Goal: Register for event/course: Register for event/course

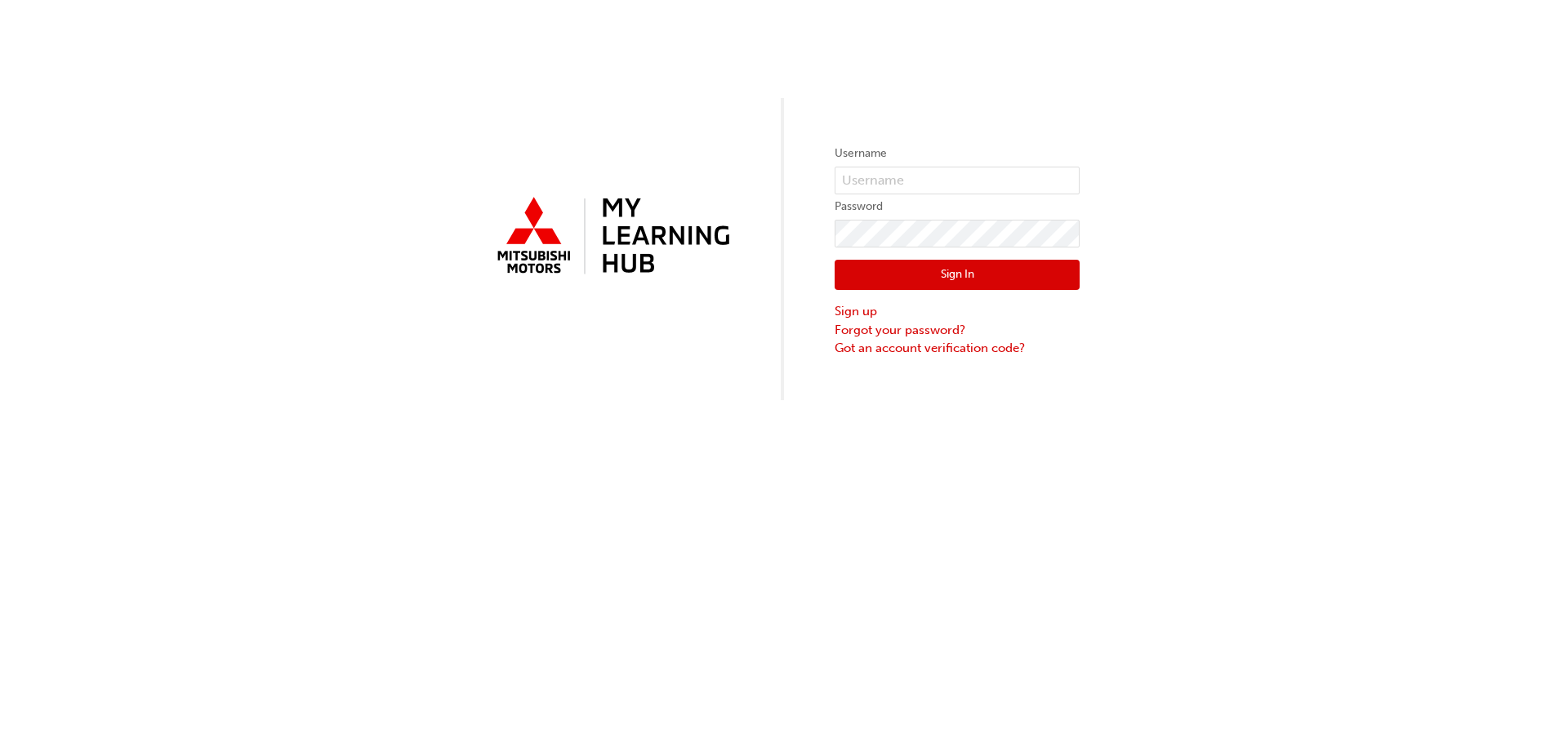
click at [904, 165] on form "Username Password Sign In Sign up Forgot your password? Got an account verifica…" at bounding box center [957, 250] width 245 height 213
drag, startPoint x: 897, startPoint y: 179, endPoint x: 909, endPoint y: 184, distance: 13.0
click at [897, 179] on input "text" at bounding box center [957, 180] width 245 height 27
type input "0005961532"
click at [990, 279] on button "Sign In" at bounding box center [957, 275] width 245 height 31
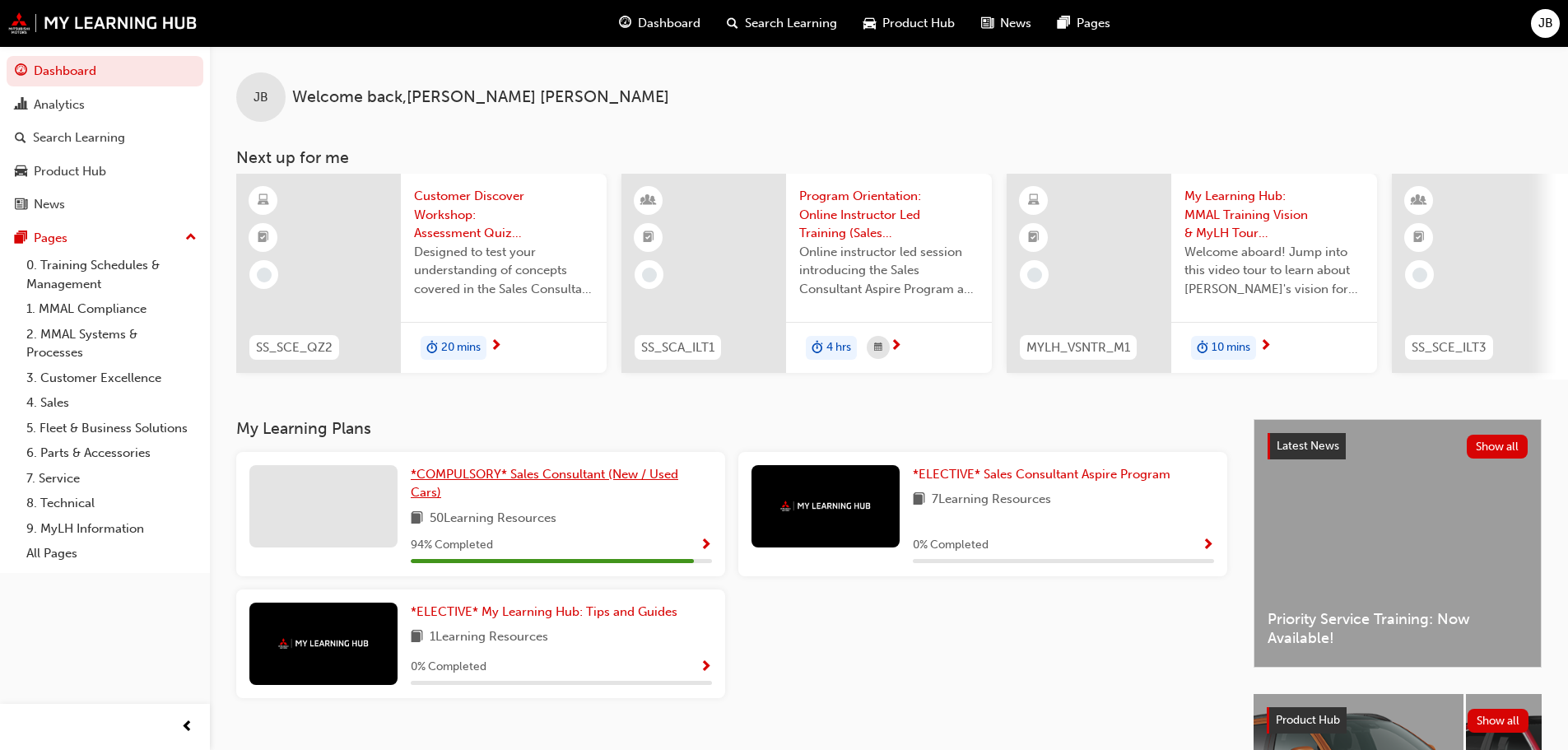
click at [608, 482] on span "*COMPULSORY* Sales Consultant (New / Used Cars)" at bounding box center [545, 484] width 267 height 34
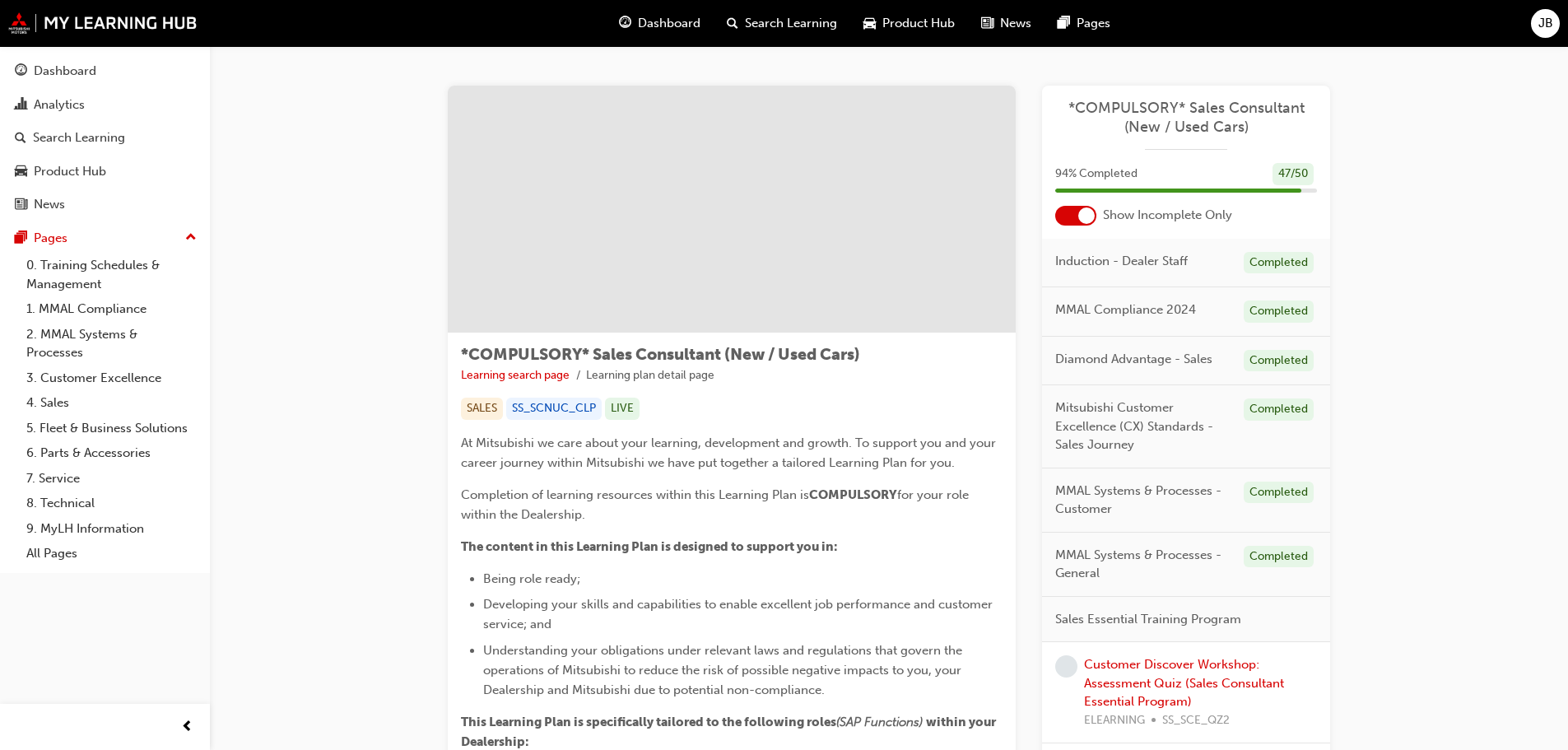
click at [1087, 215] on div at bounding box center [1087, 216] width 16 height 16
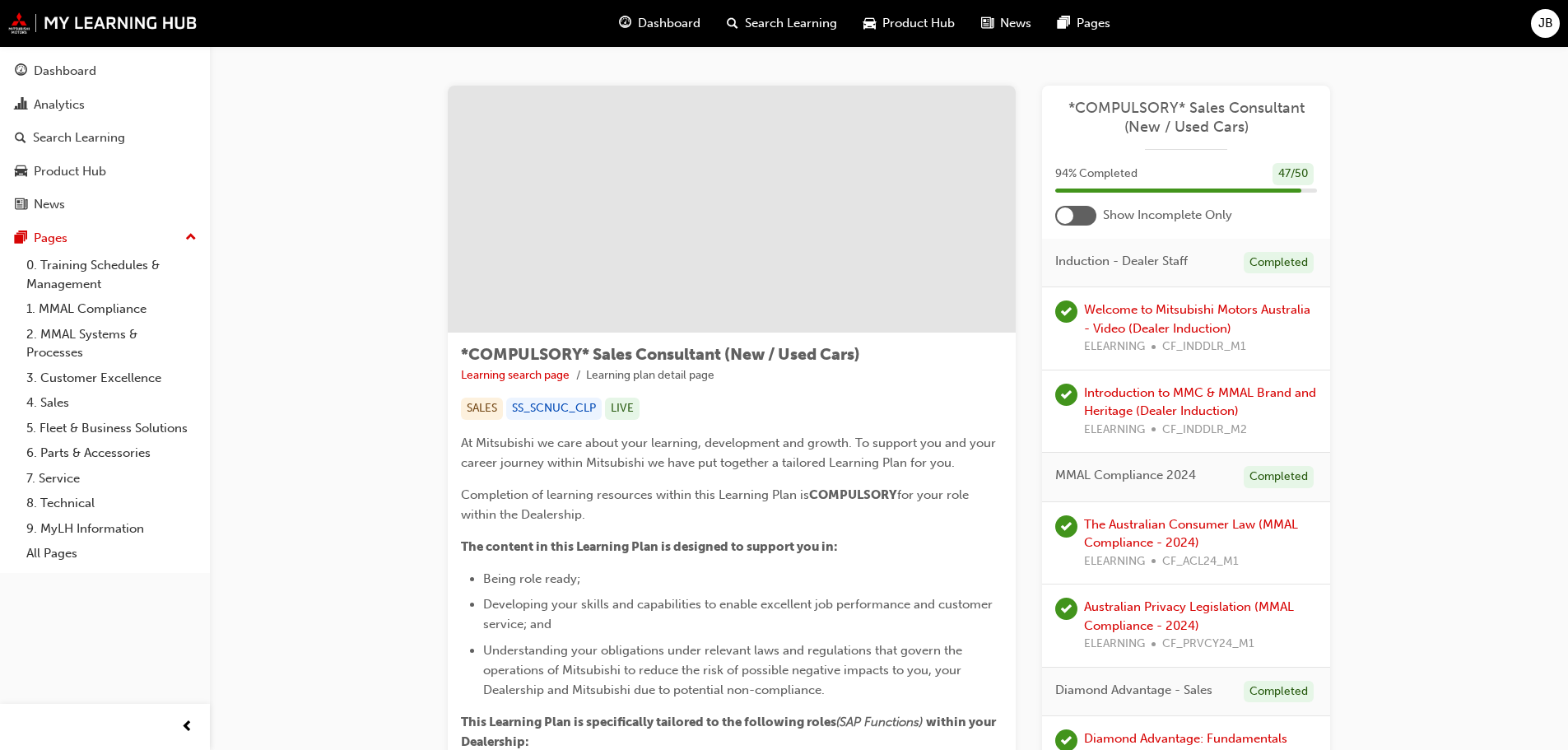
click at [1080, 216] on div at bounding box center [1076, 216] width 41 height 20
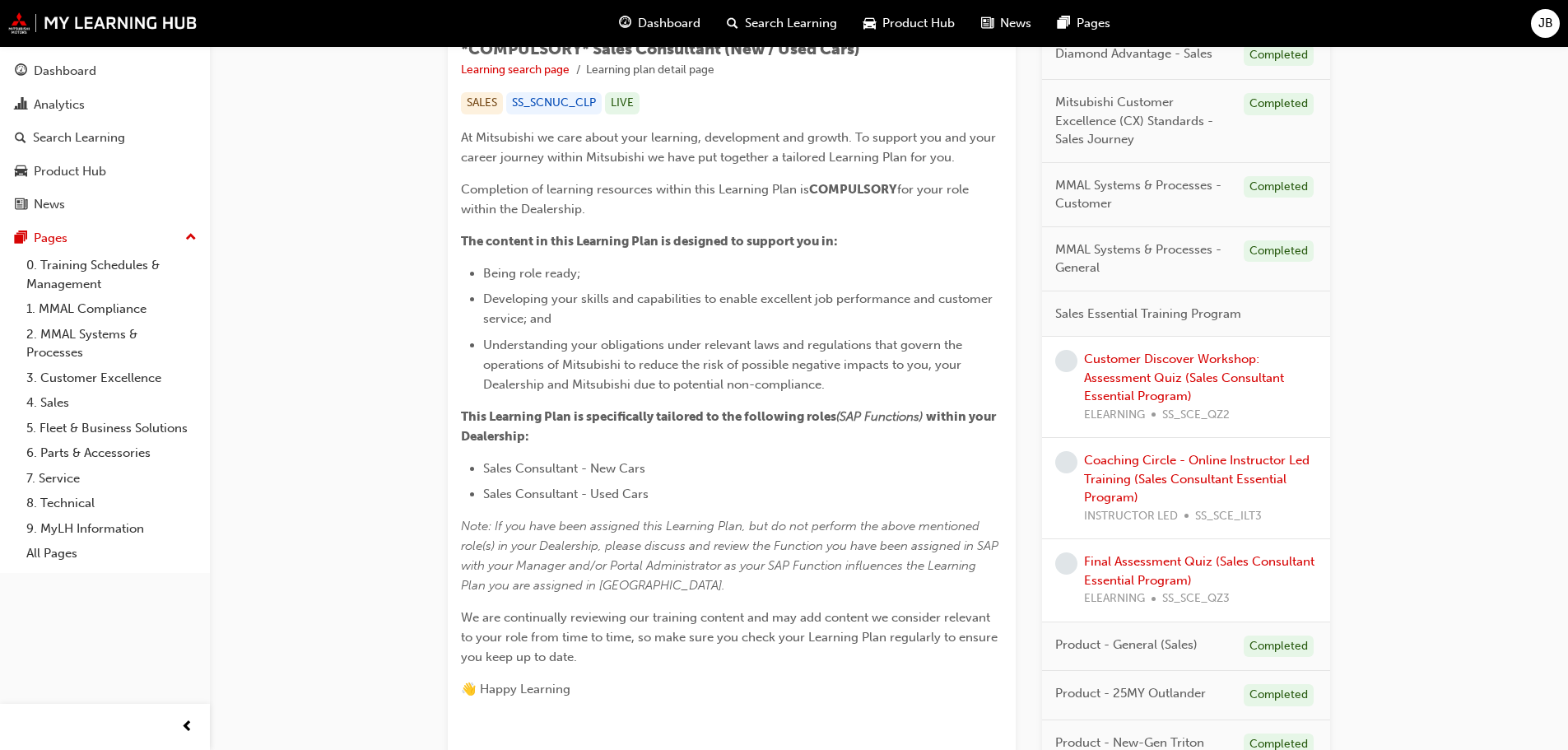
scroll to position [329, 0]
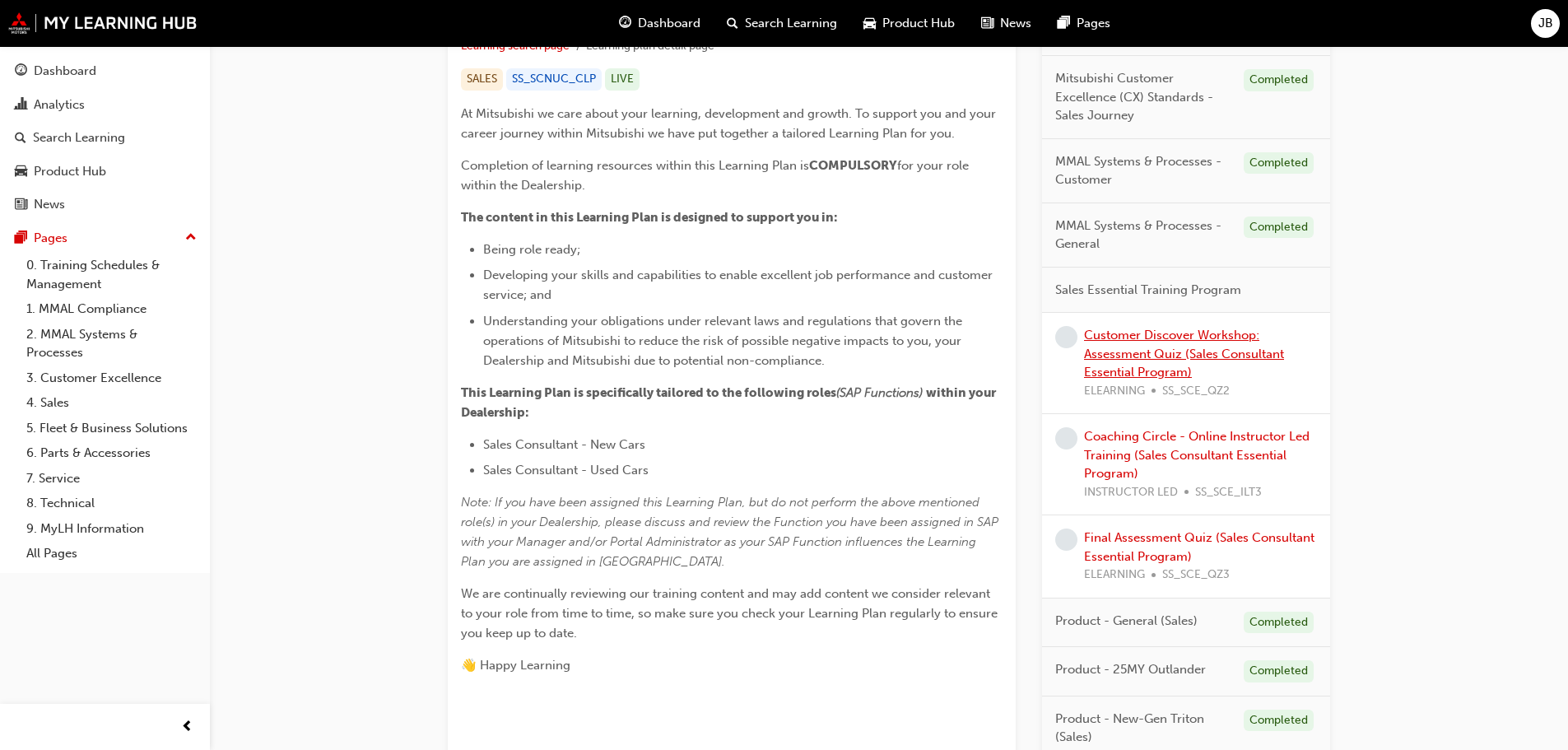
click at [1254, 356] on link "Customer Discover Workshop: Assessment Quiz (Sales Consultant Essential Program)" at bounding box center [1184, 353] width 200 height 52
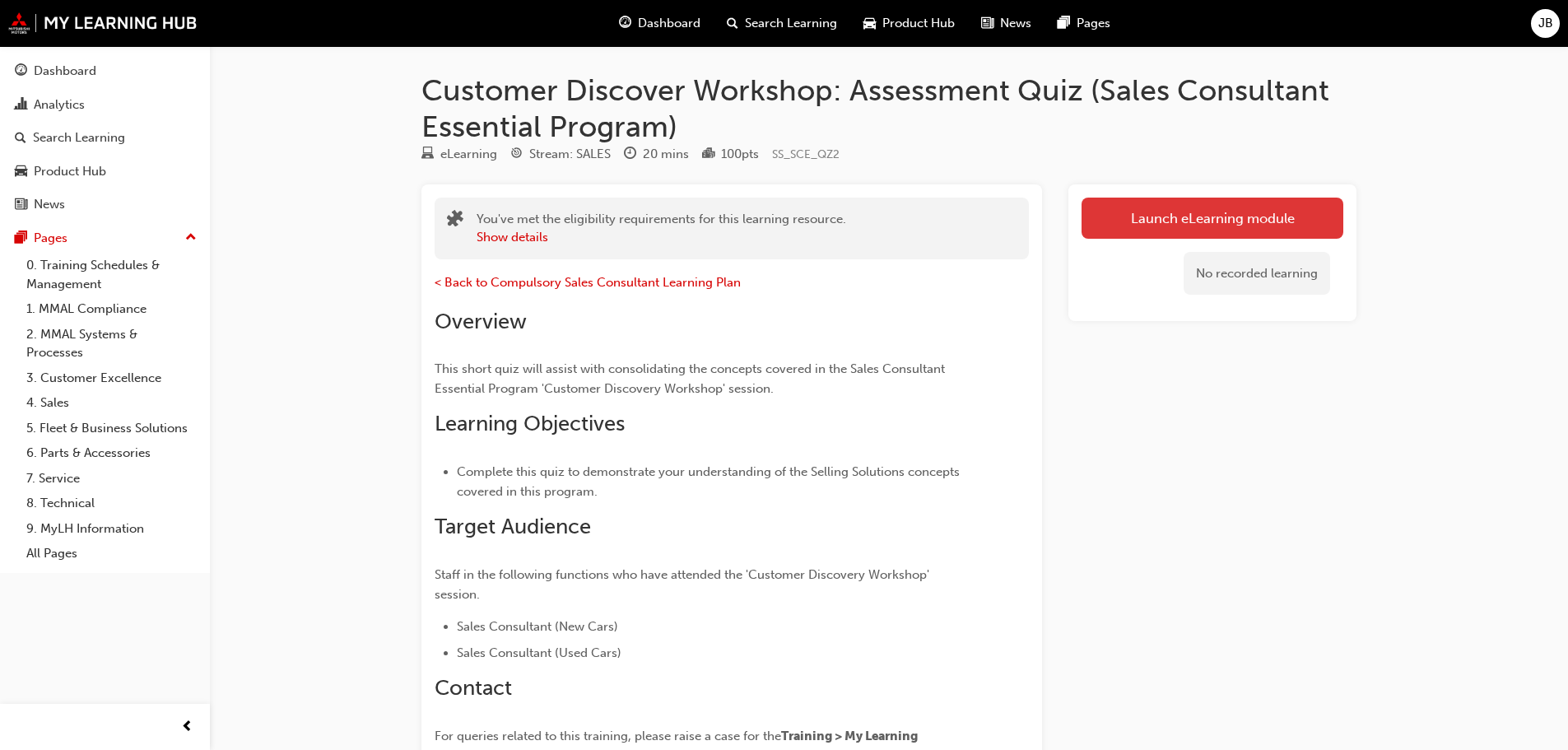
click at [1208, 216] on link "Launch eLearning module" at bounding box center [1212, 218] width 262 height 41
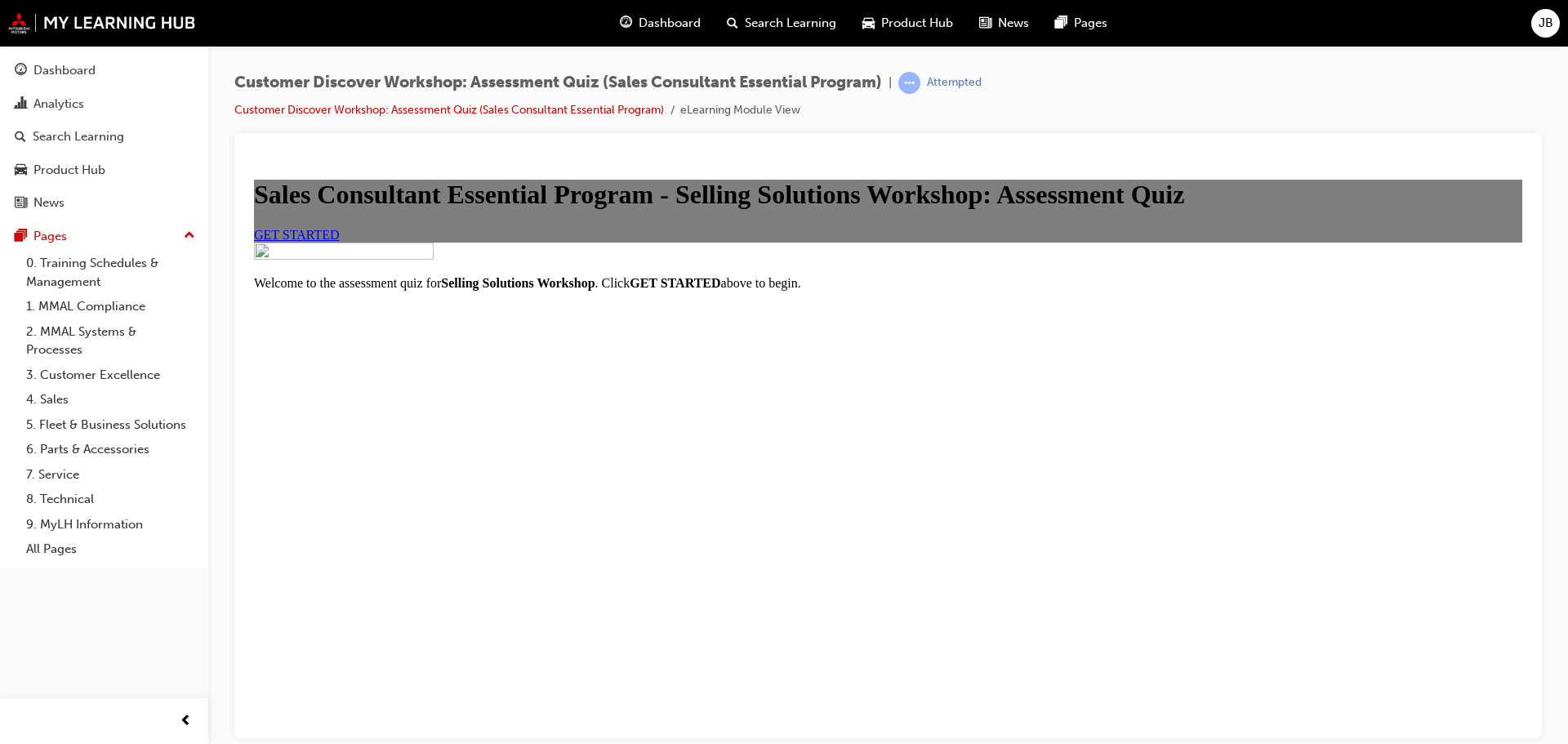
scroll to position [27, 0]
click at [340, 241] on link "GET STARTED" at bounding box center [296, 234] width 86 height 14
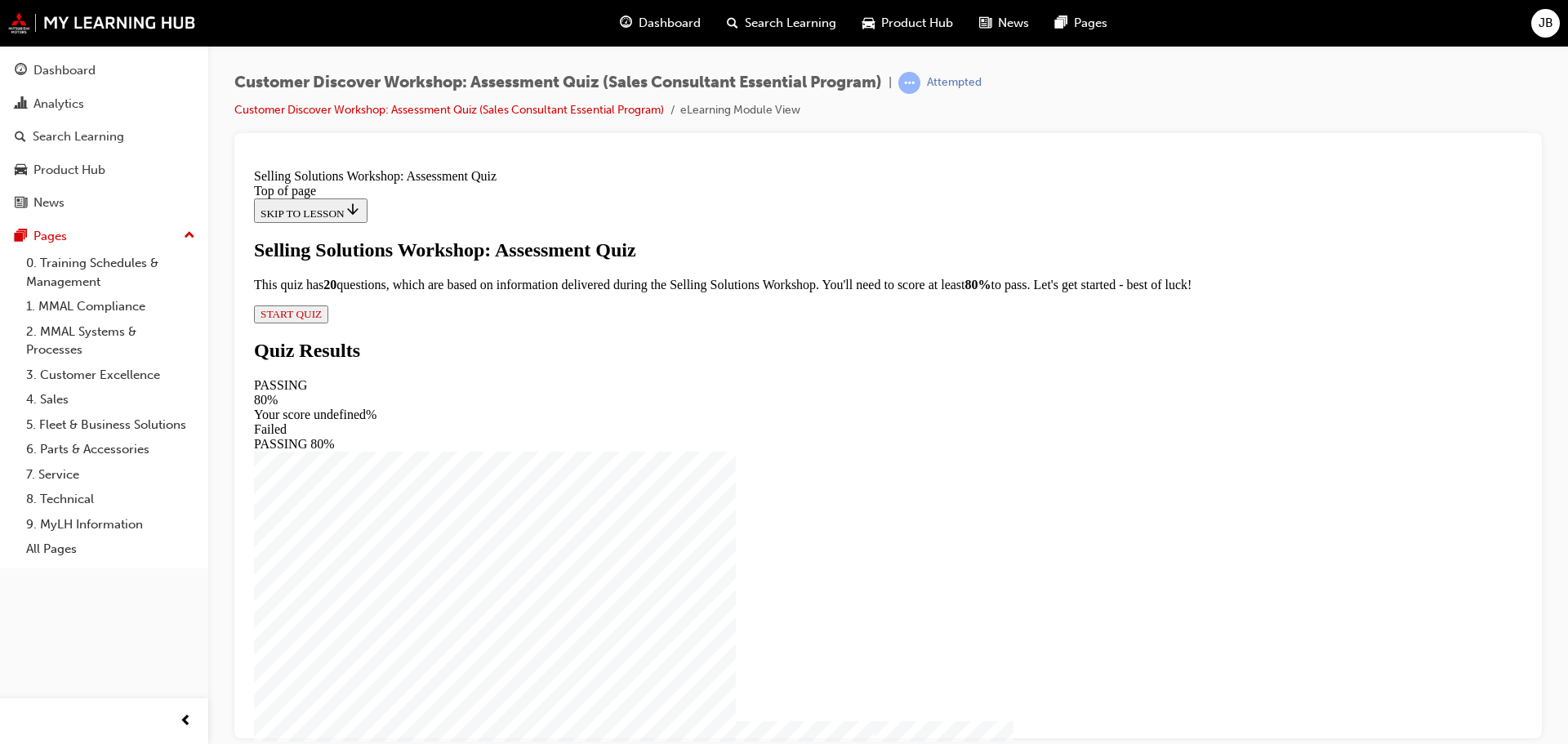
click at [322, 319] on span "START QUIZ" at bounding box center [291, 313] width 61 height 12
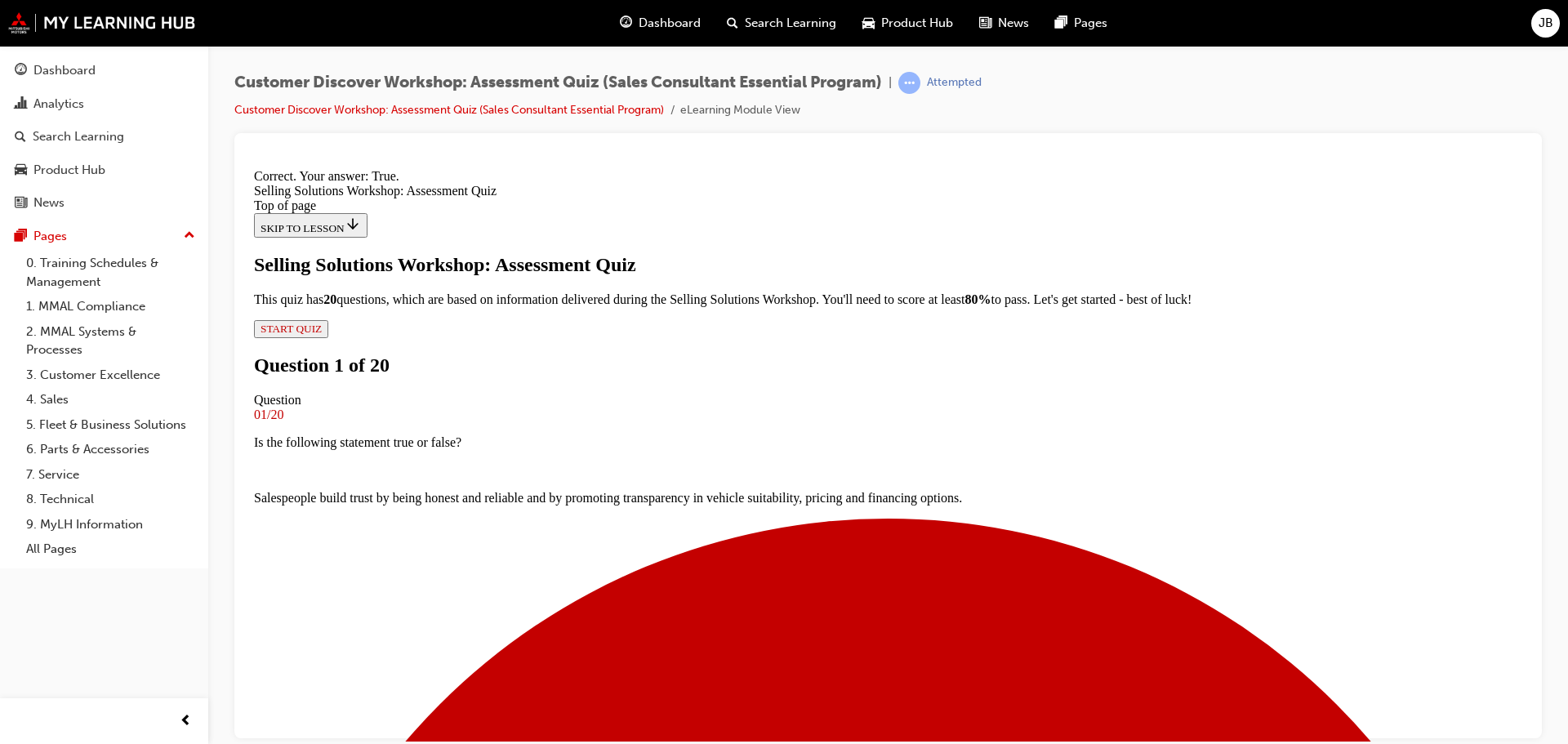
scroll to position [204, 0]
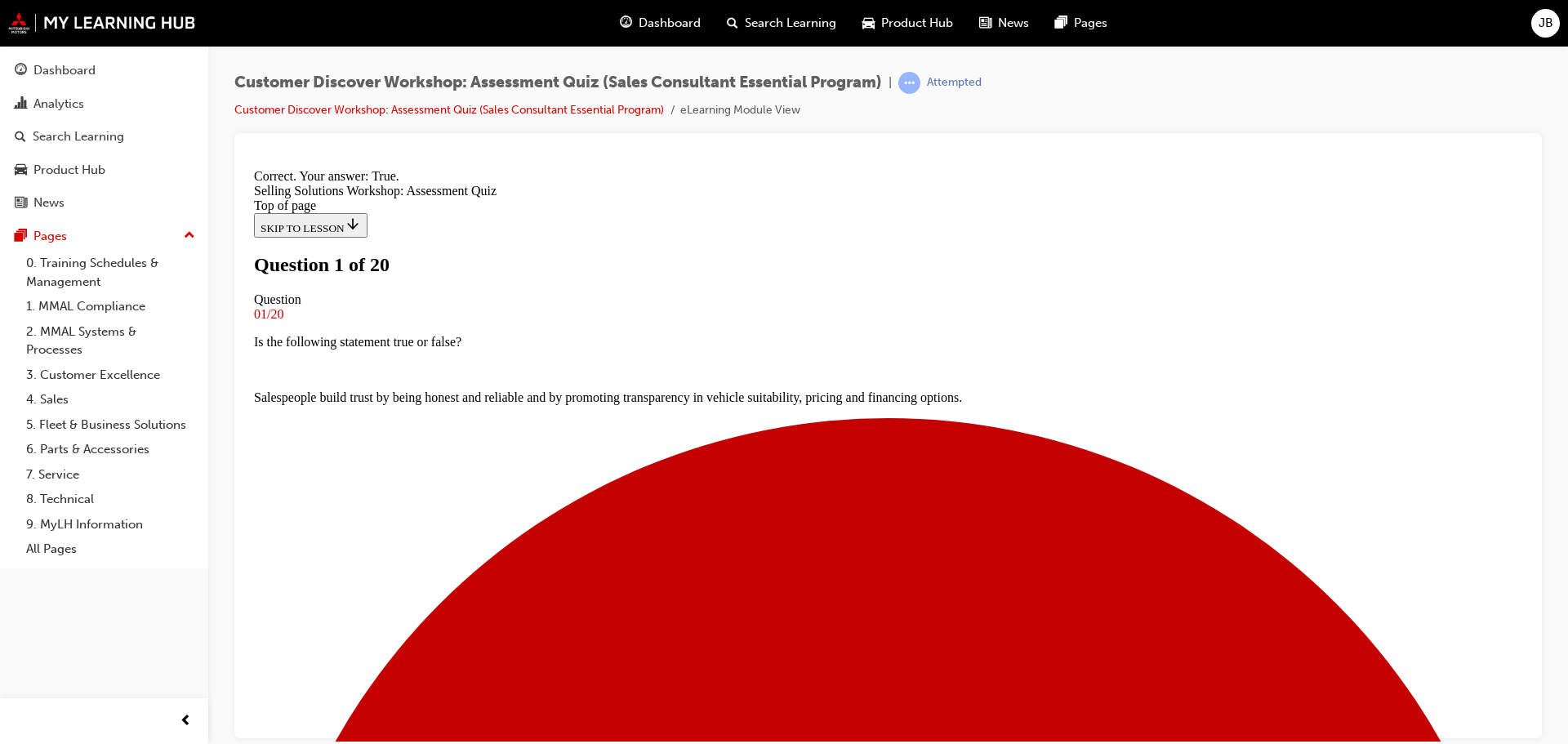
scroll to position [164, 0]
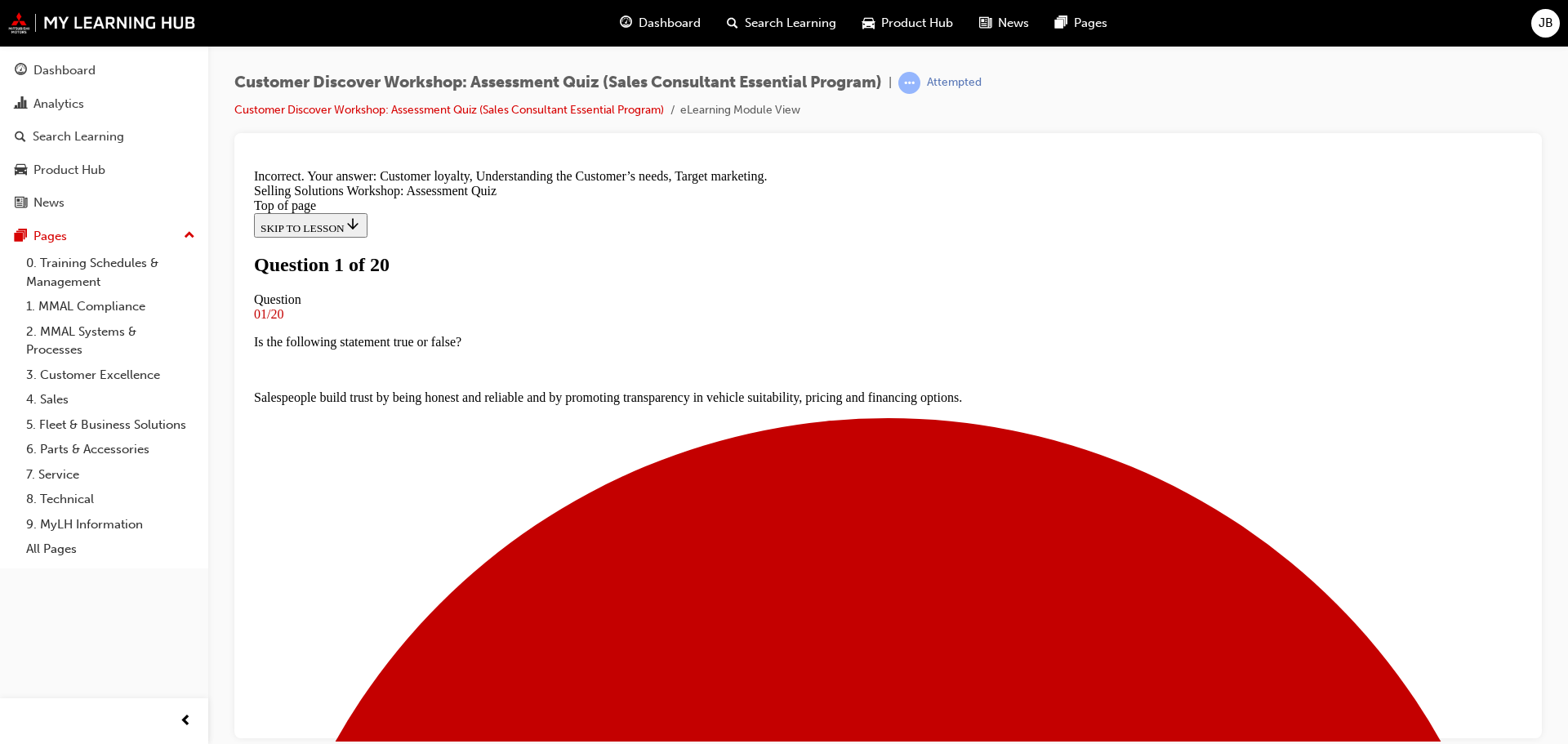
scroll to position [307, 0]
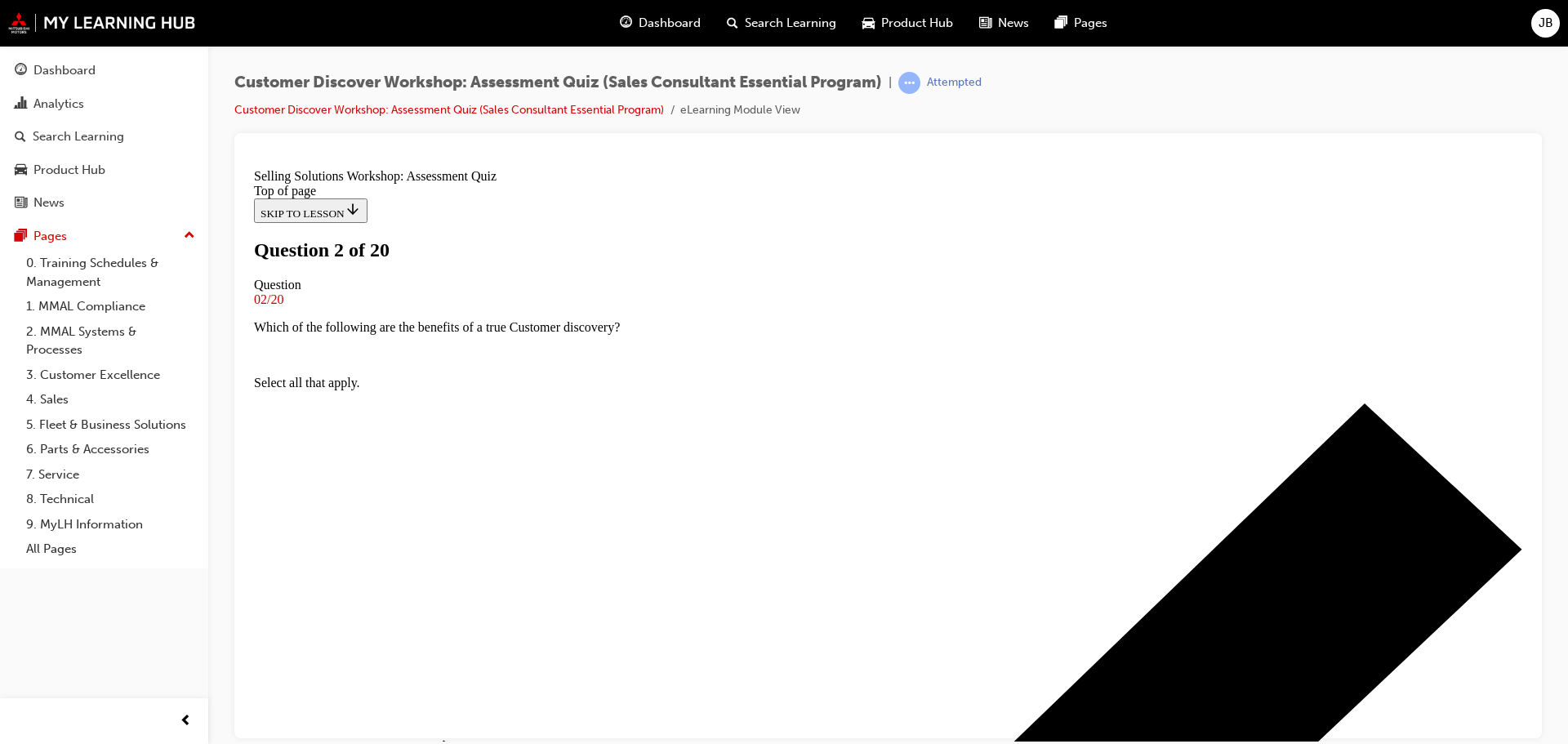
scroll to position [164, 0]
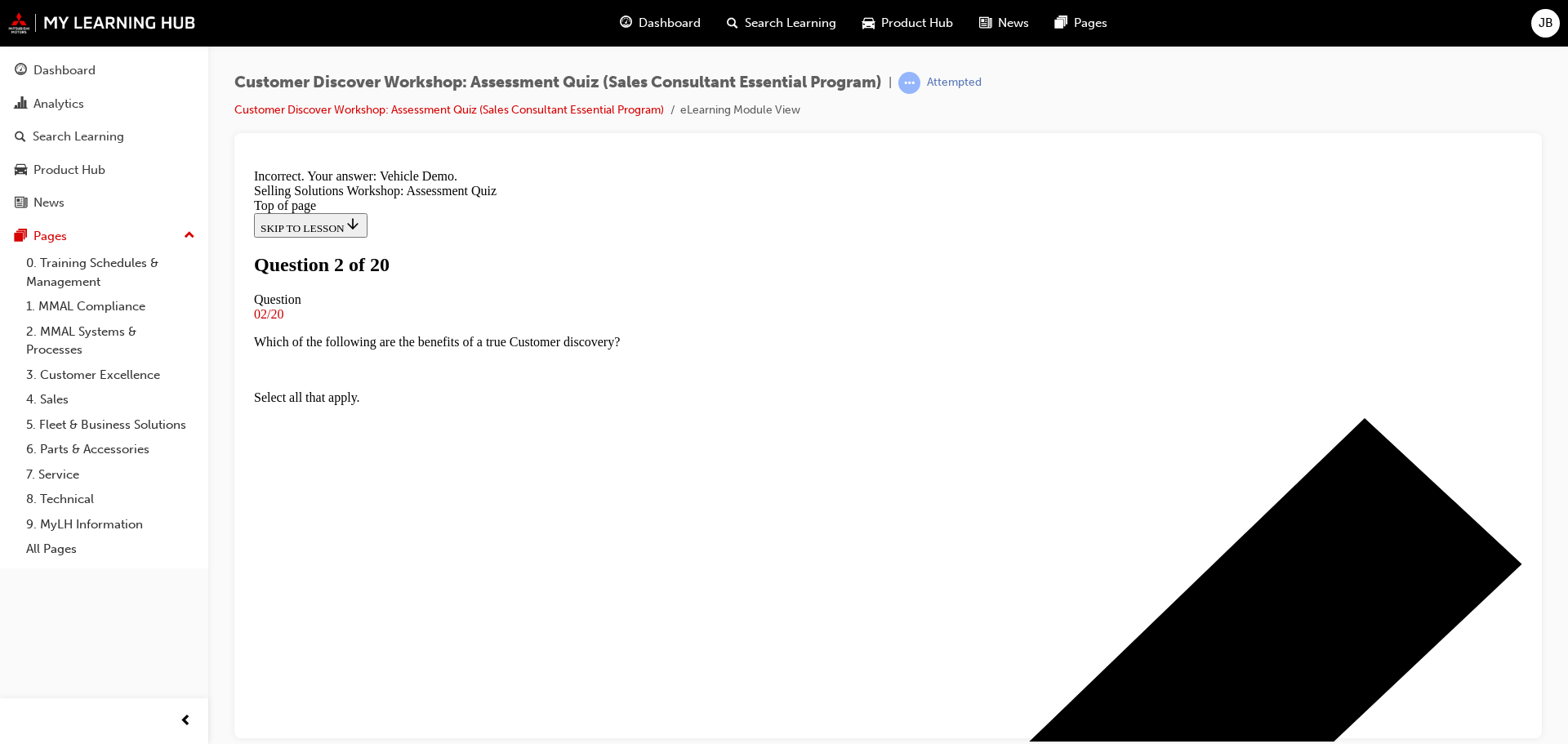
scroll to position [280, 0]
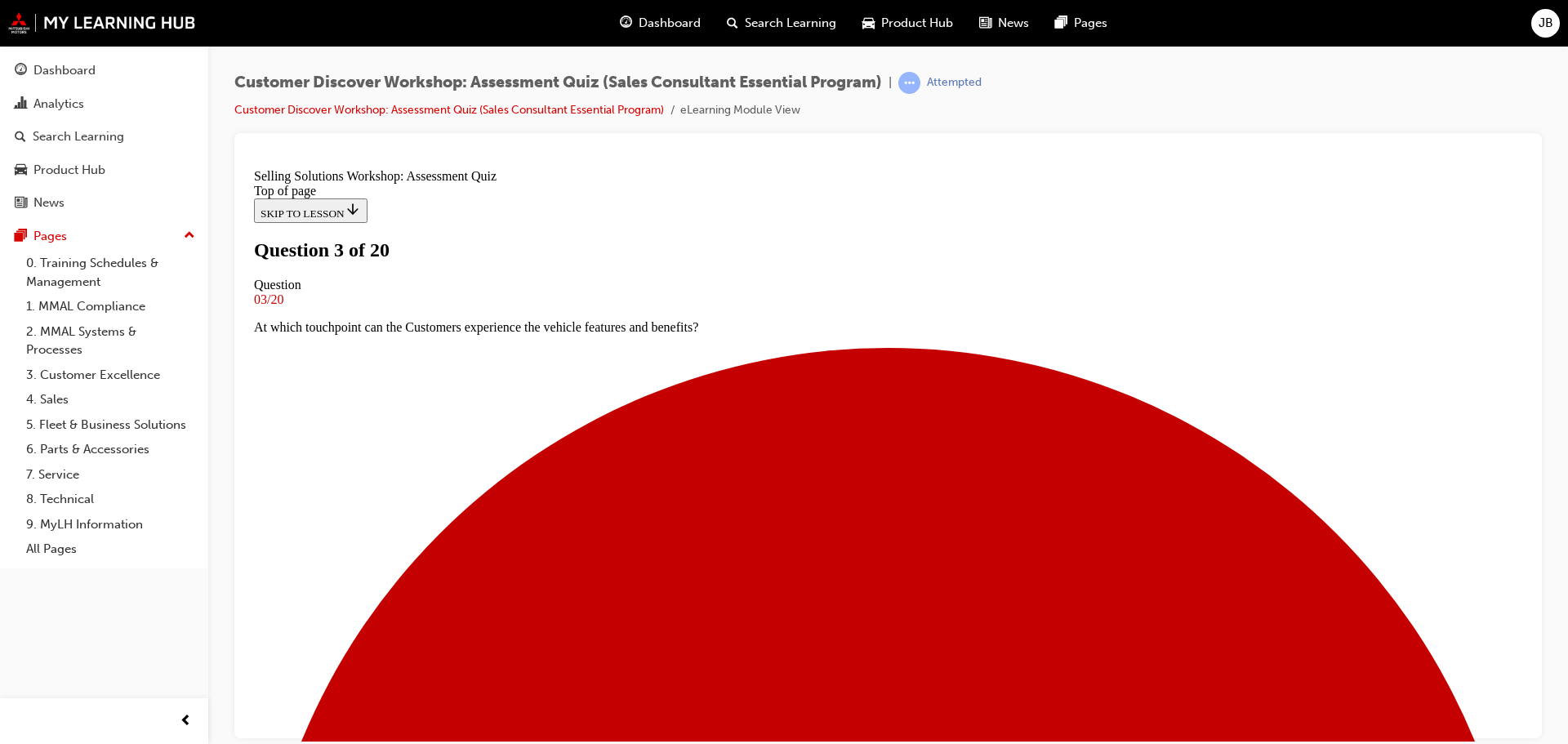
scroll to position [164, 0]
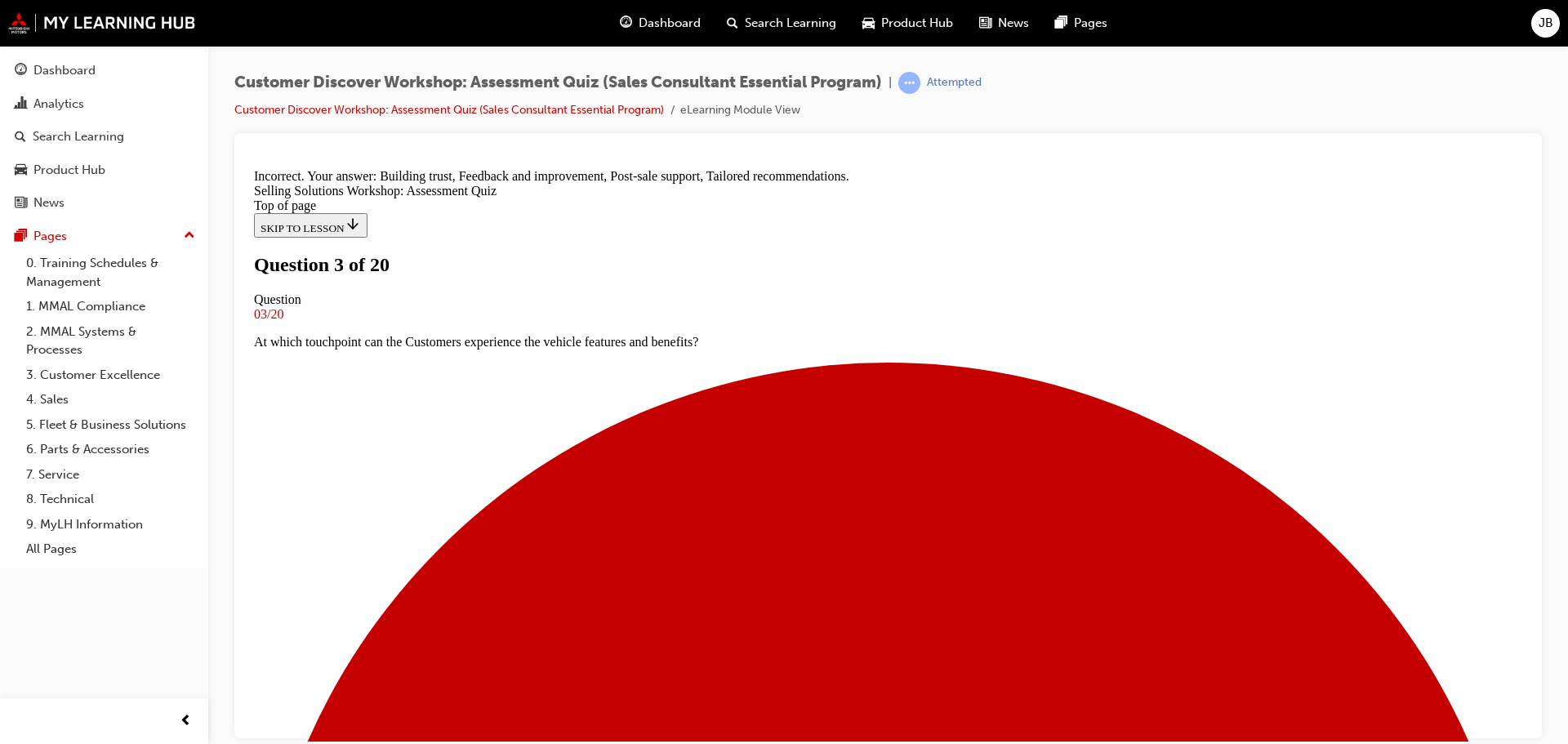
scroll to position [400, 0]
drag, startPoint x: 878, startPoint y: 672, endPoint x: 878, endPoint y: 663, distance: 9.0
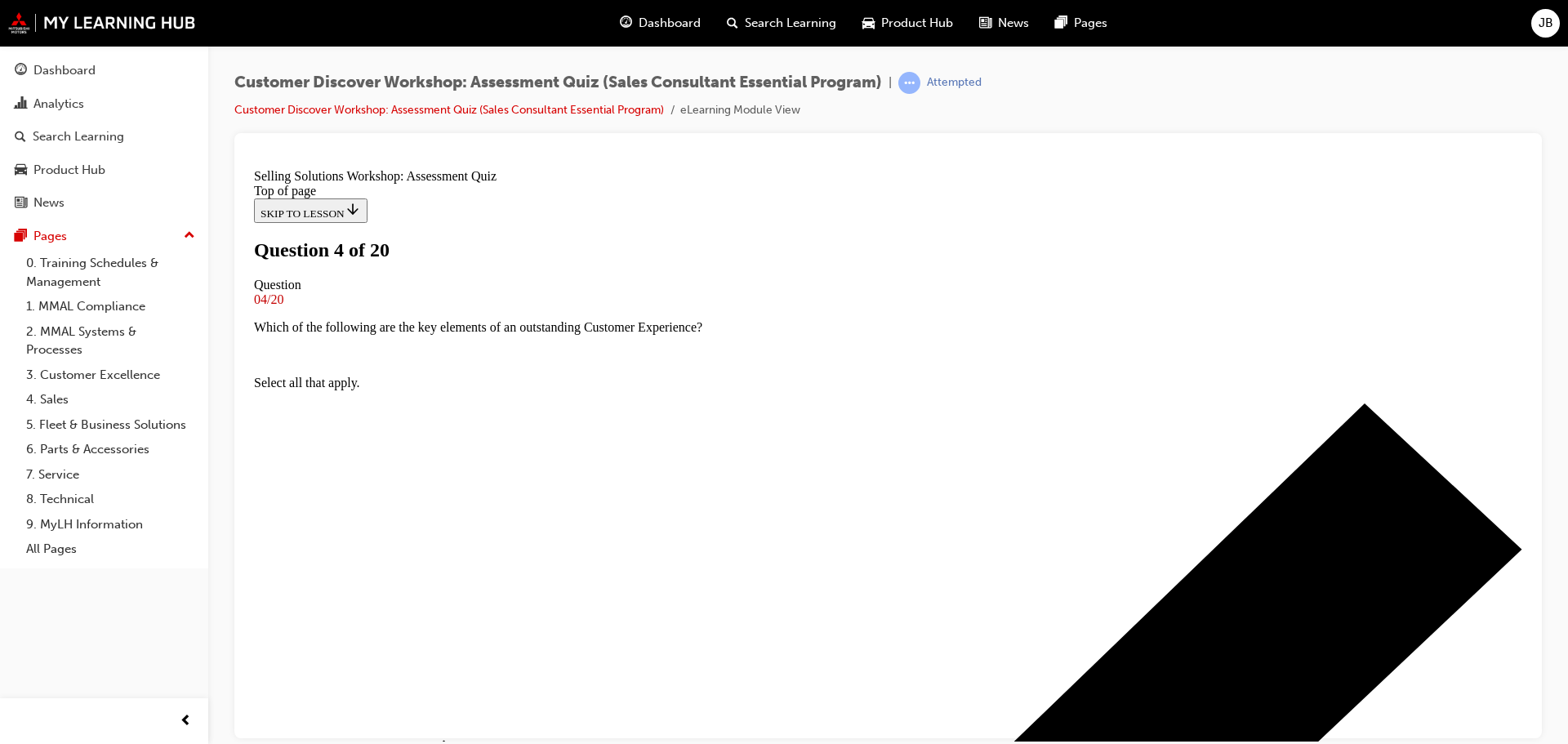
scroll to position [81, 0]
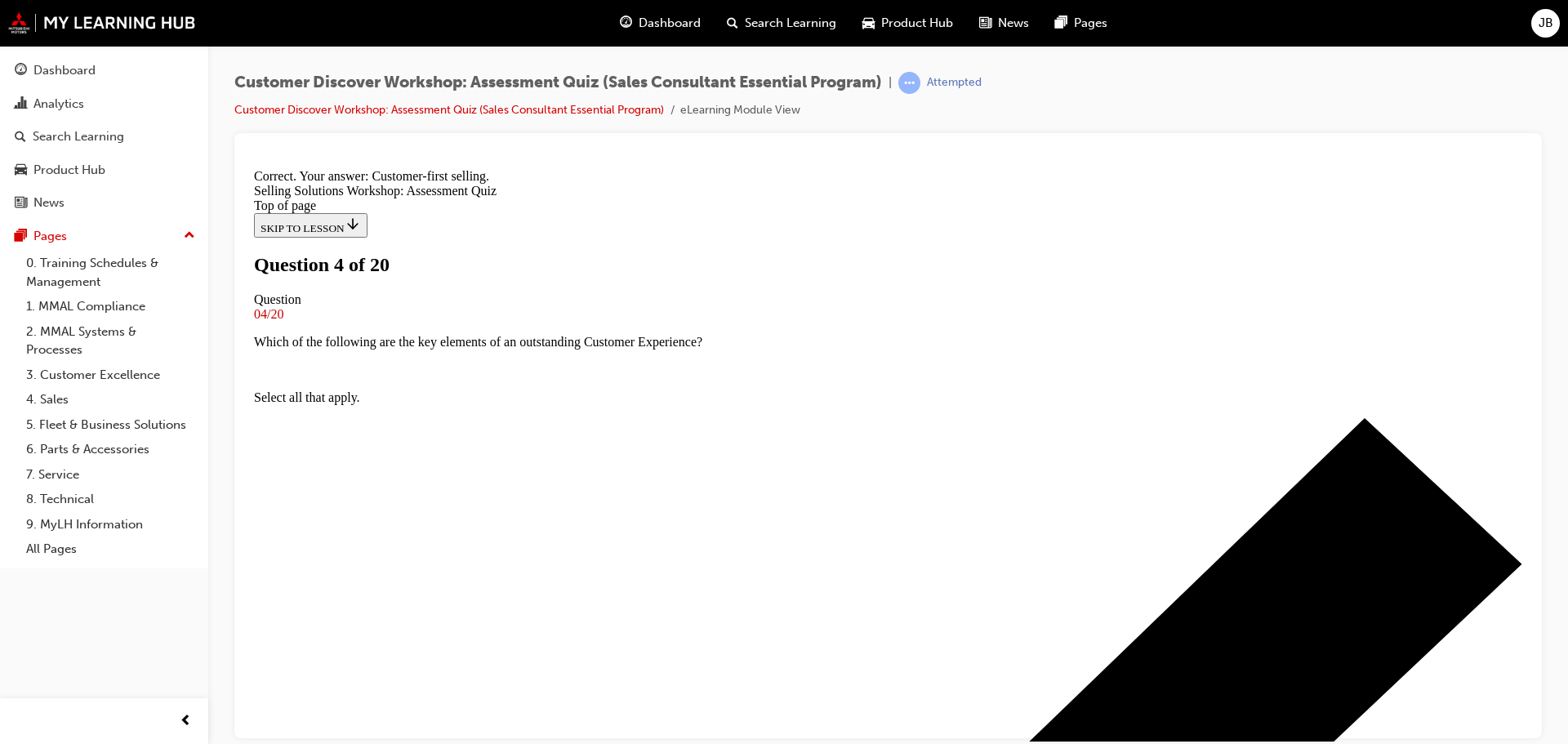
scroll to position [280, 0]
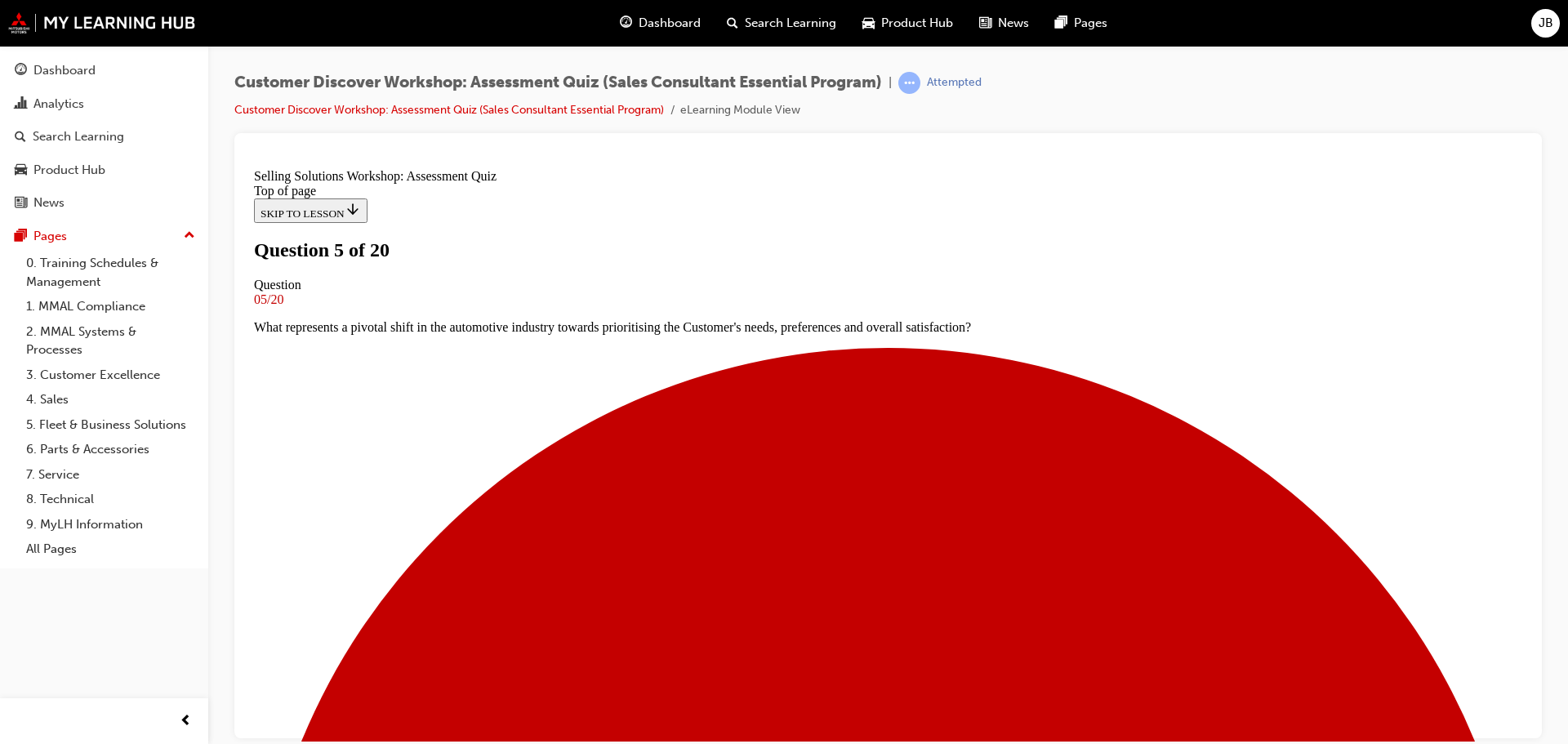
scroll to position [164, 0]
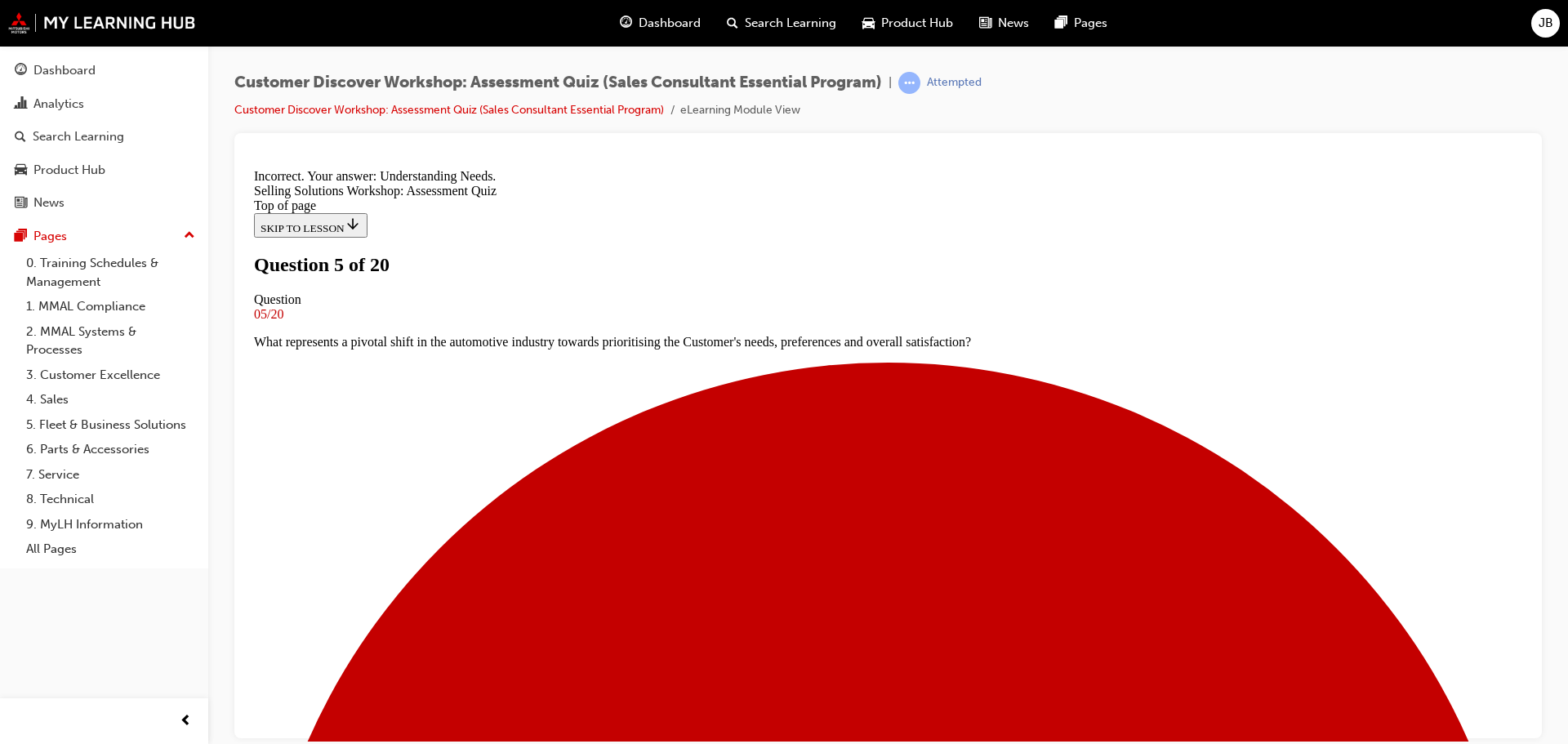
scroll to position [307, 0]
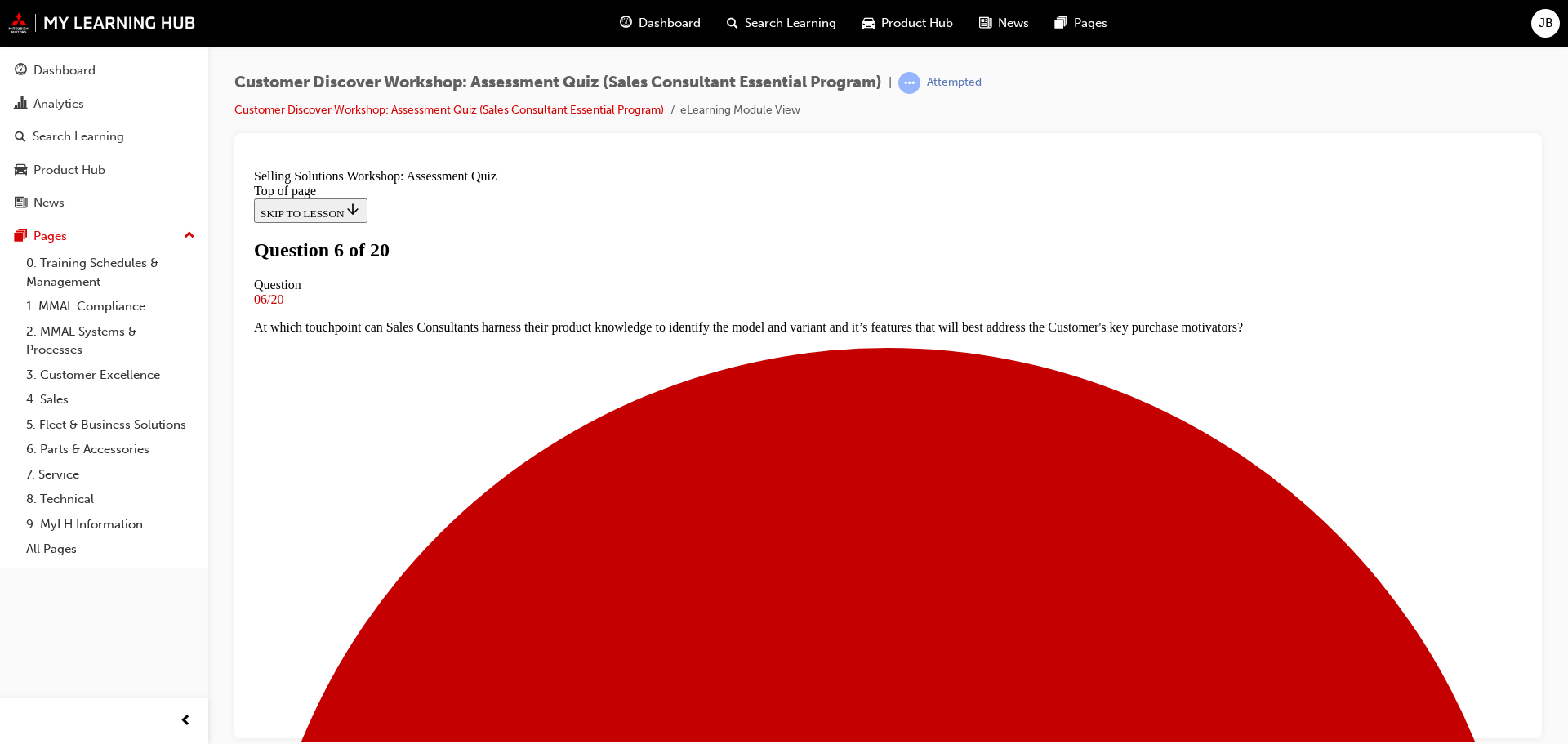
scroll to position [81, 0]
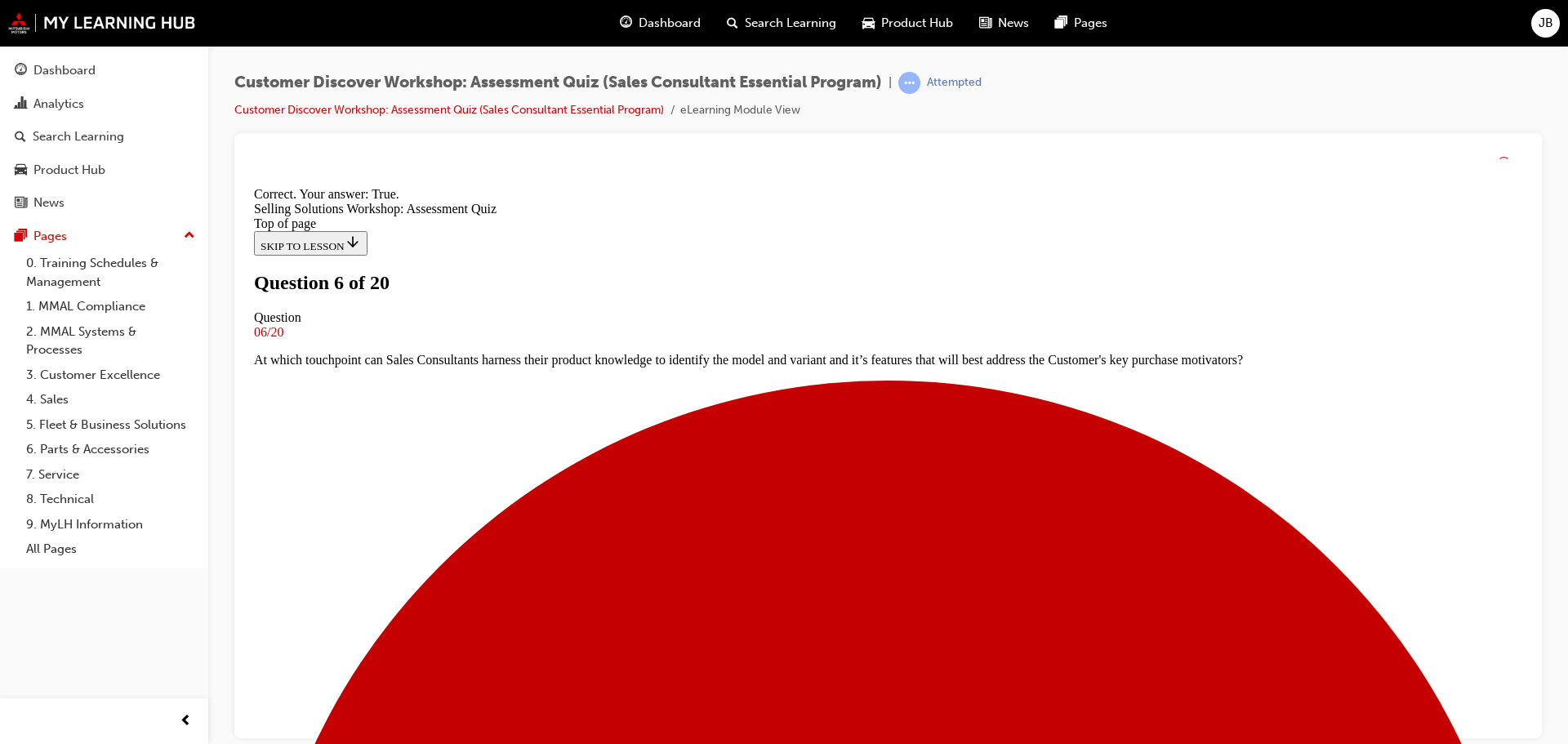
scroll to position [204, 0]
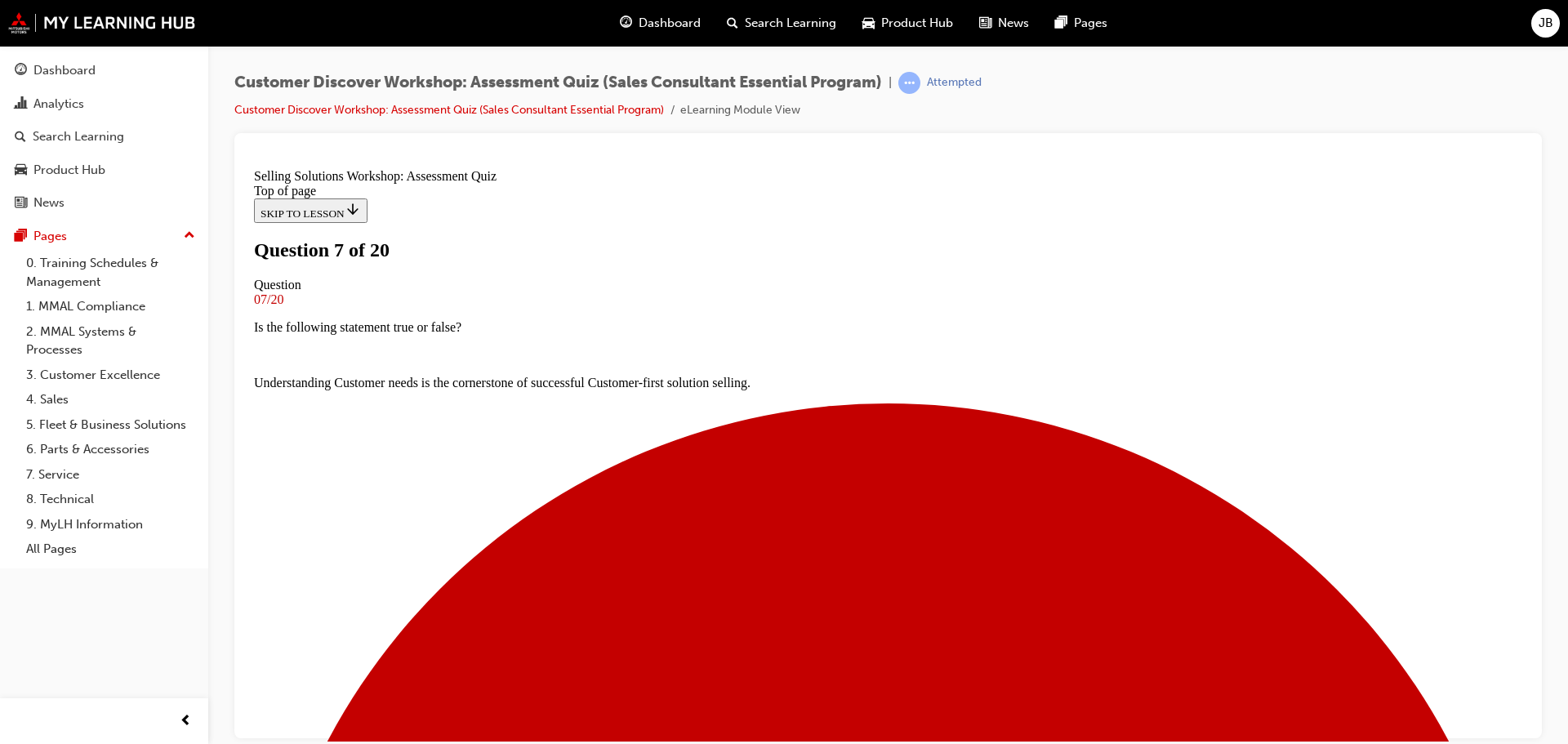
scroll to position [164, 0]
click at [931, 86] on div "Attempted" at bounding box center [940, 82] width 83 height 22
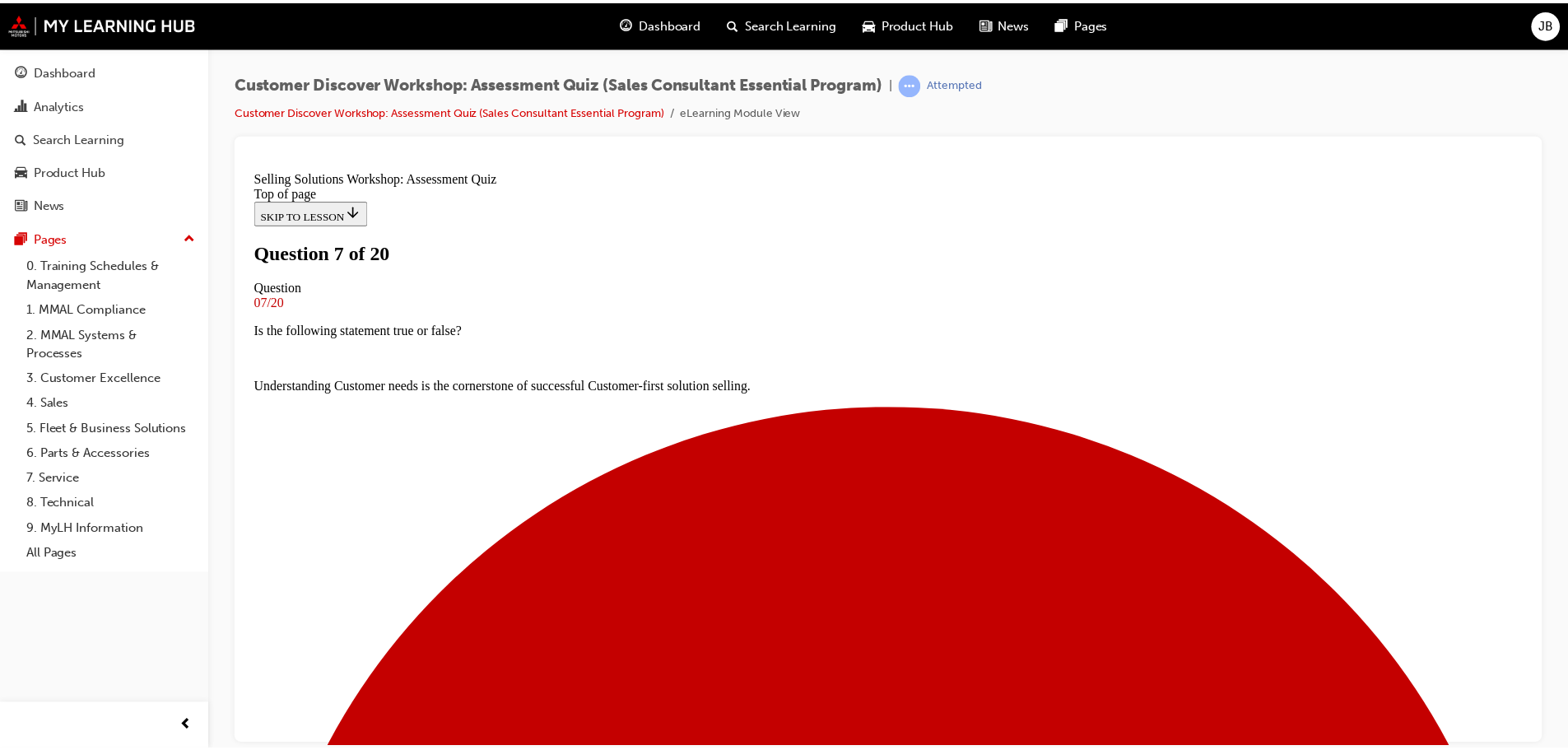
scroll to position [351, 0]
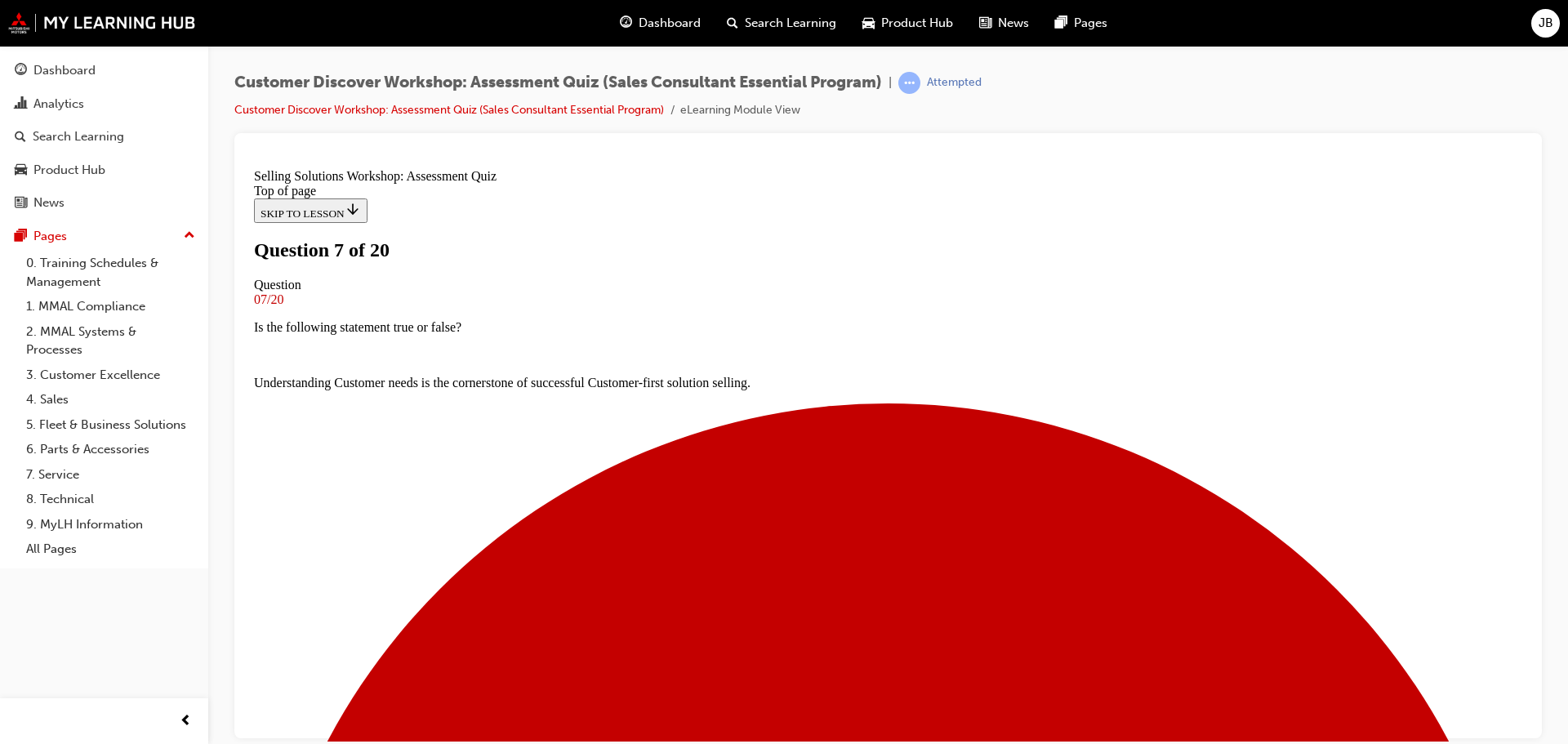
click at [685, 22] on span "Dashboard" at bounding box center [669, 23] width 62 height 19
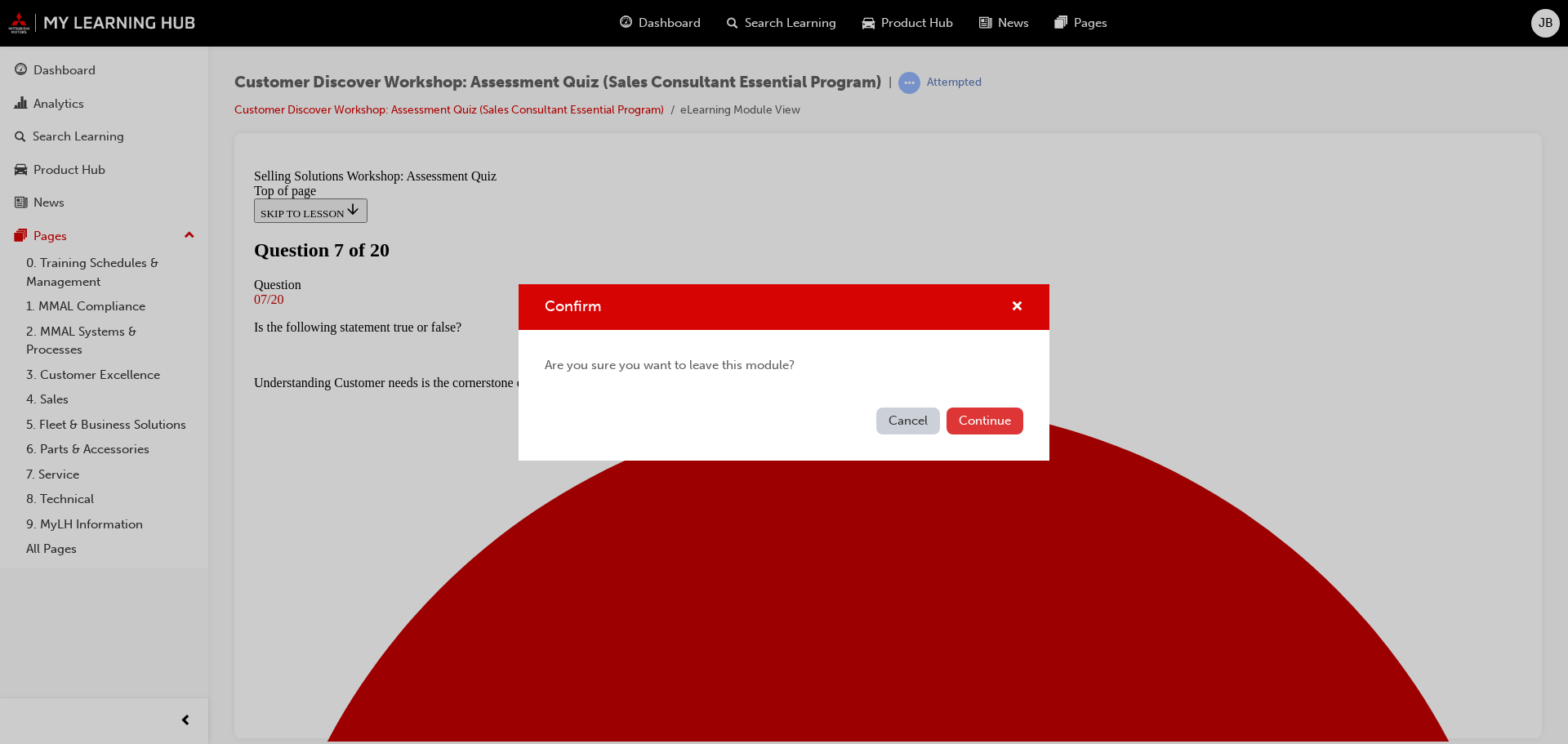
click at [995, 424] on button "Continue" at bounding box center [984, 421] width 77 height 27
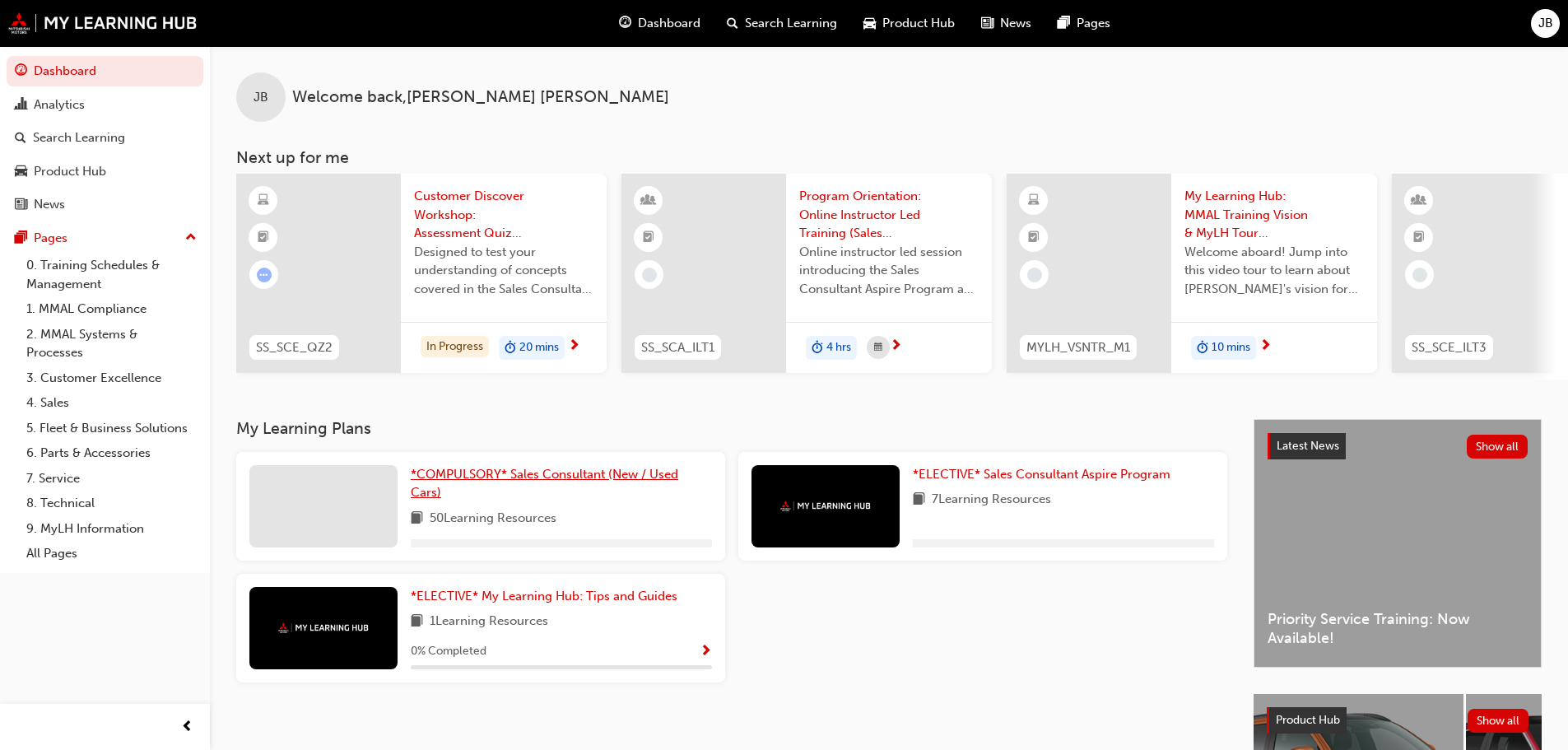
click at [501, 479] on span "*COMPULSORY* Sales Consultant (New / Used Cars)" at bounding box center [545, 484] width 267 height 34
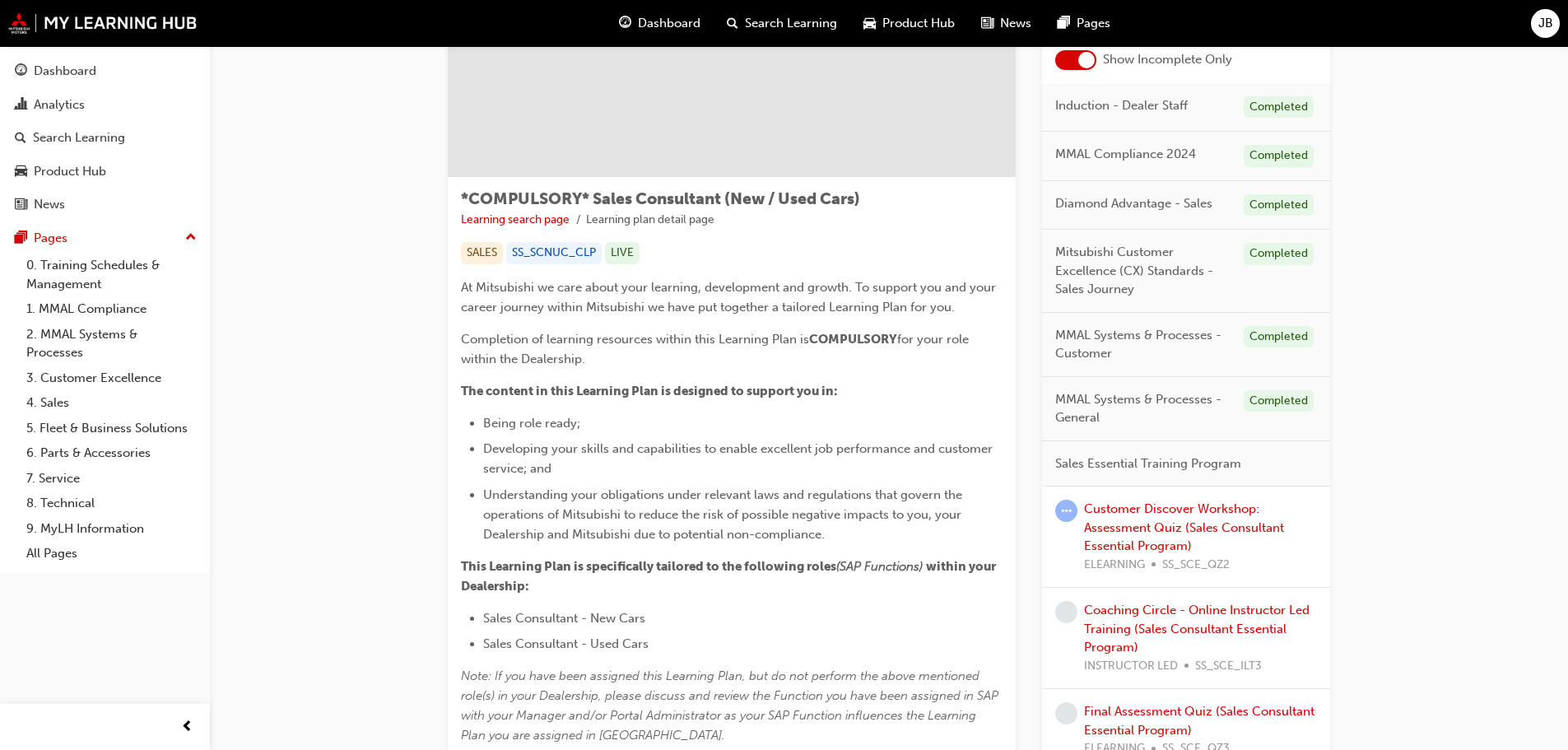
scroll to position [165, 0]
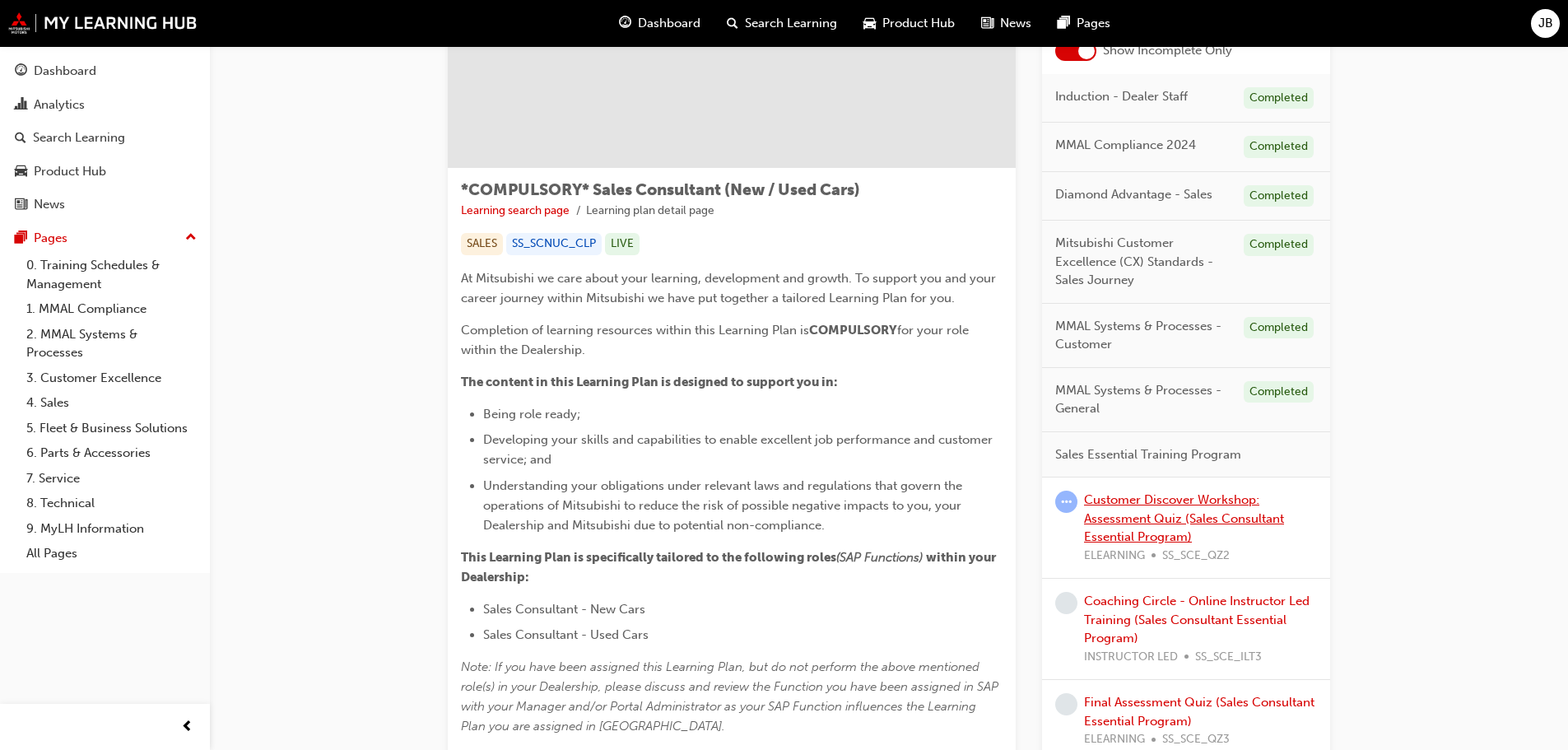
click at [1129, 515] on link "Customer Discover Workshop: Assessment Quiz (Sales Consultant Essential Program)" at bounding box center [1184, 518] width 200 height 52
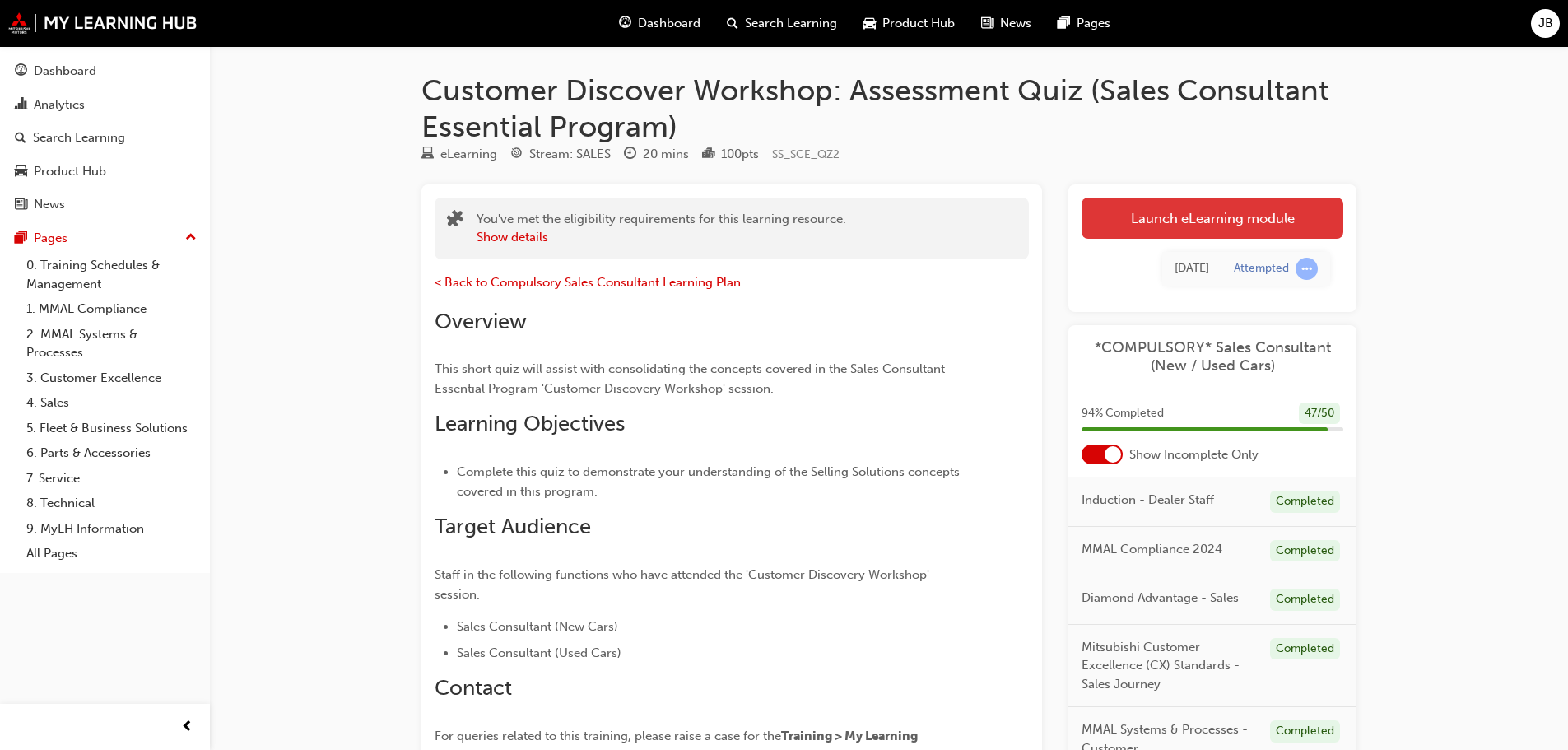
click at [1182, 226] on link "Launch eLearning module" at bounding box center [1212, 218] width 262 height 41
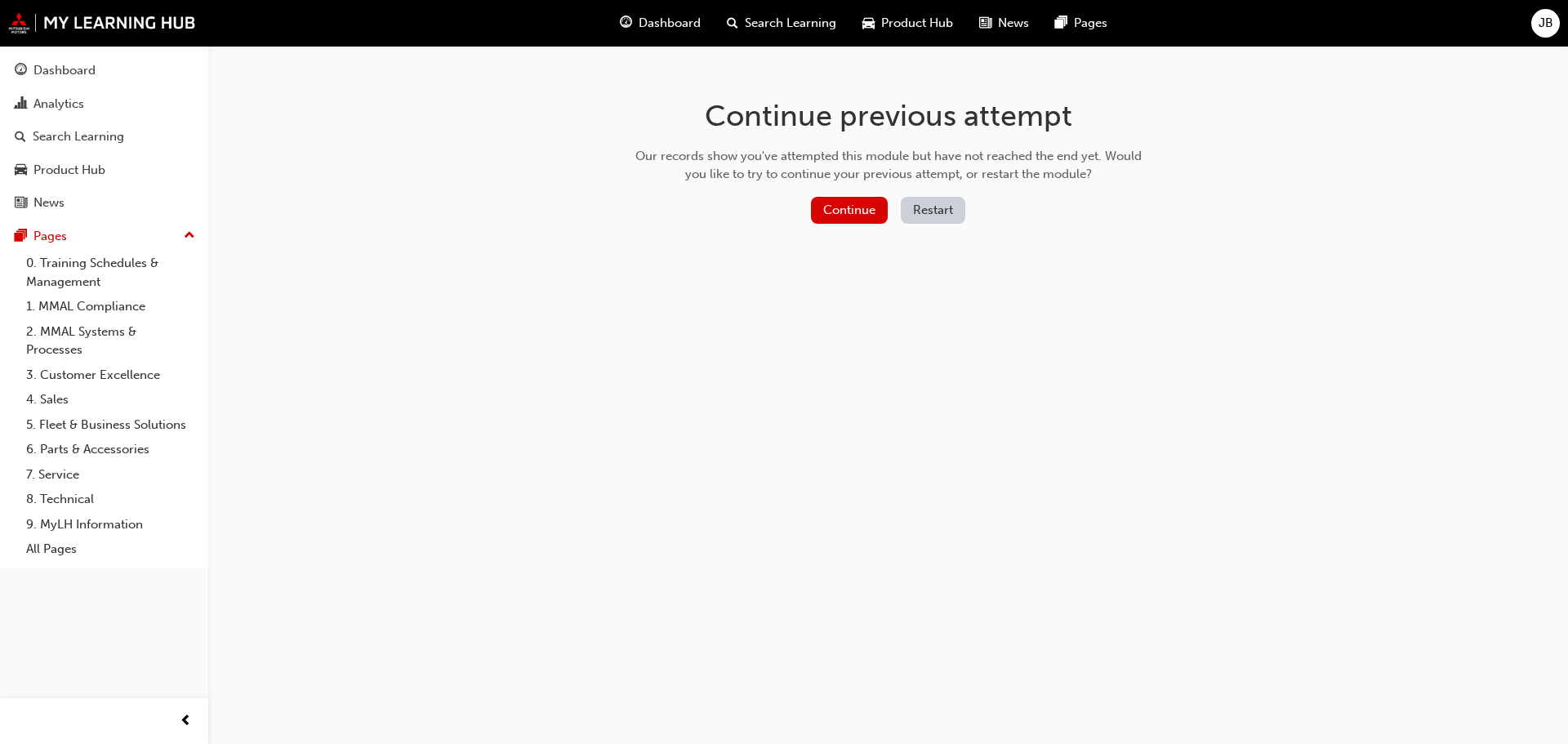
click at [941, 211] on button "Restart" at bounding box center [932, 211] width 65 height 27
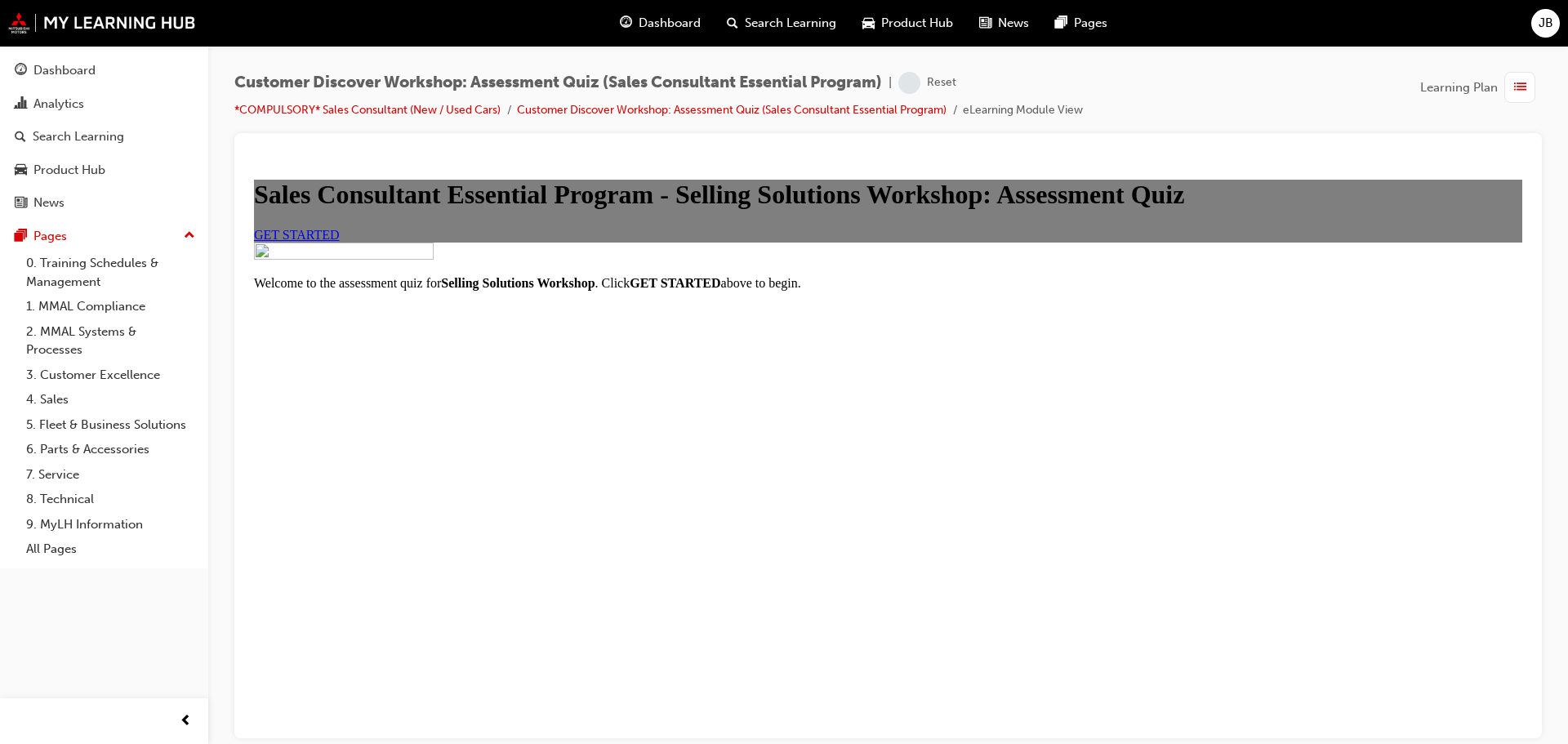
click at [340, 241] on span "GET STARTED" at bounding box center [296, 234] width 86 height 14
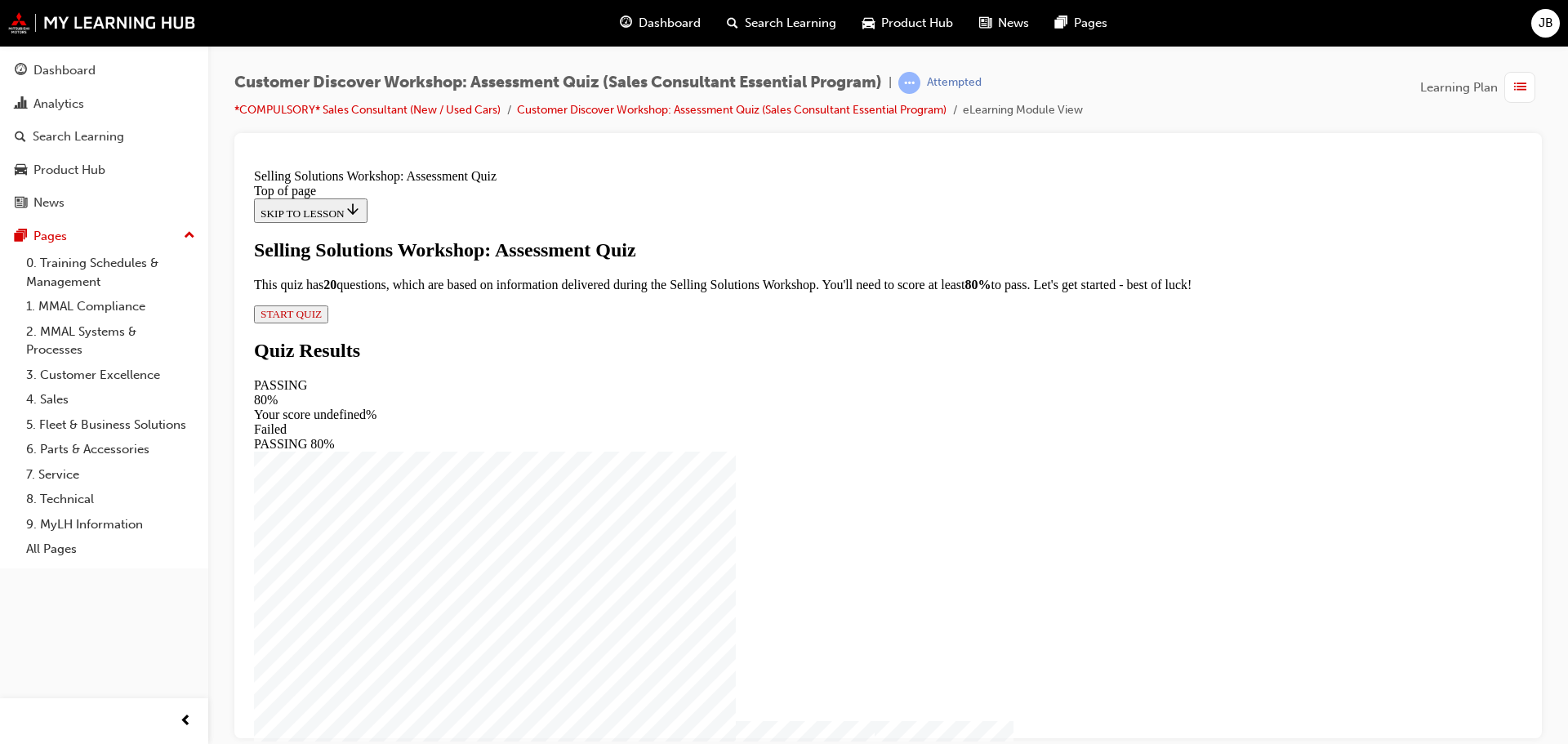
click at [322, 319] on span "START QUIZ" at bounding box center [291, 313] width 61 height 12
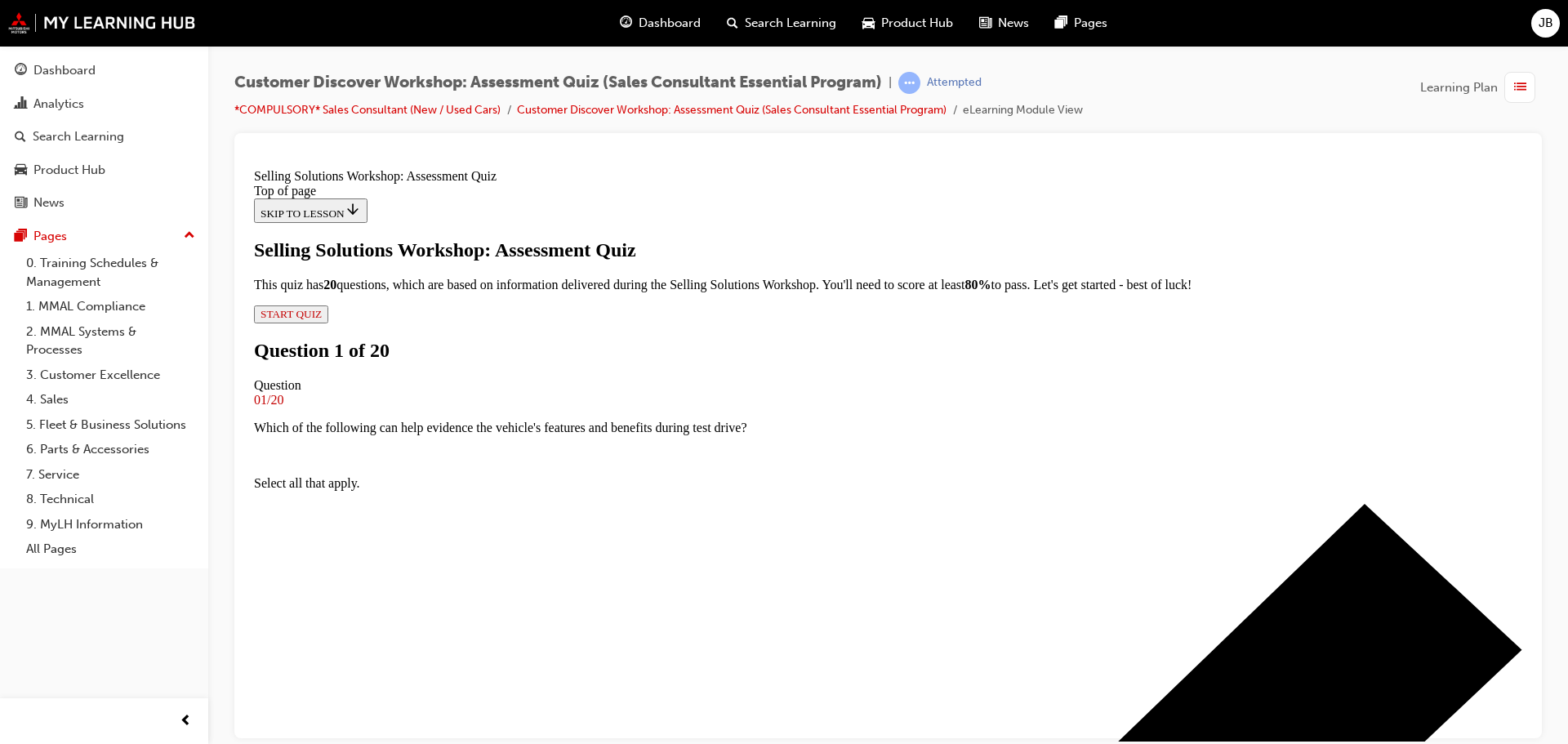
scroll to position [245, 0]
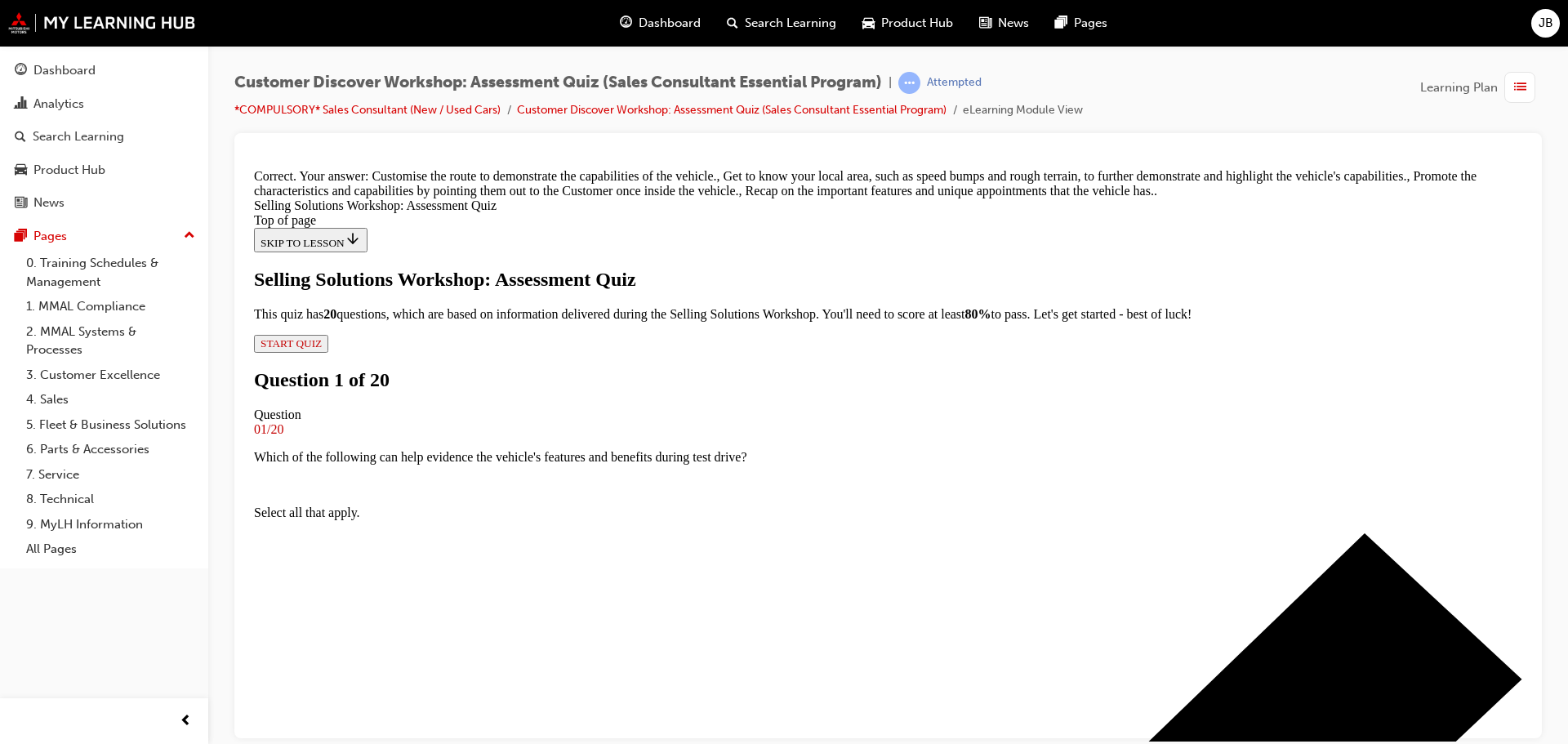
scroll to position [400, 0]
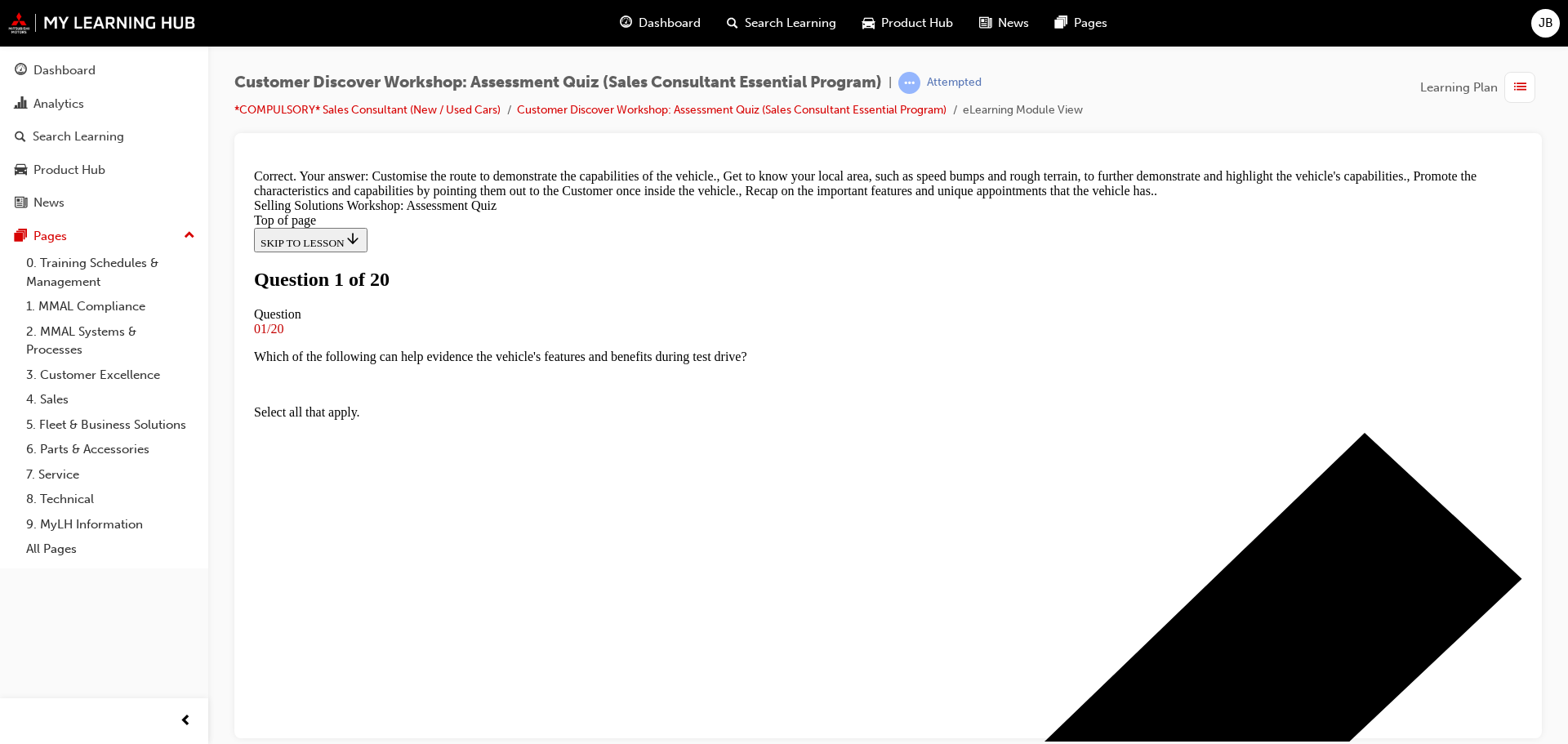
scroll to position [81, 0]
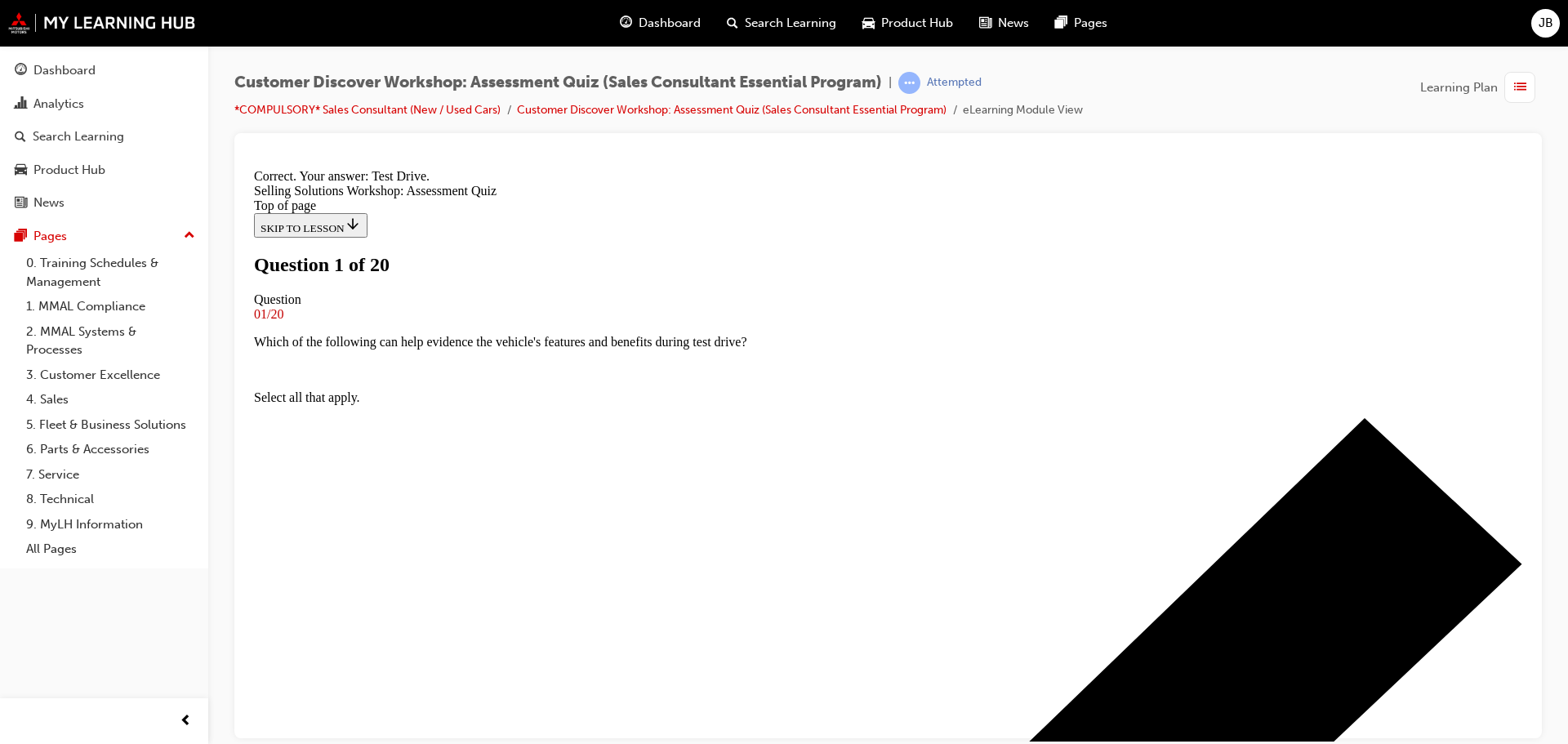
scroll to position [280, 0]
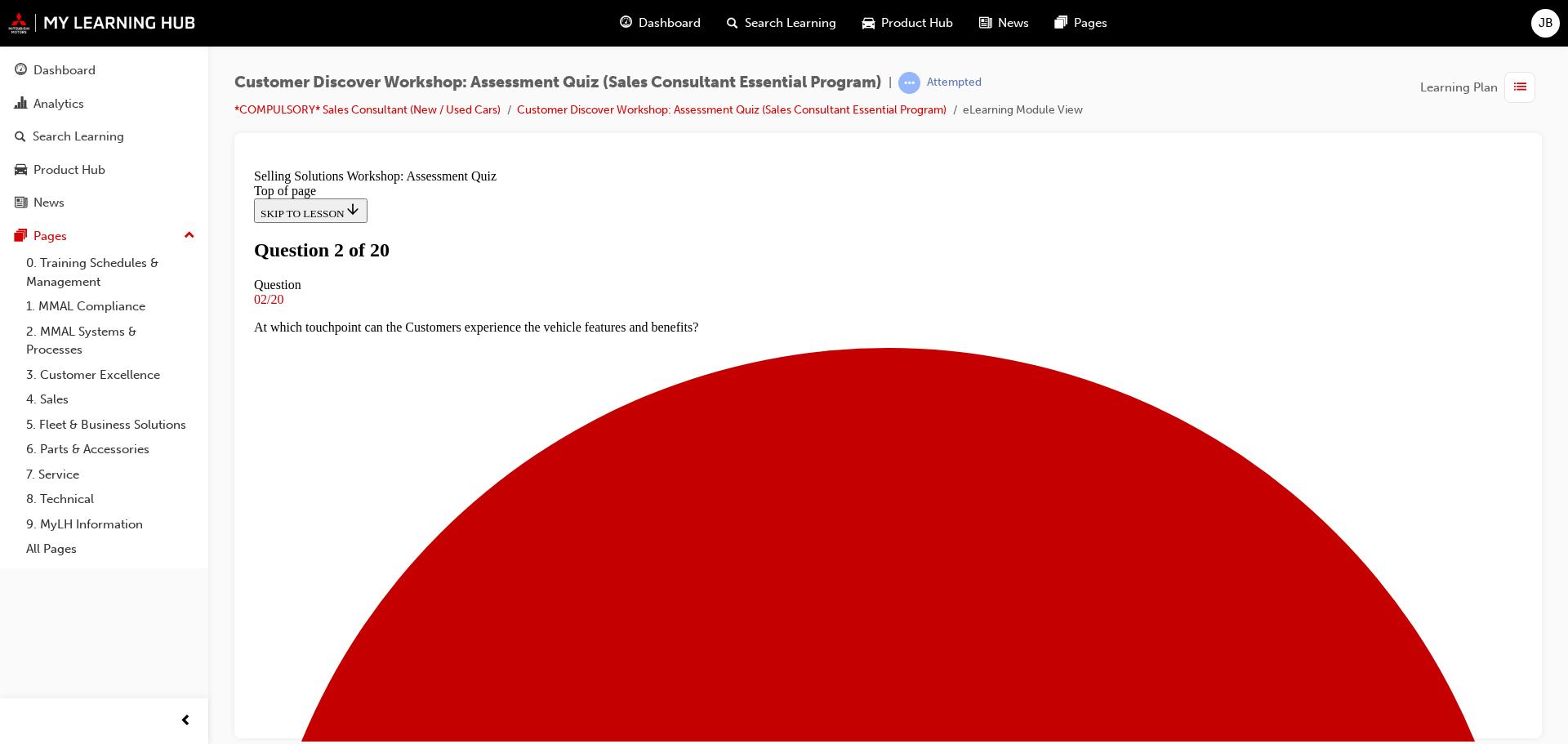
scroll to position [81, 0]
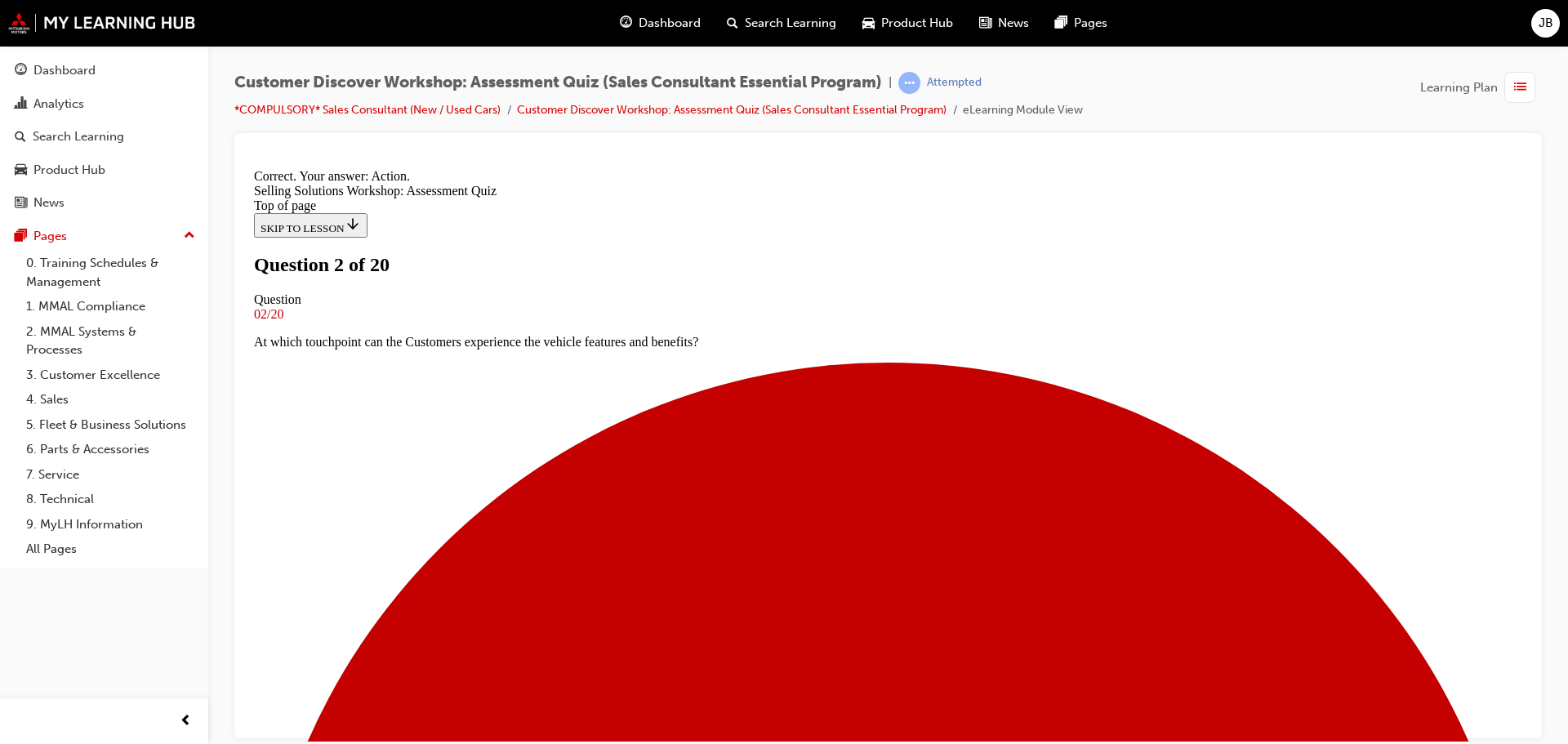
scroll to position [280, 0]
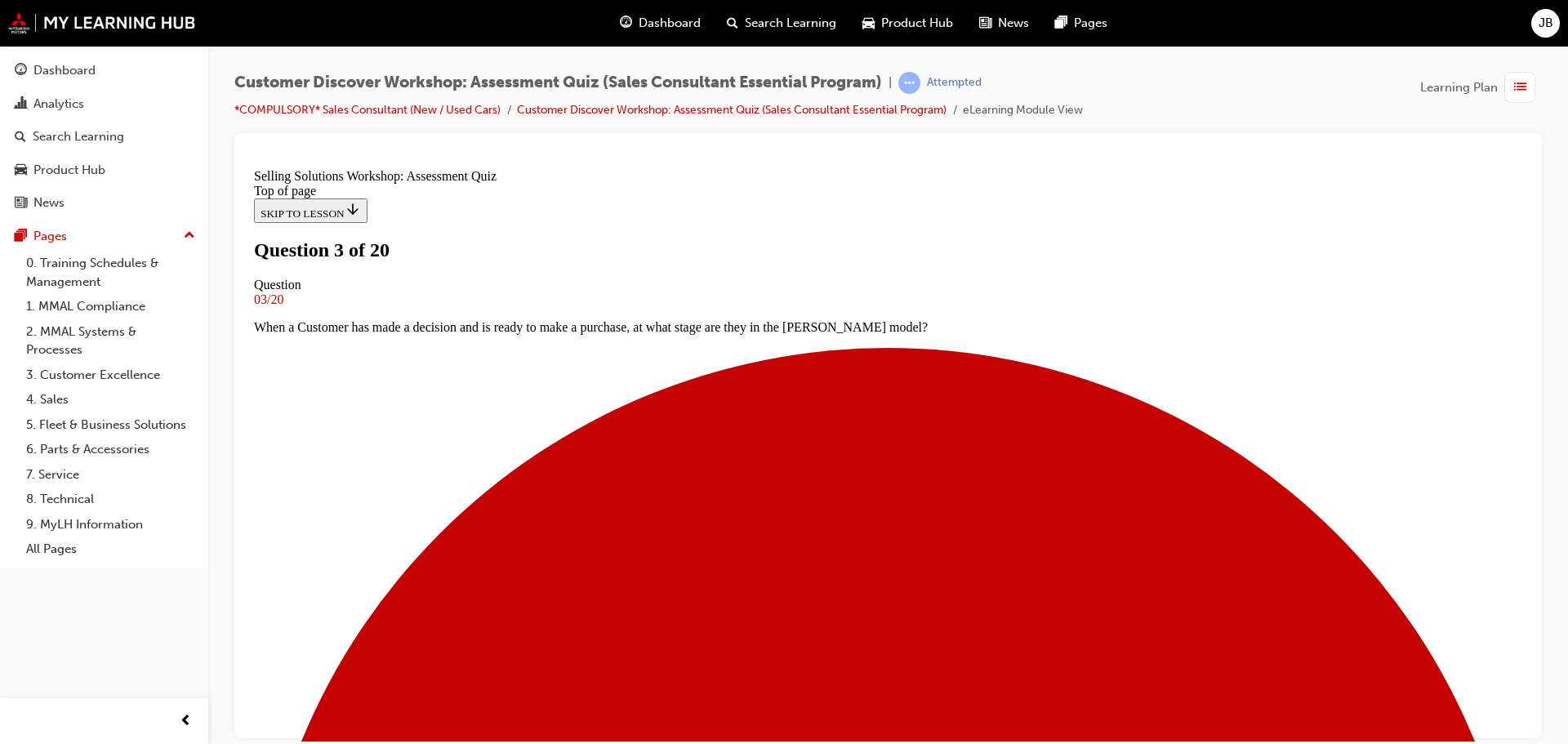
scroll to position [164, 0]
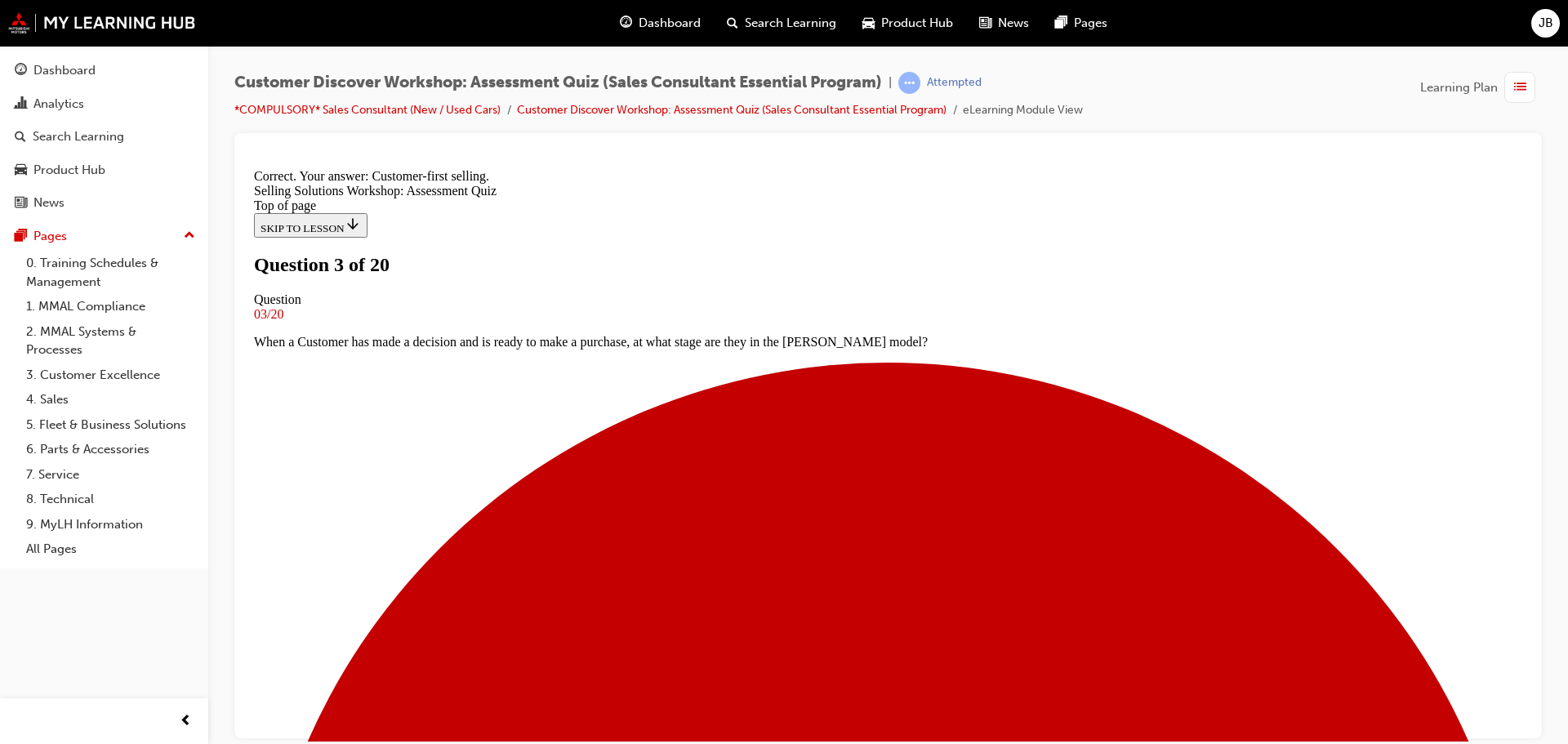
scroll to position [280, 0]
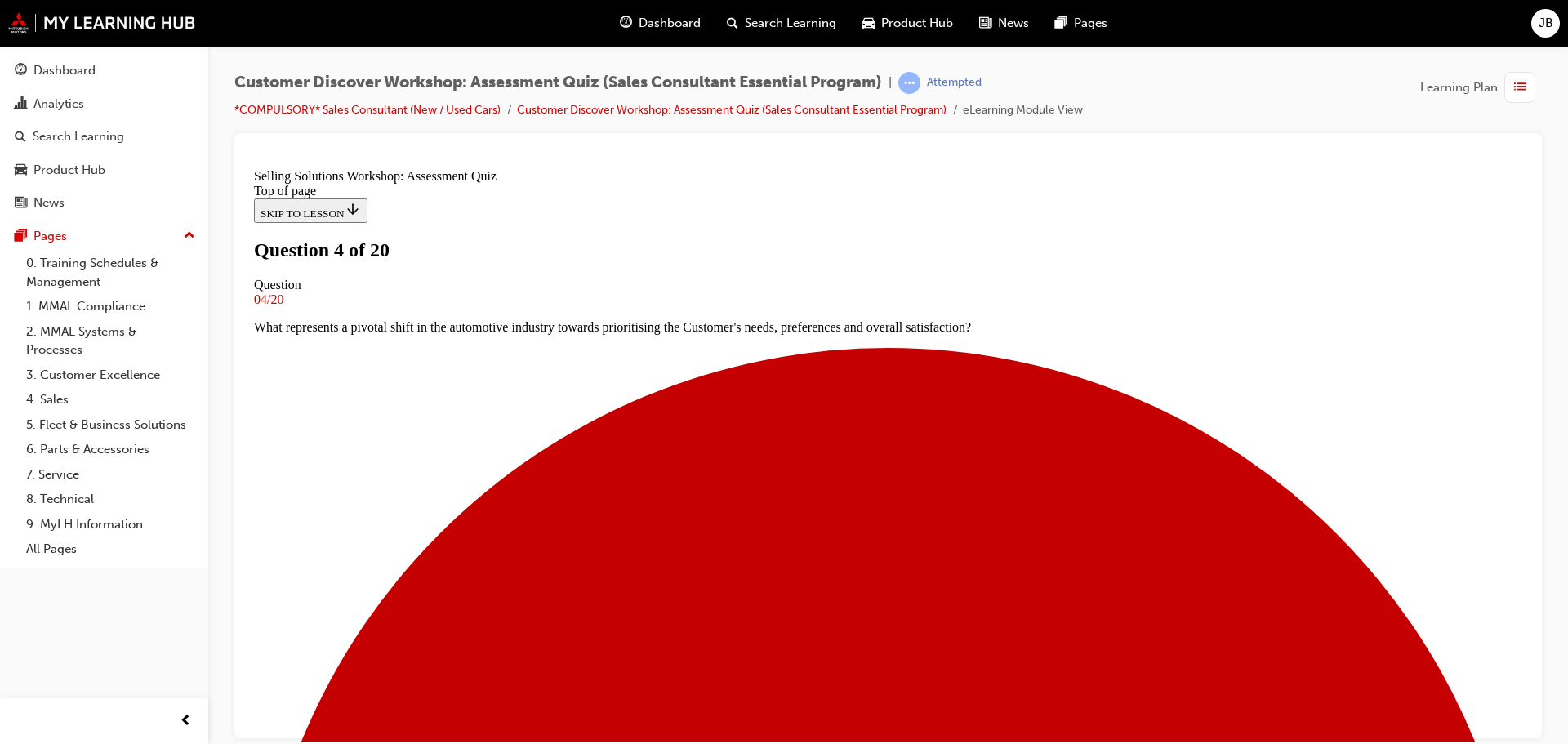
scroll to position [164, 0]
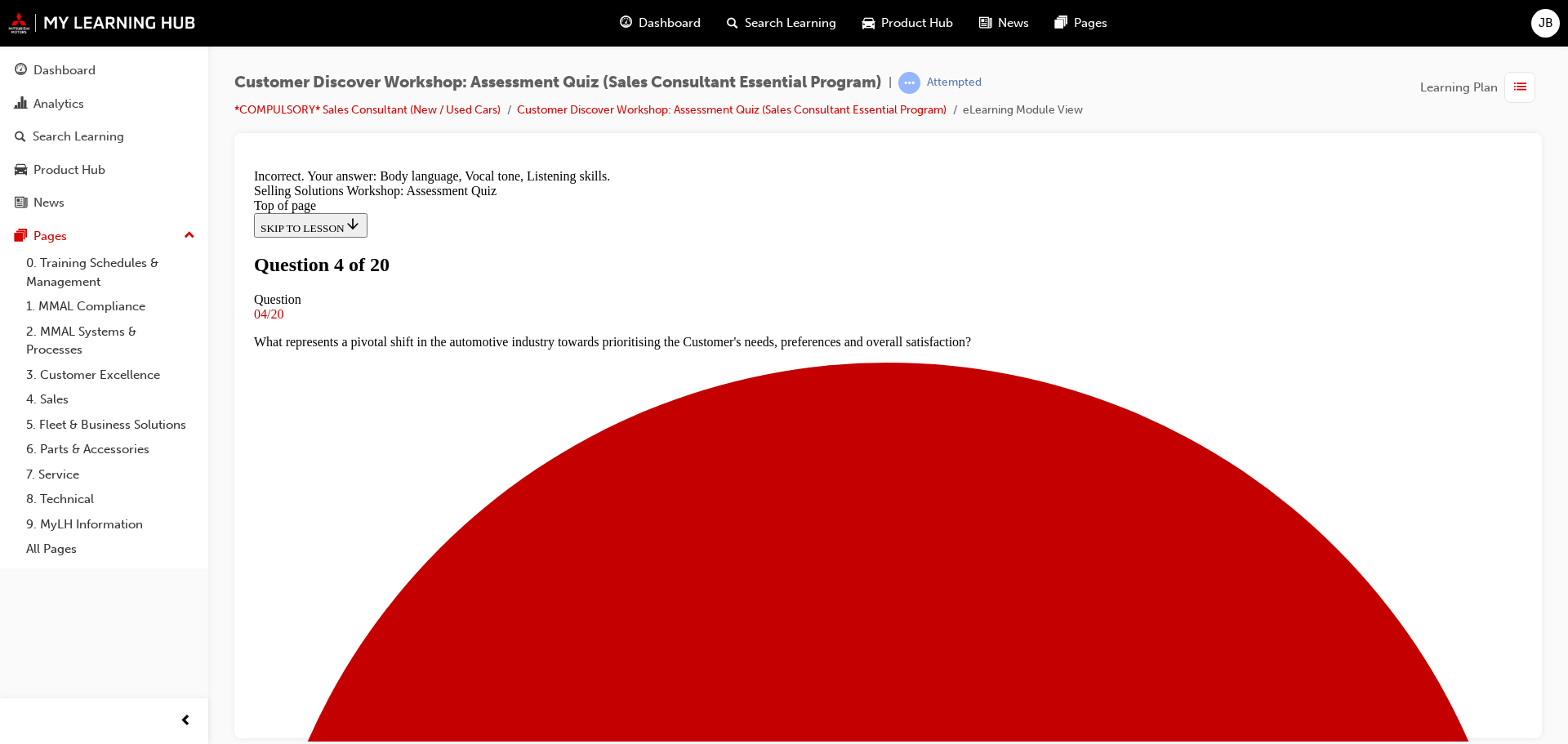
scroll to position [307, 0]
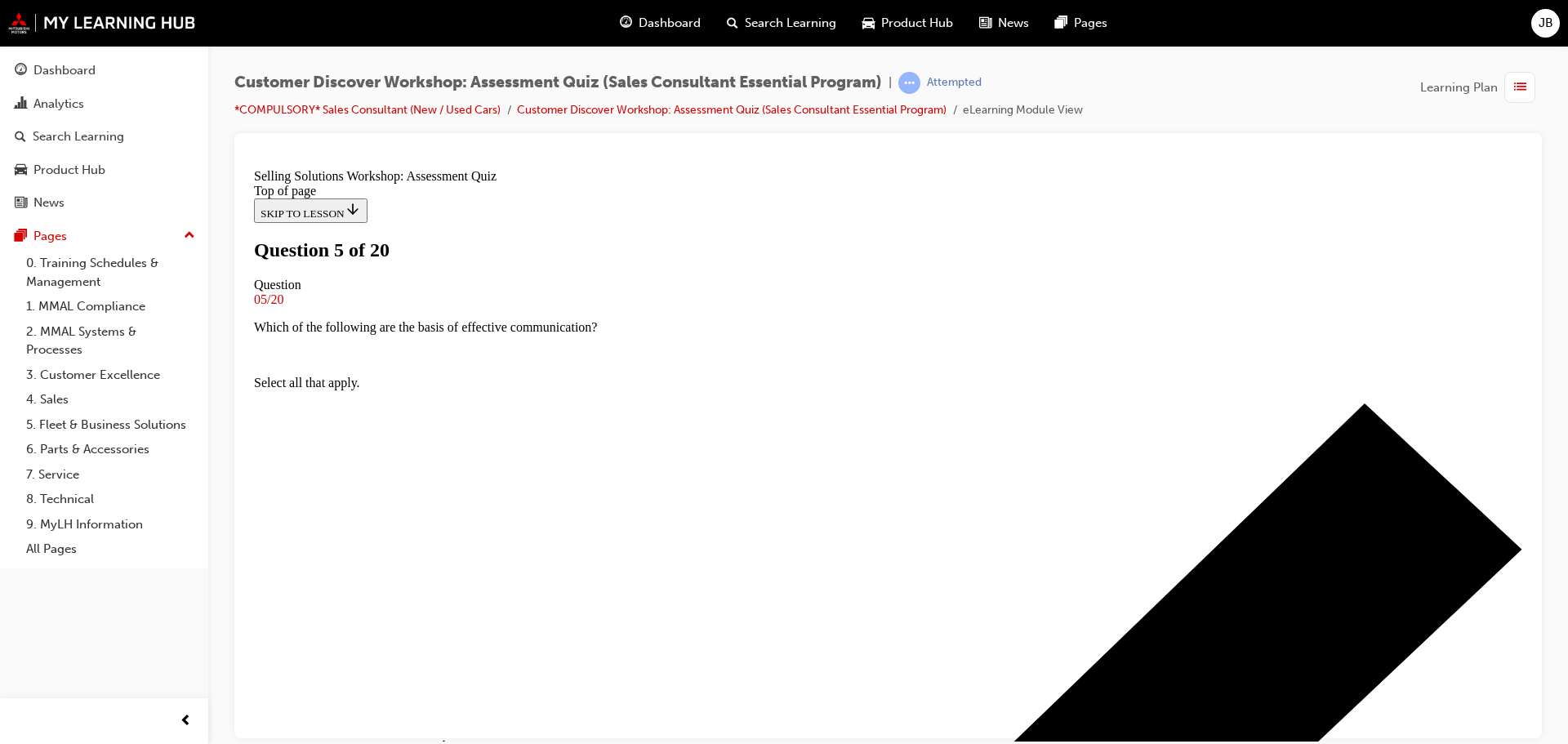
scroll to position [81, 0]
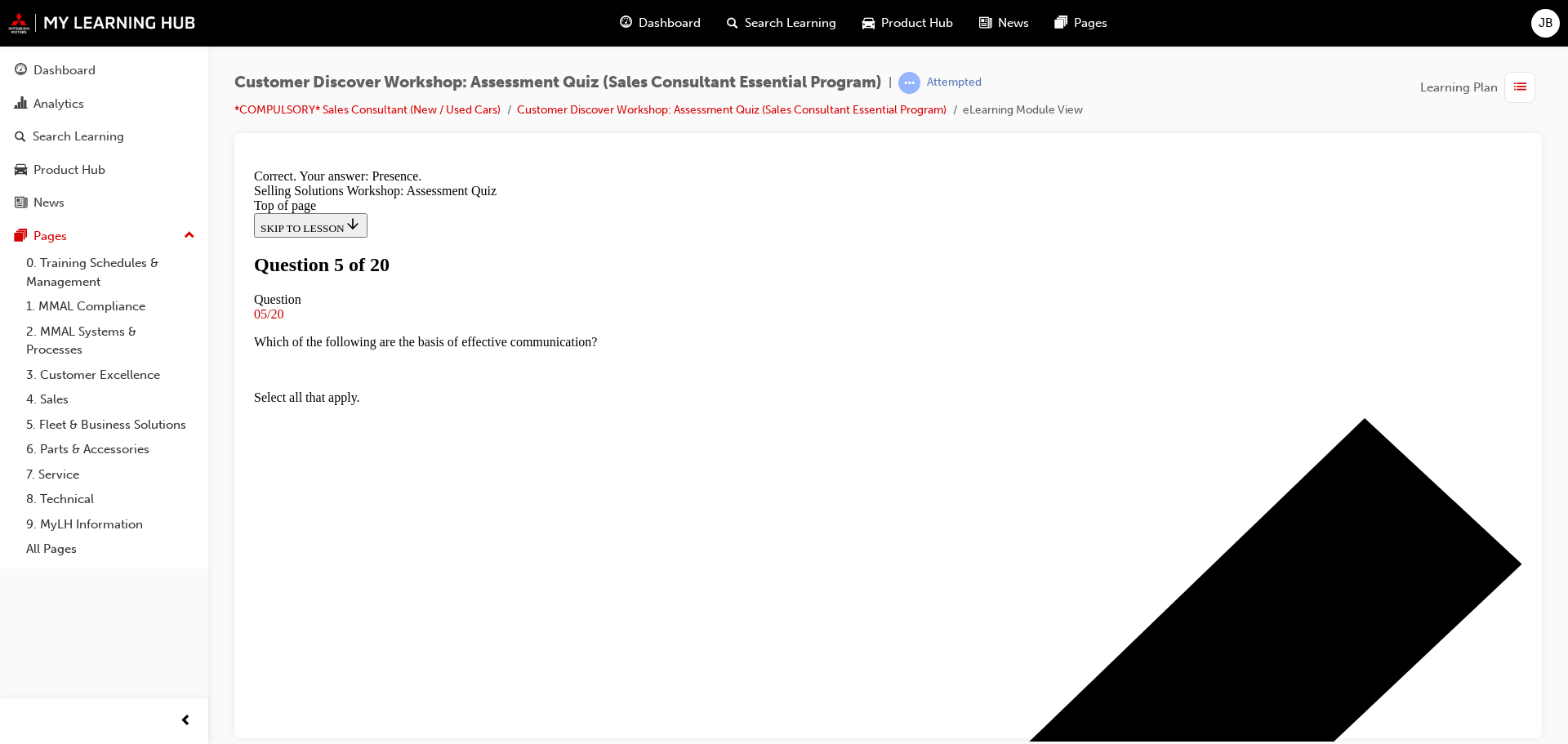
scroll to position [251, 0]
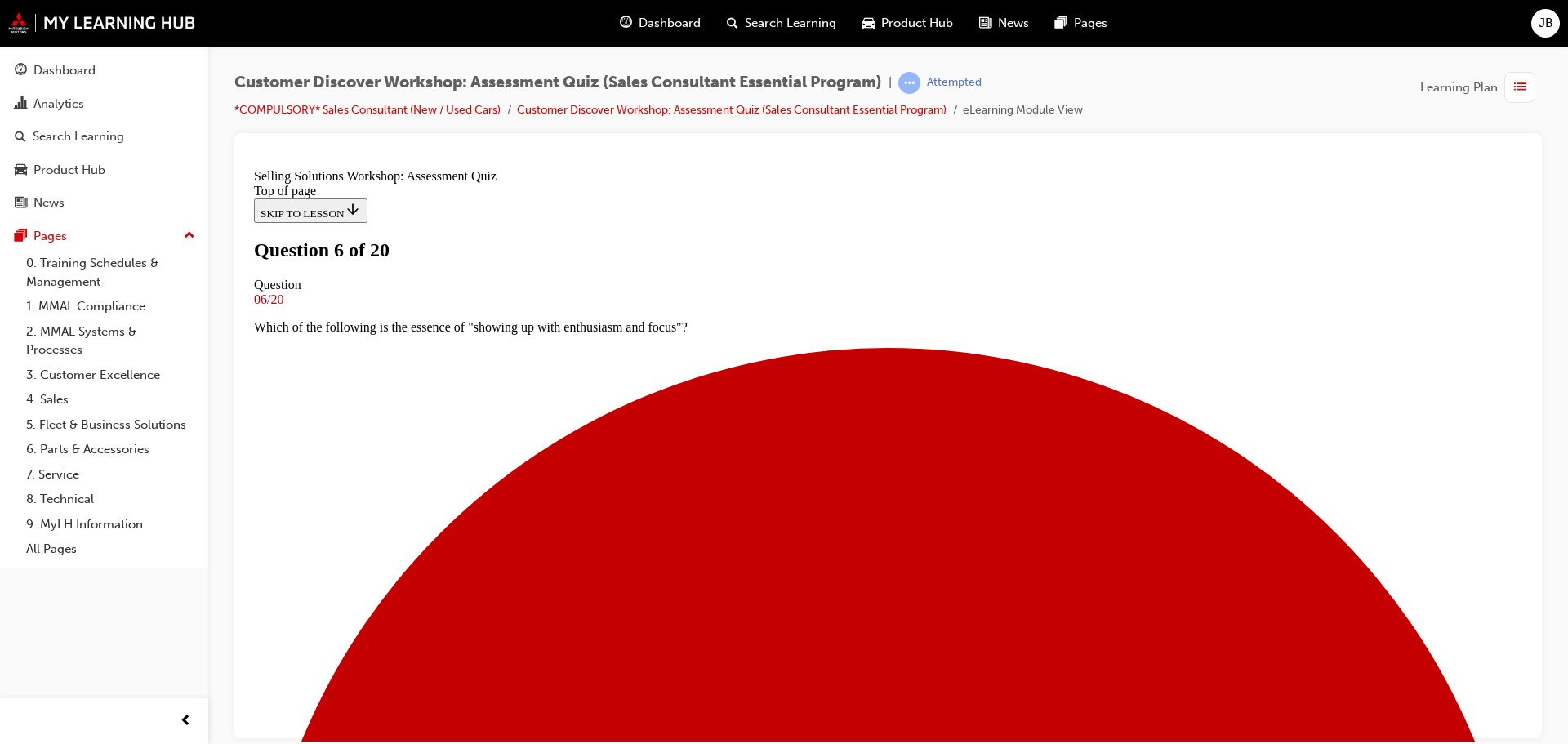
scroll to position [81, 0]
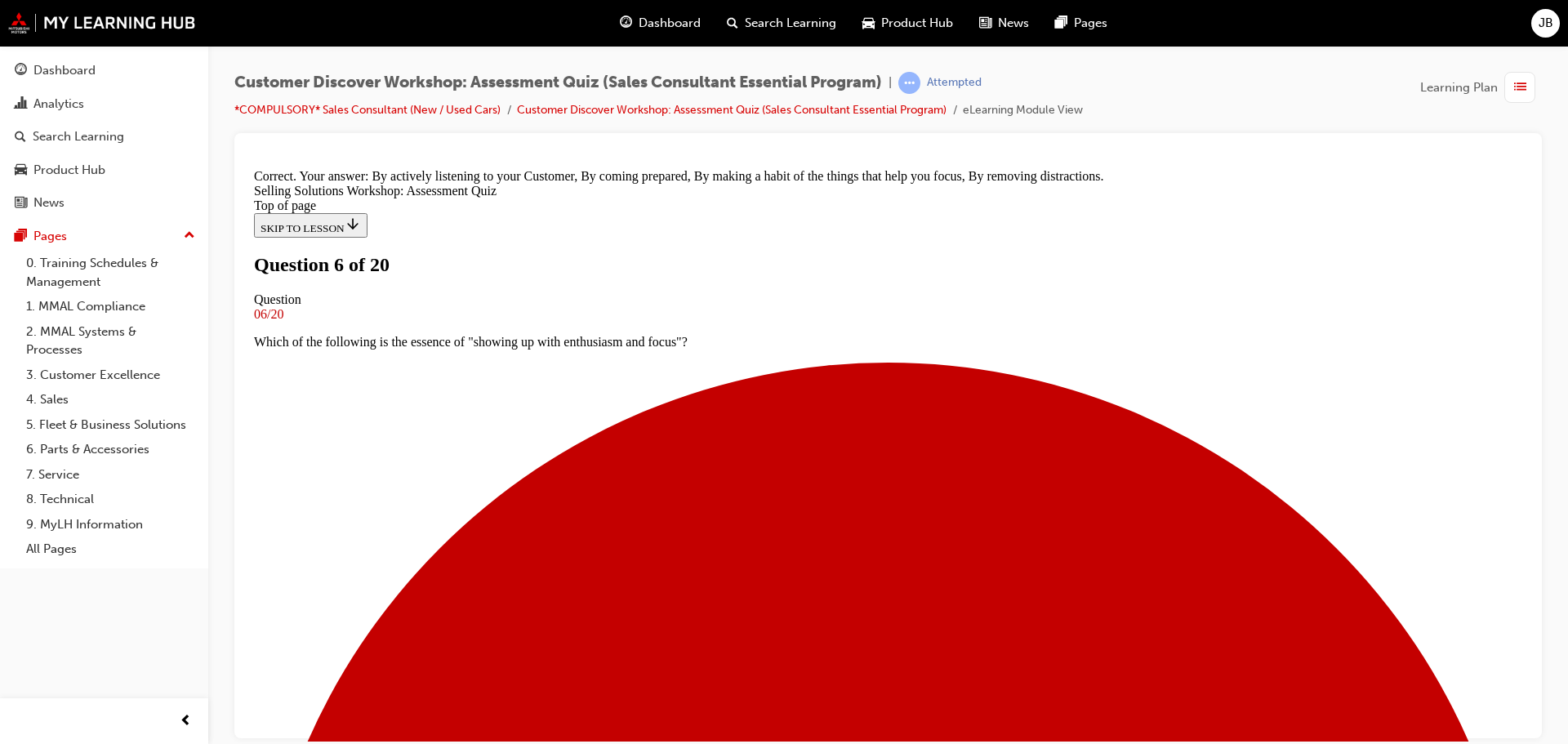
scroll to position [307, 0]
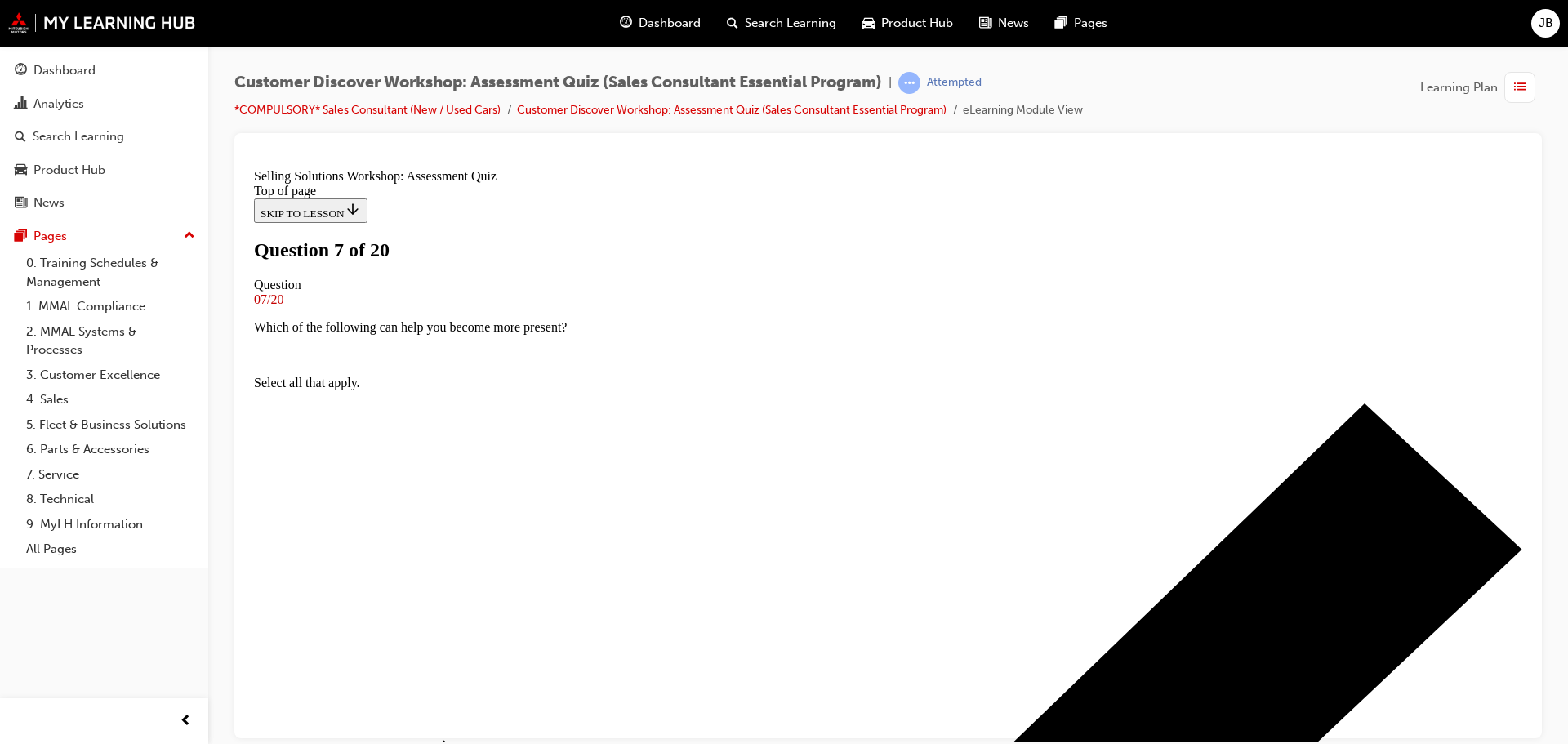
scroll to position [164, 0]
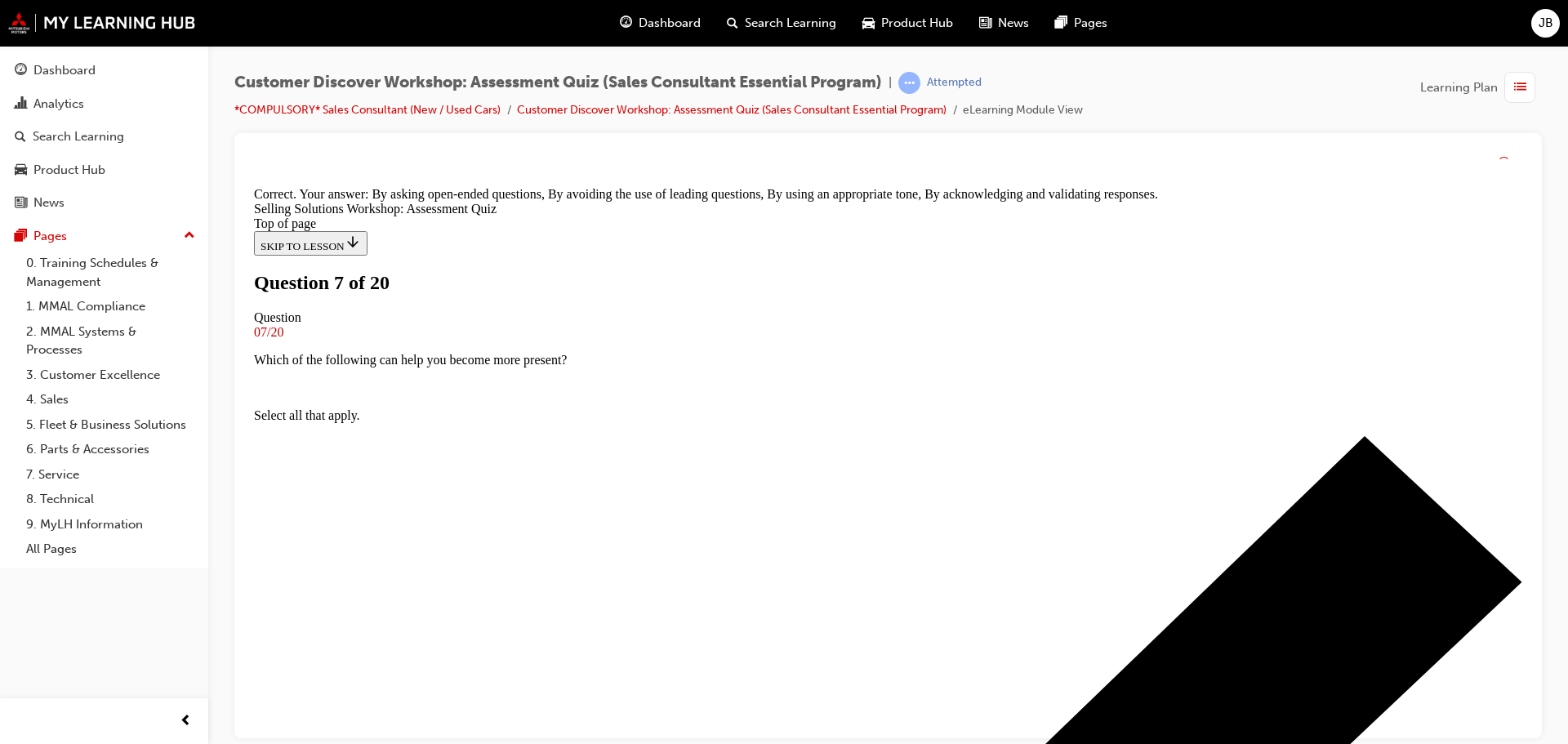
scroll to position [307, 0]
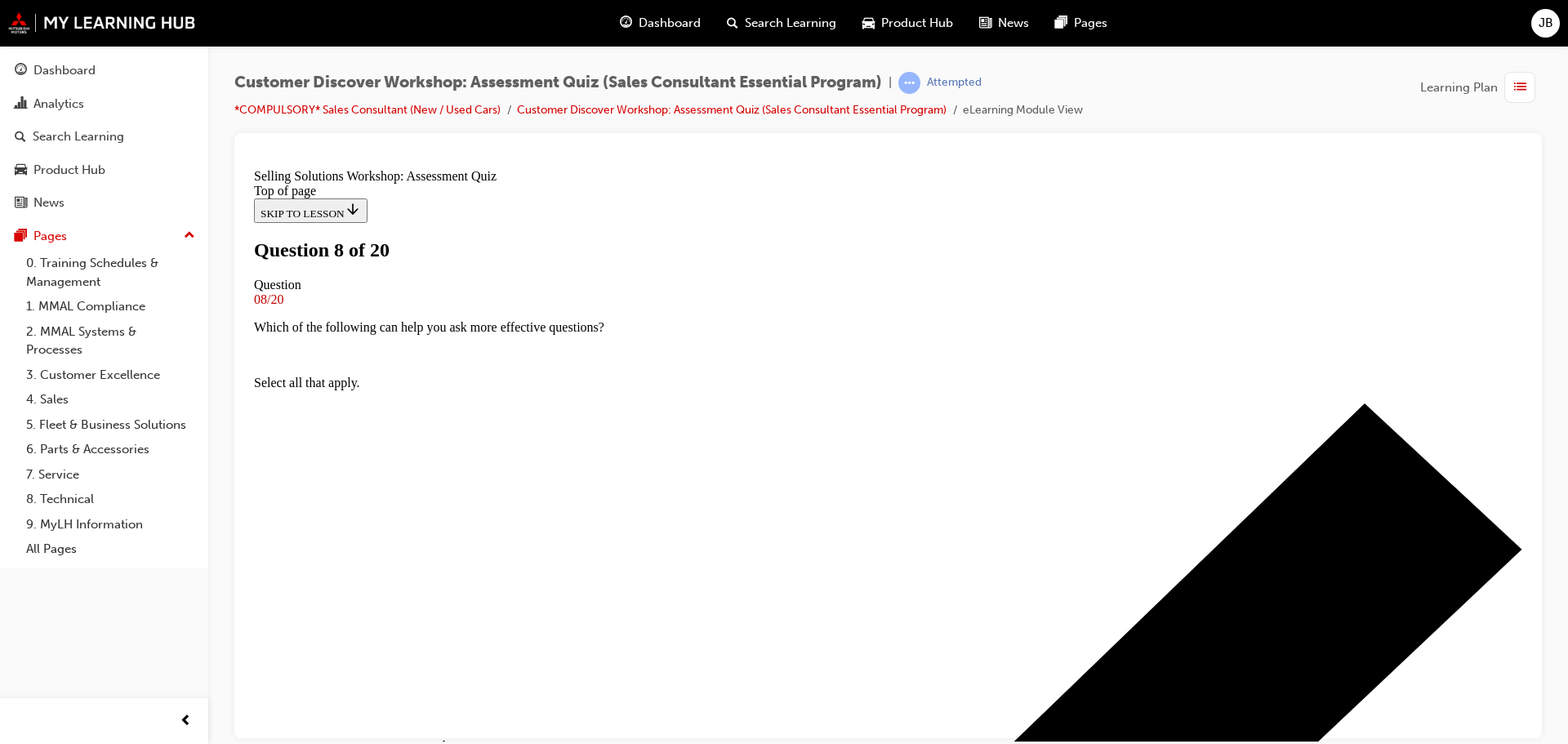
scroll to position [81, 0]
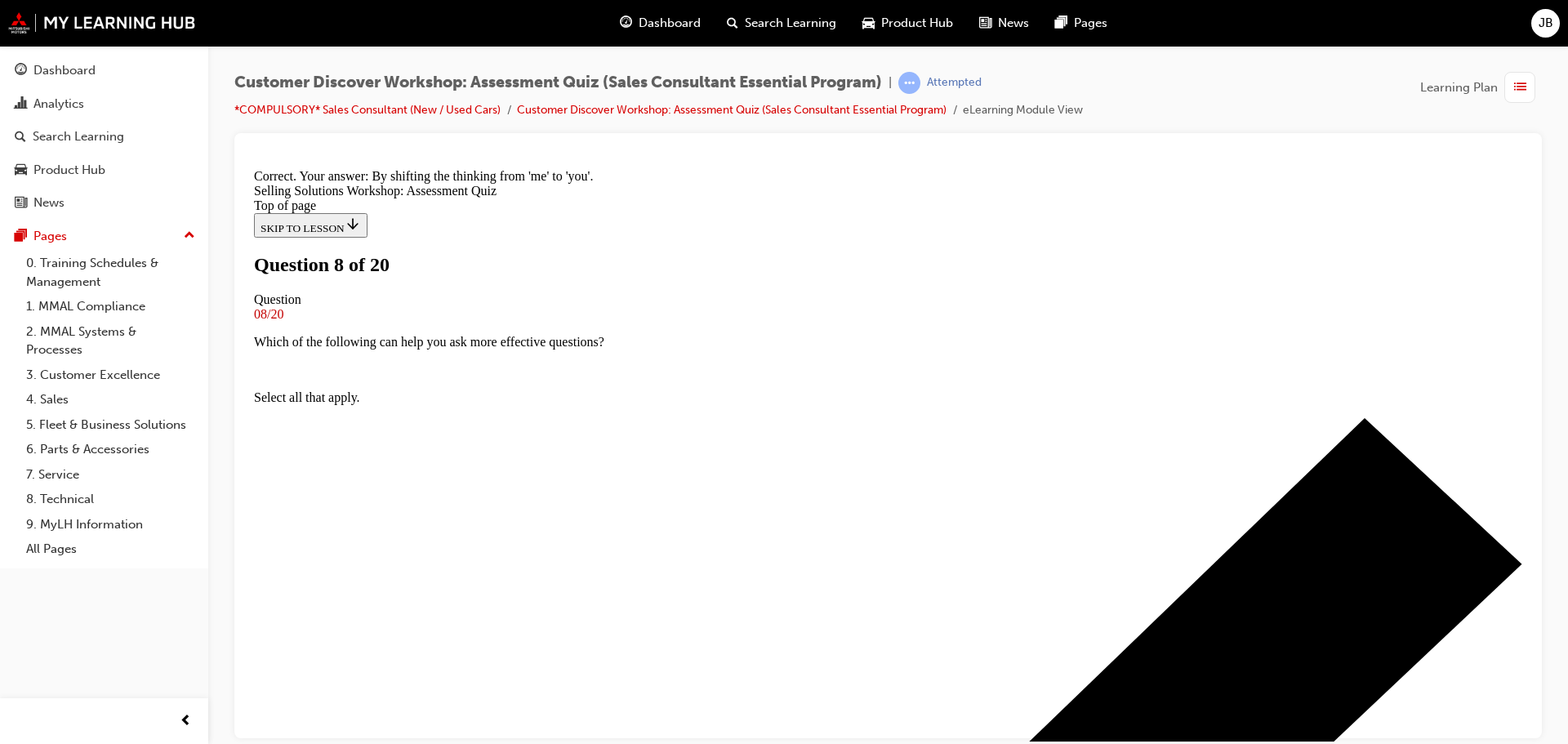
scroll to position [251, 0]
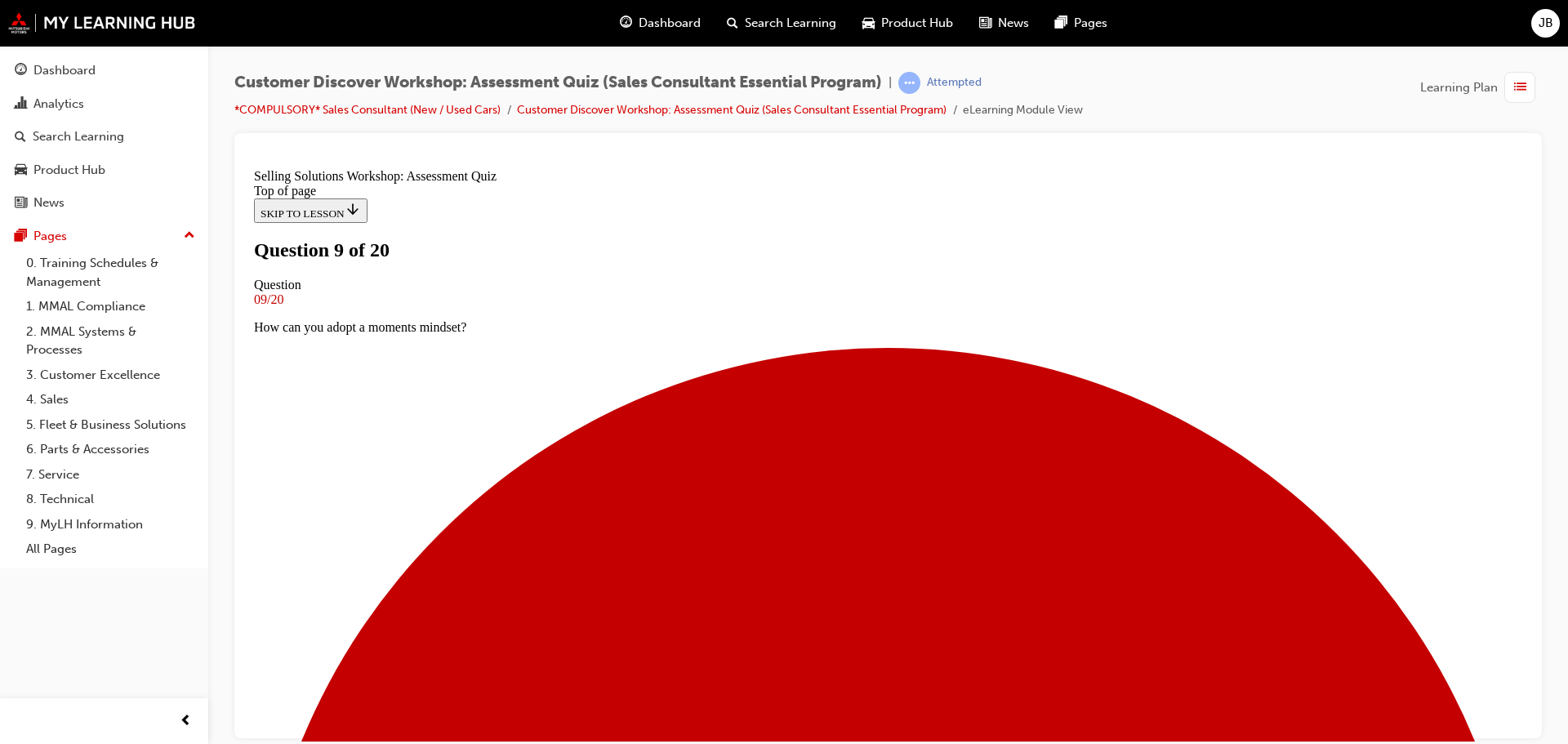
scroll to position [164, 0]
drag, startPoint x: 867, startPoint y: 235, endPoint x: 1071, endPoint y: 234, distance: 204.0
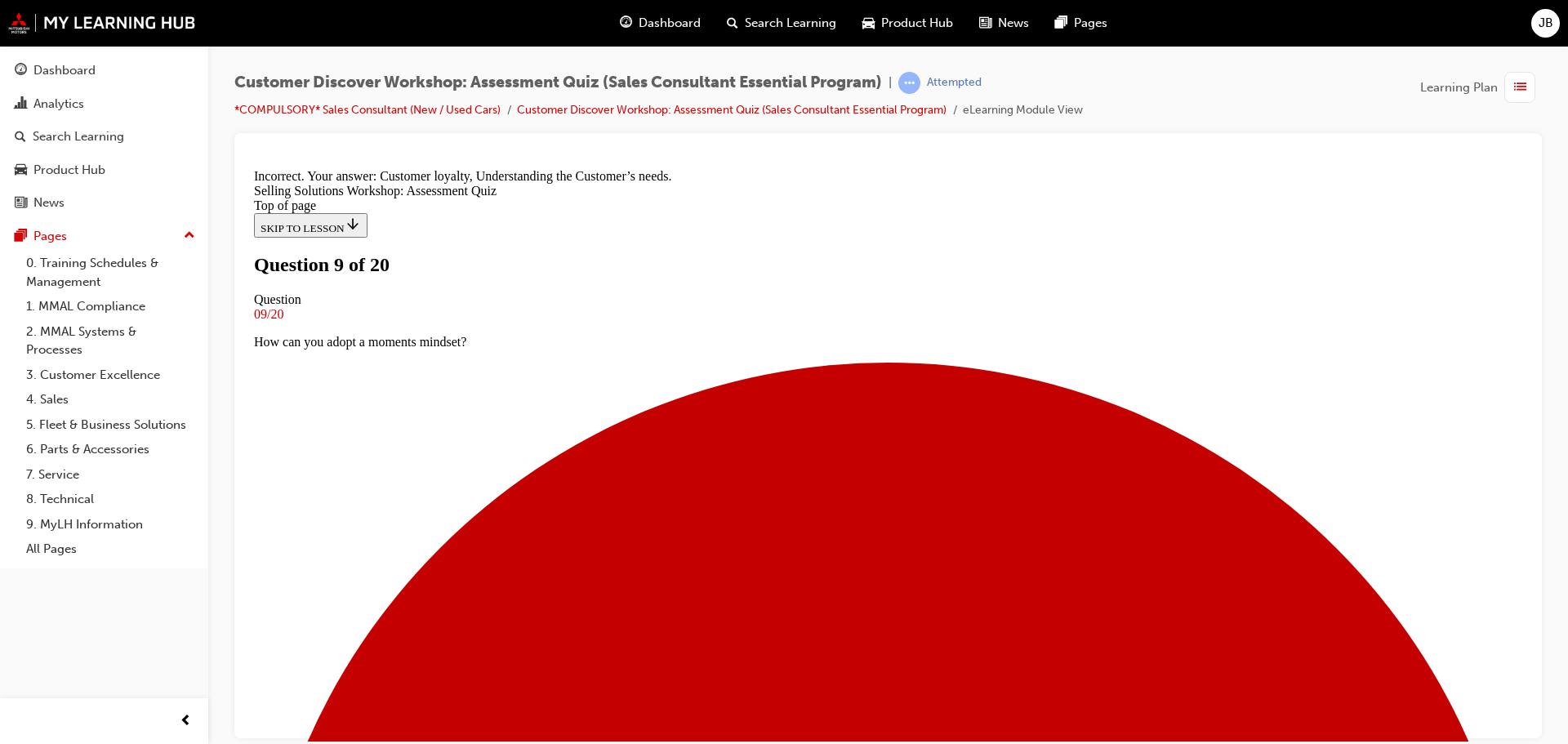
scroll to position [307, 0]
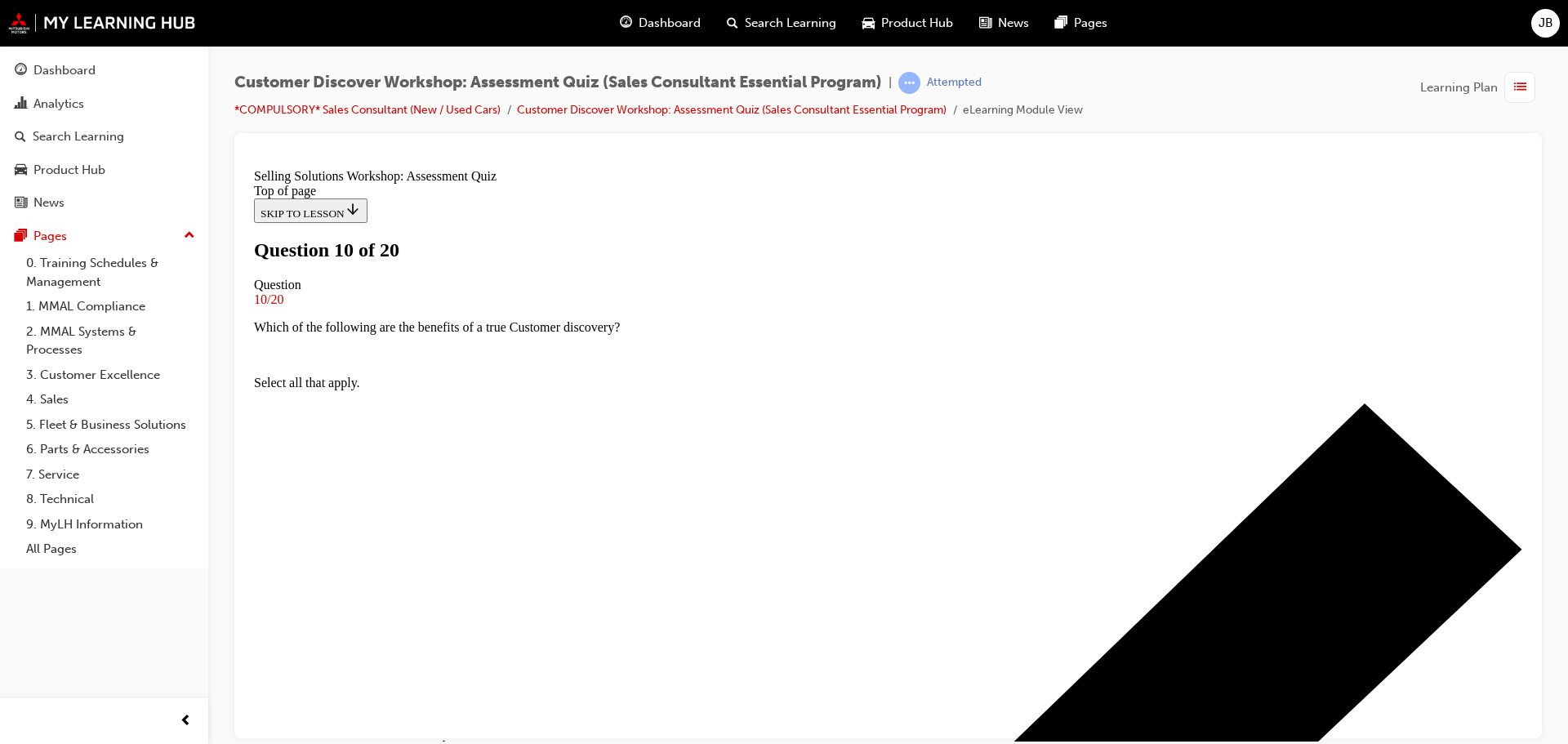
scroll to position [81, 0]
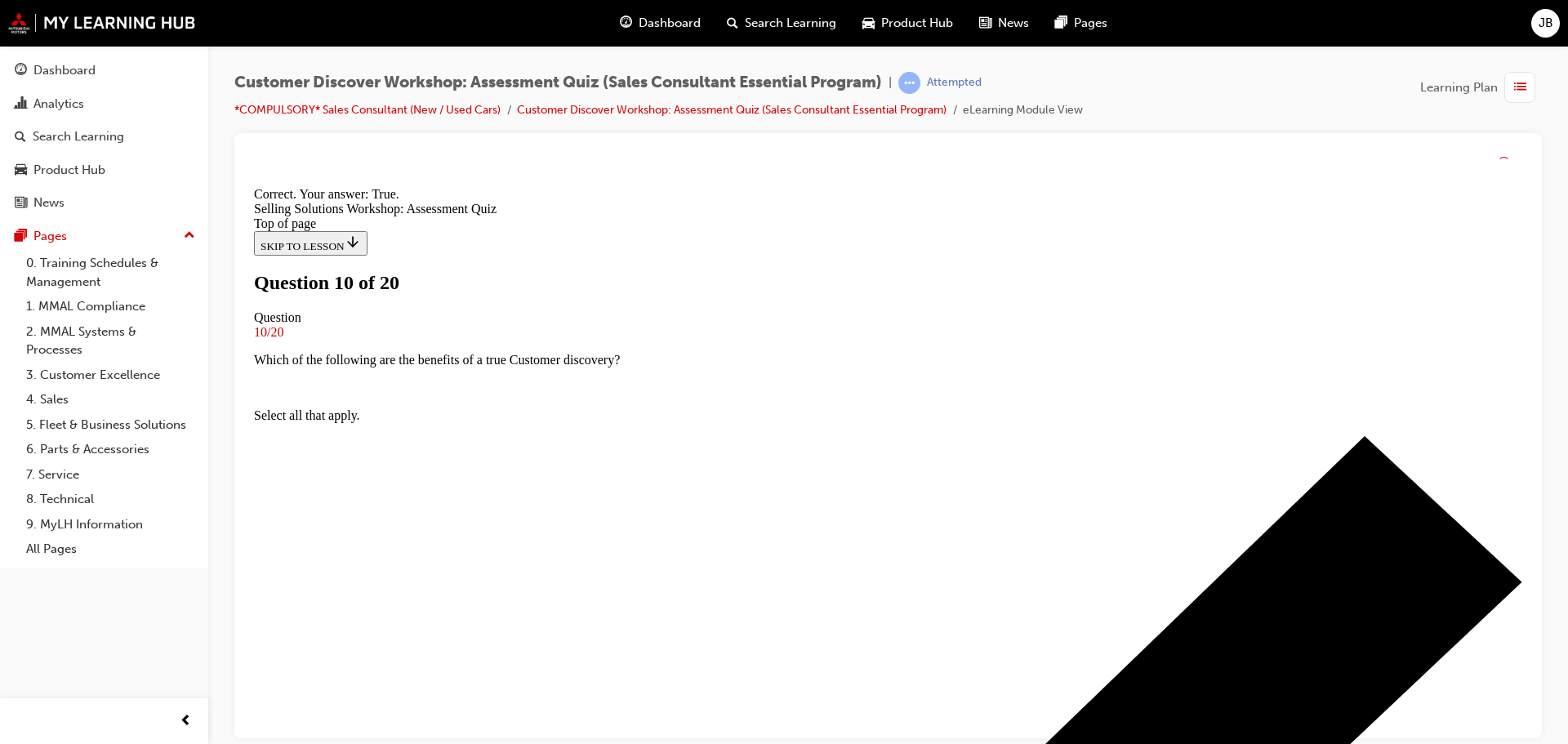
scroll to position [204, 0]
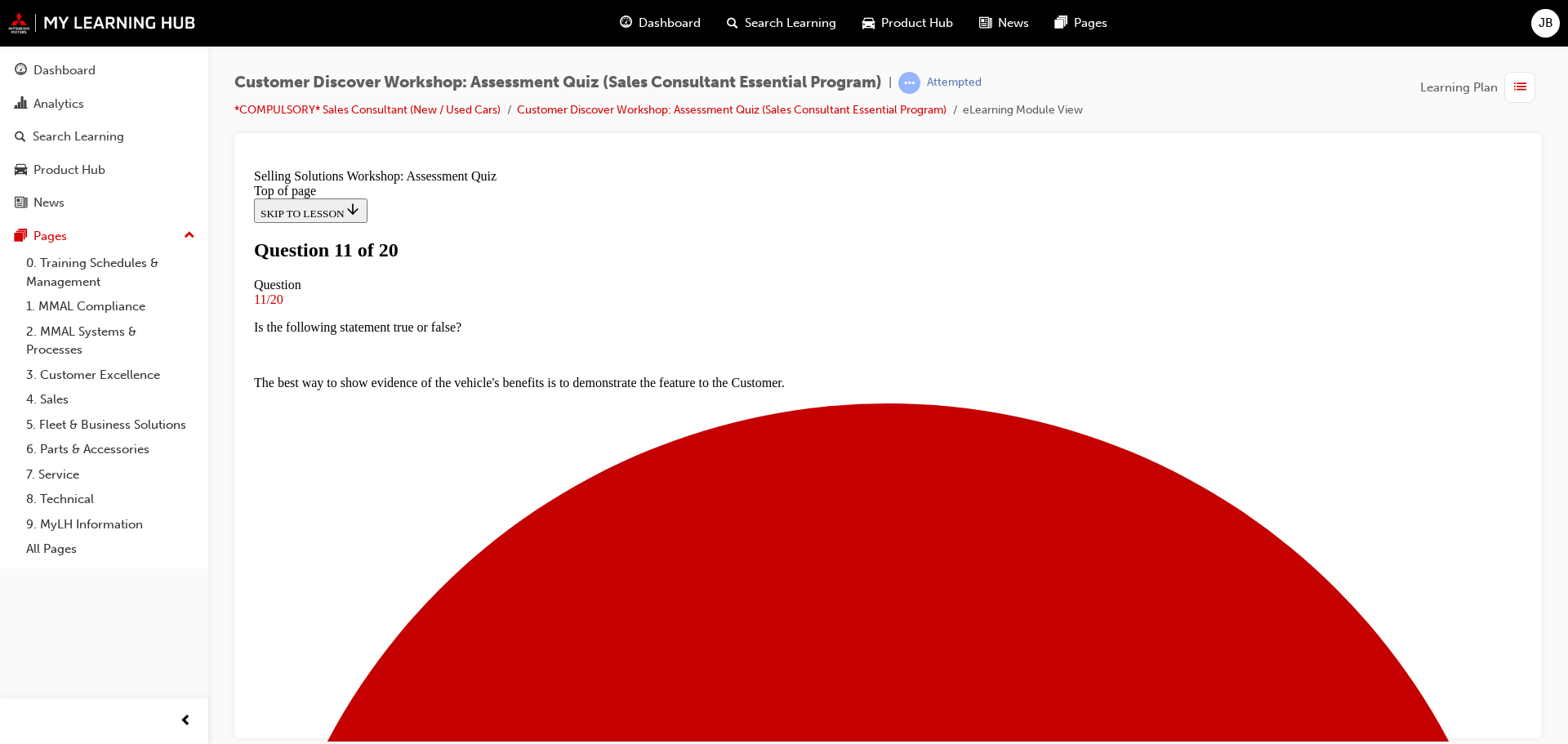
scroll to position [164, 0]
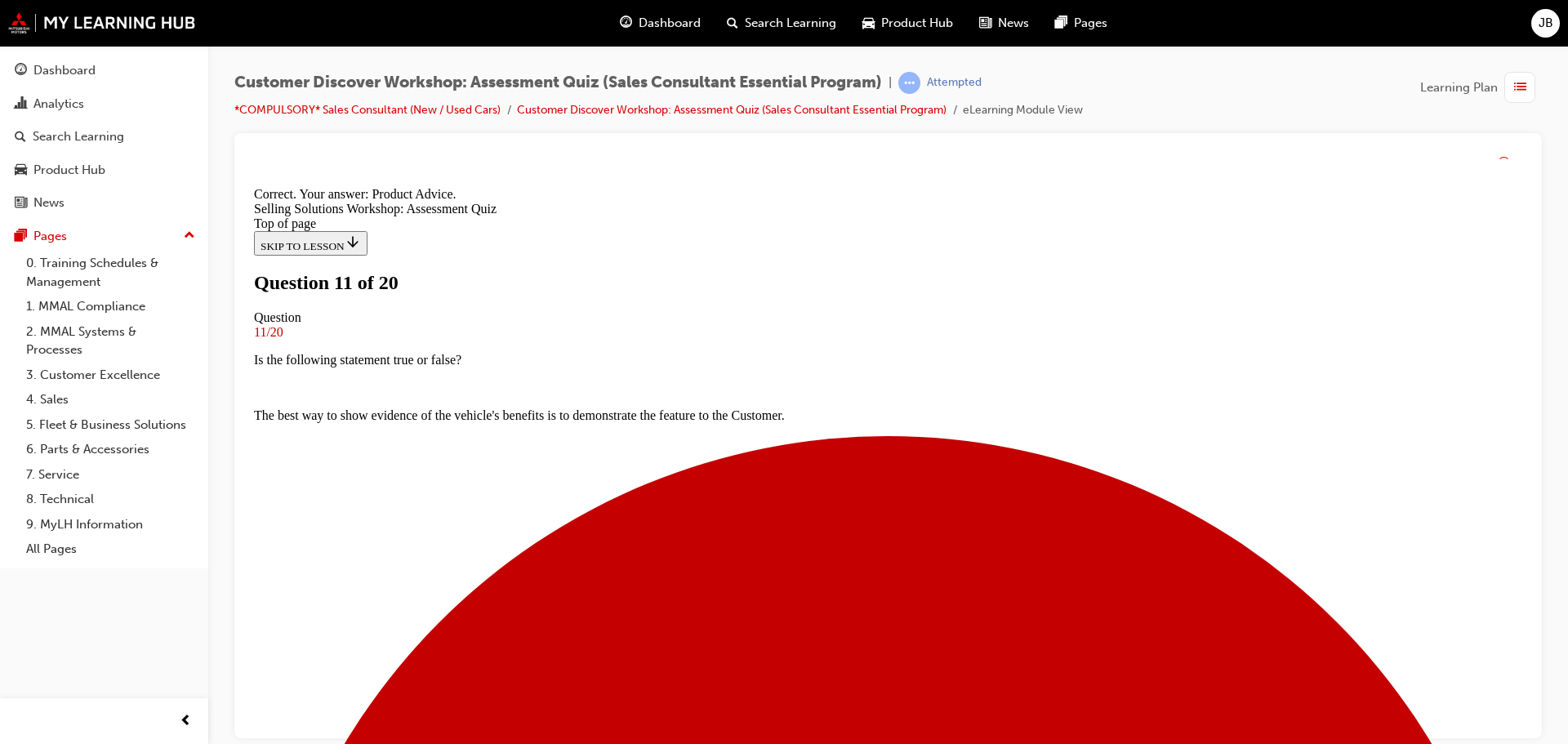
scroll to position [307, 0]
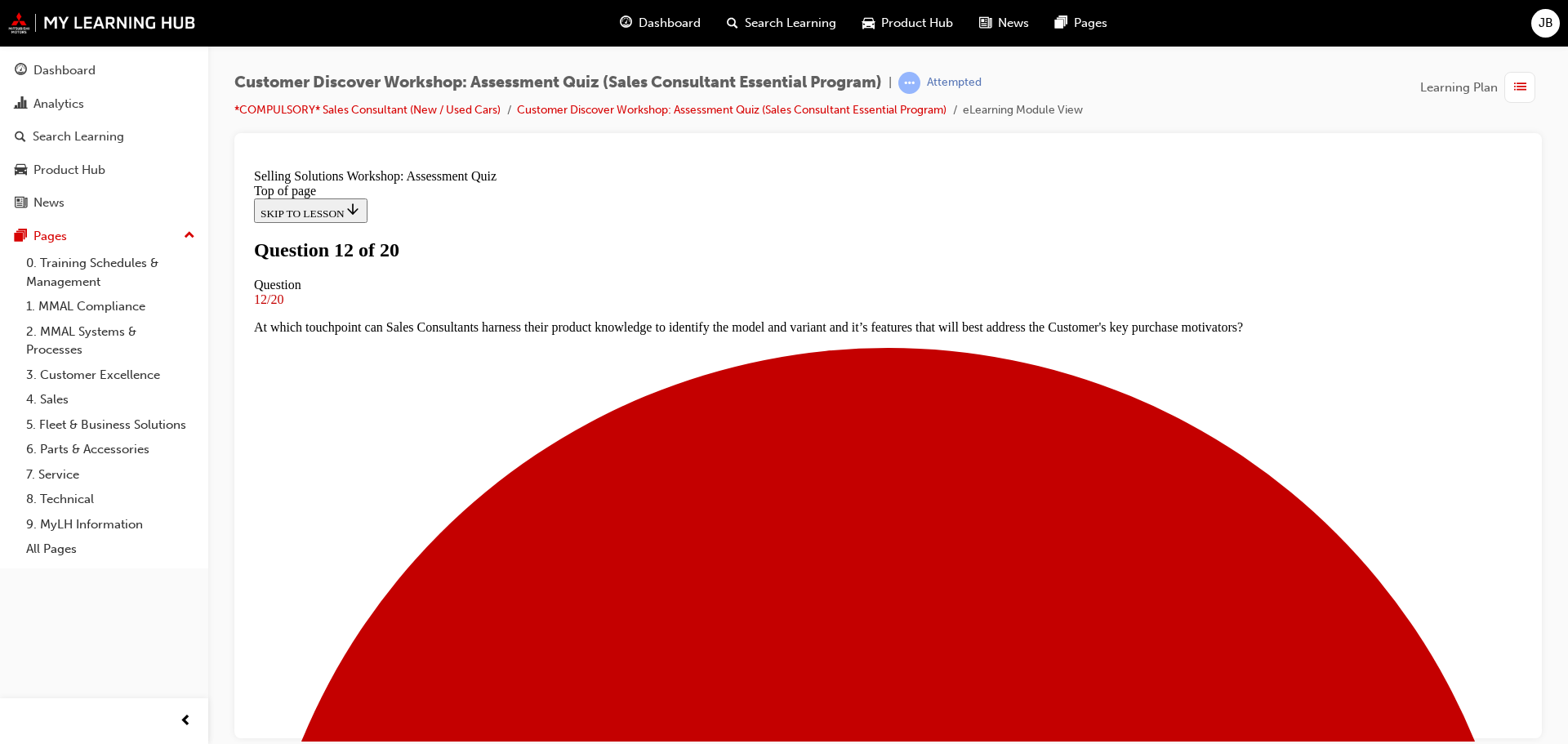
scroll to position [81, 0]
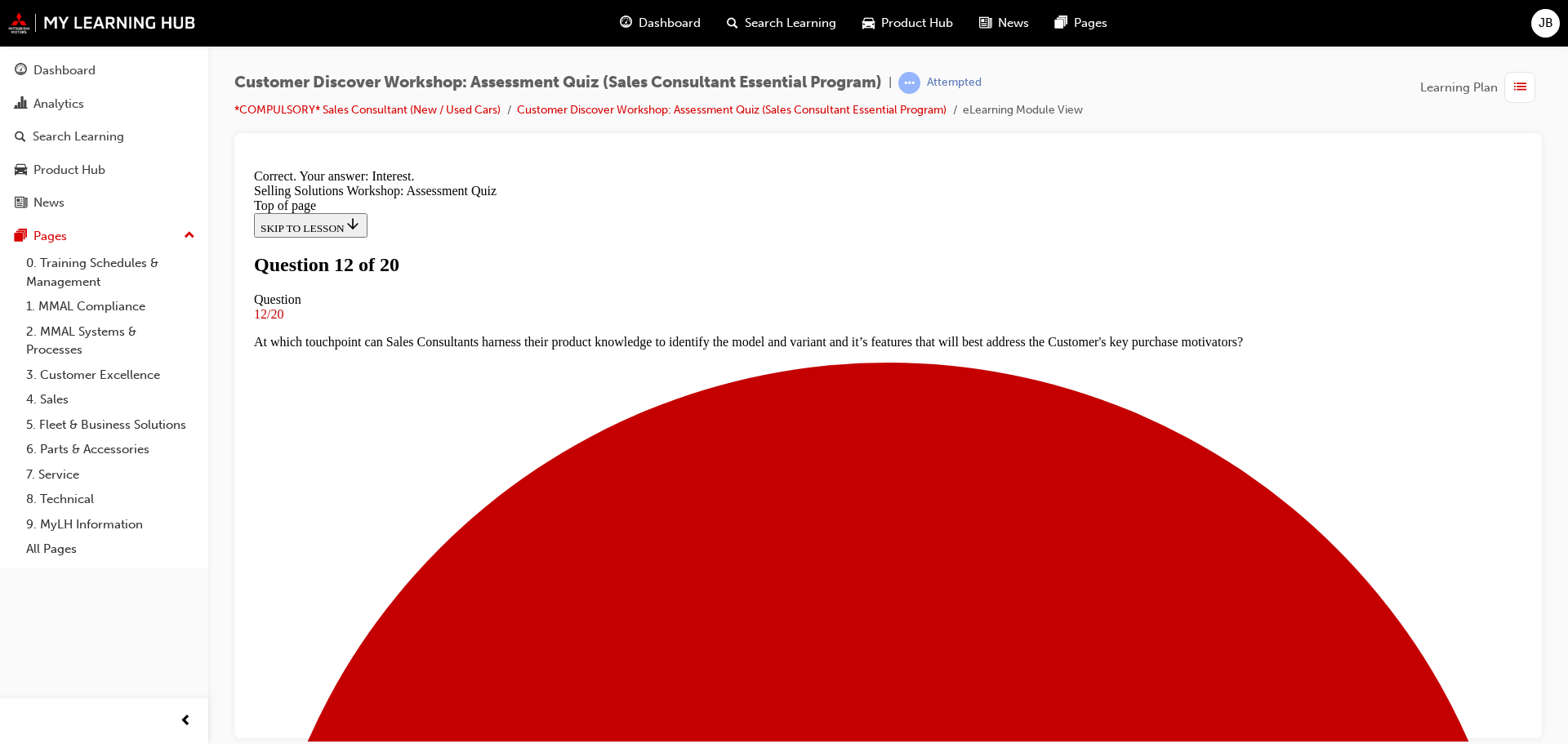
scroll to position [280, 0]
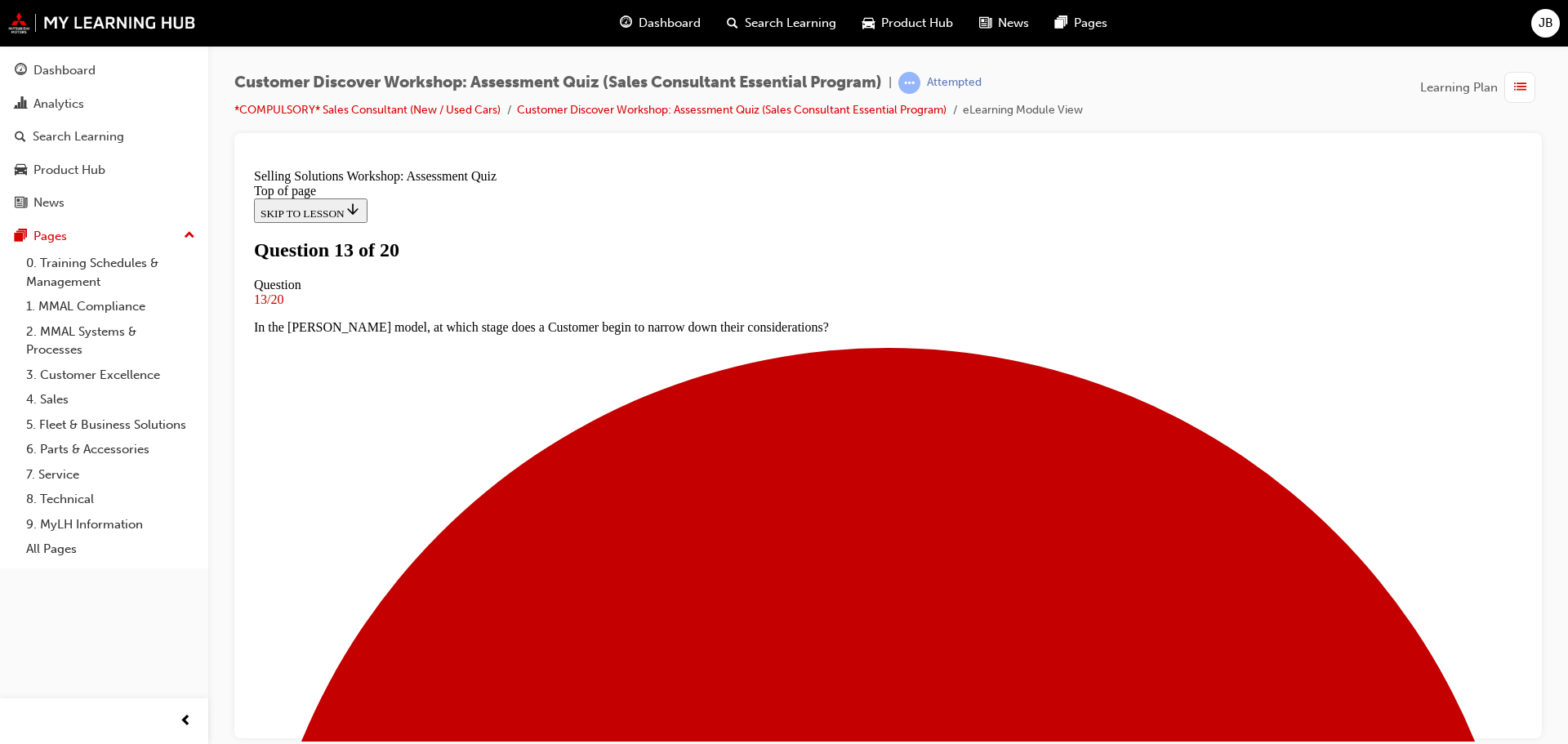
scroll to position [81, 0]
drag, startPoint x: 705, startPoint y: 578, endPoint x: 719, endPoint y: 582, distance: 14.6
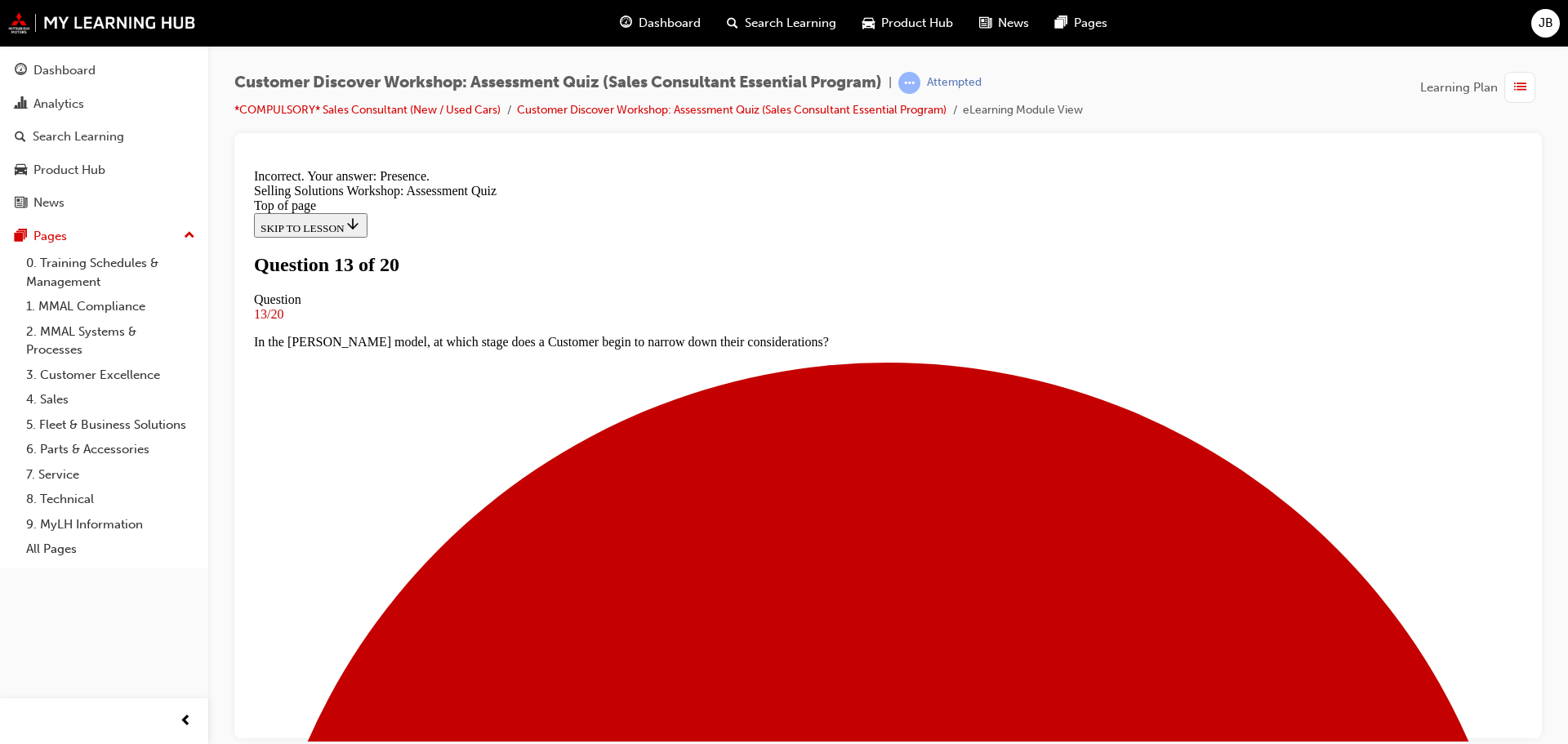
scroll to position [88, 0]
drag, startPoint x: 880, startPoint y: 316, endPoint x: 1058, endPoint y: 317, distance: 178.0
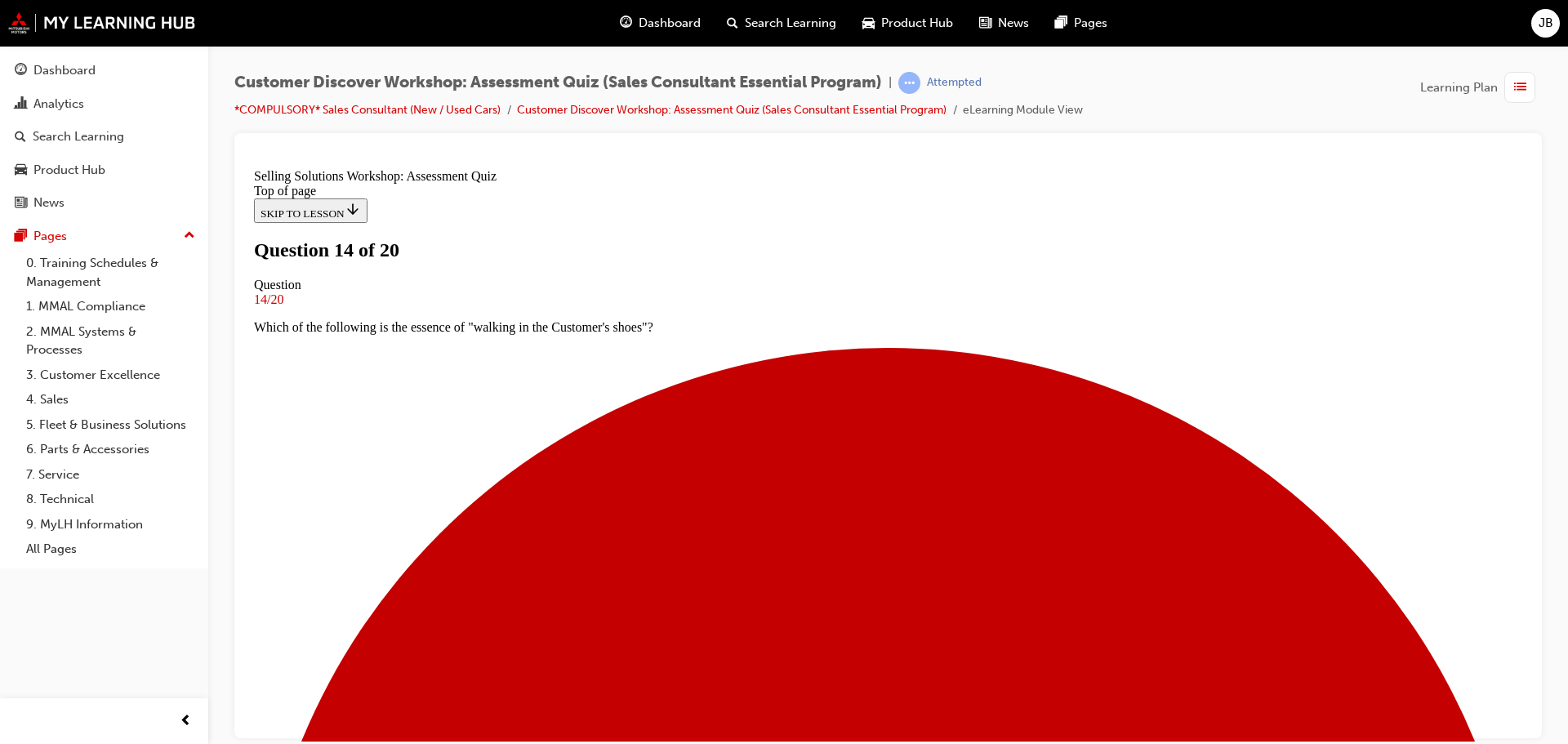
scroll to position [153, 0]
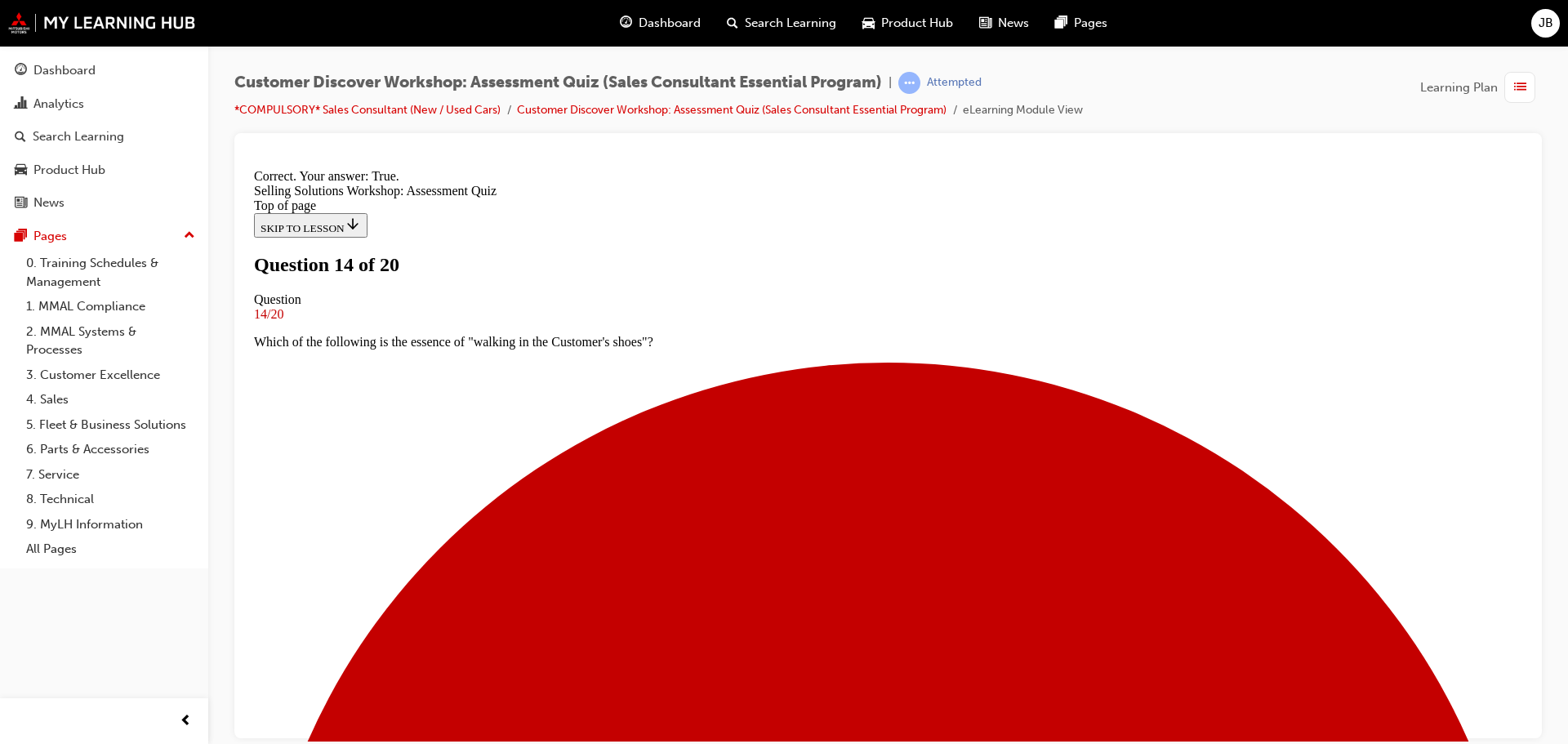
scroll to position [204, 0]
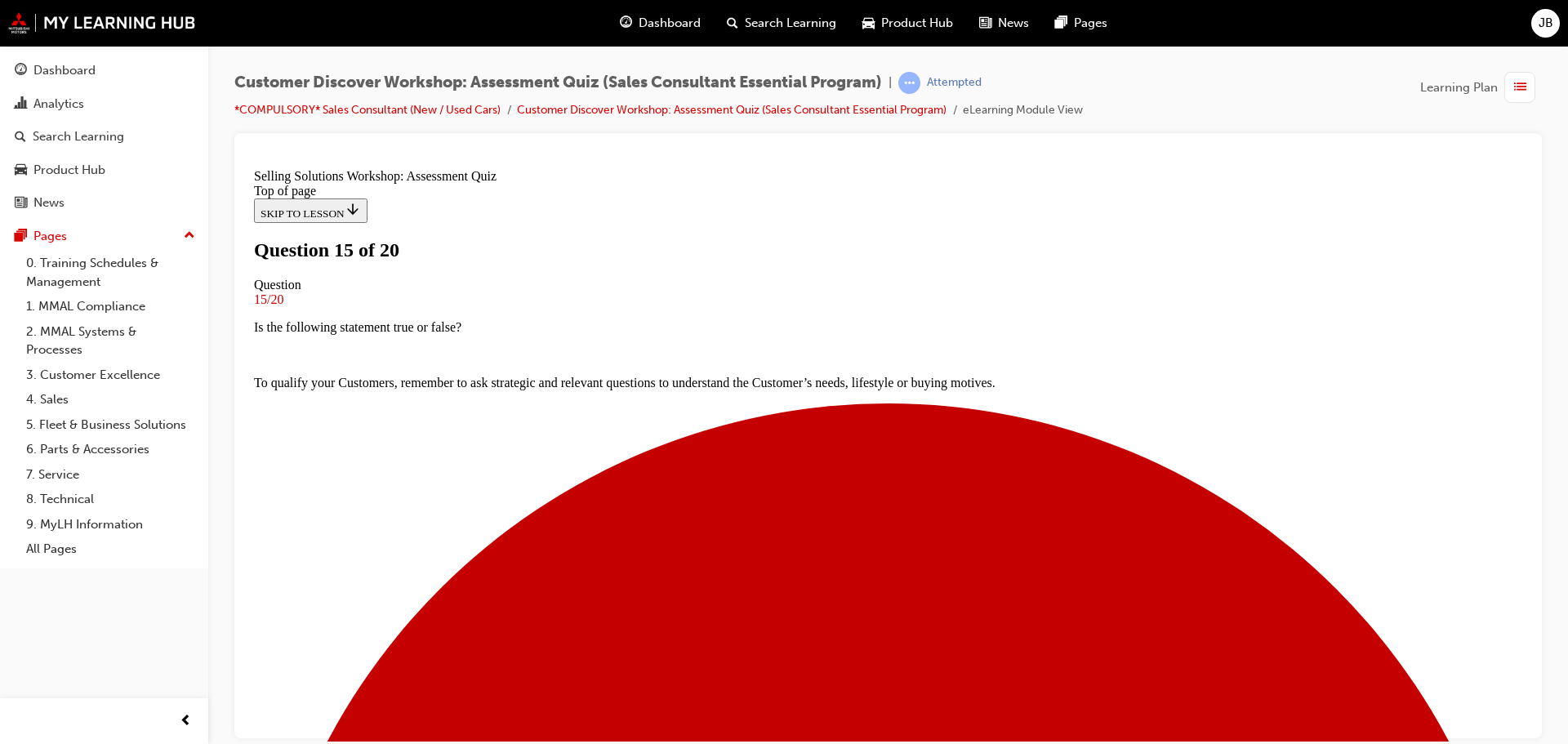
scroll to position [81, 0]
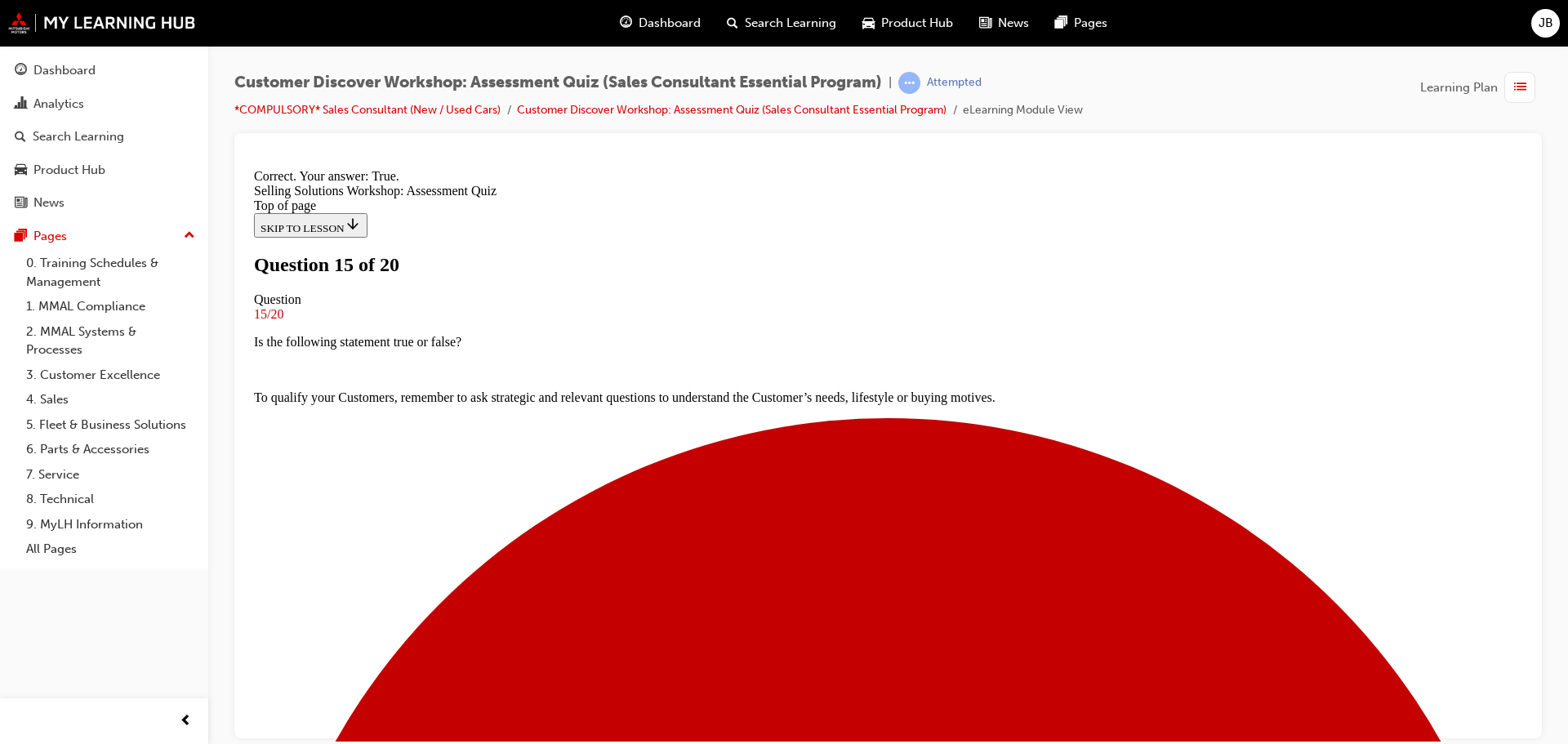
scroll to position [204, 0]
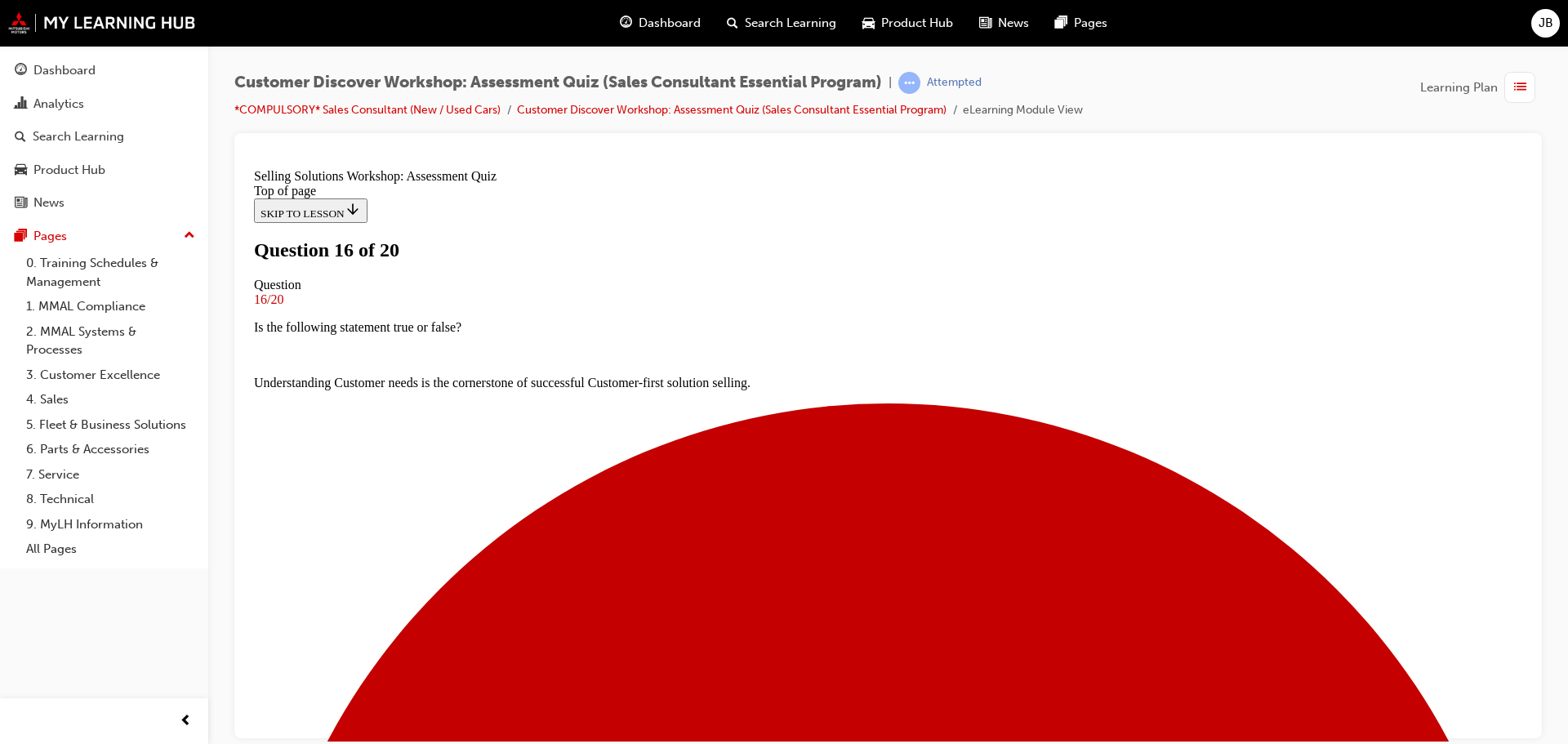
scroll to position [164, 0]
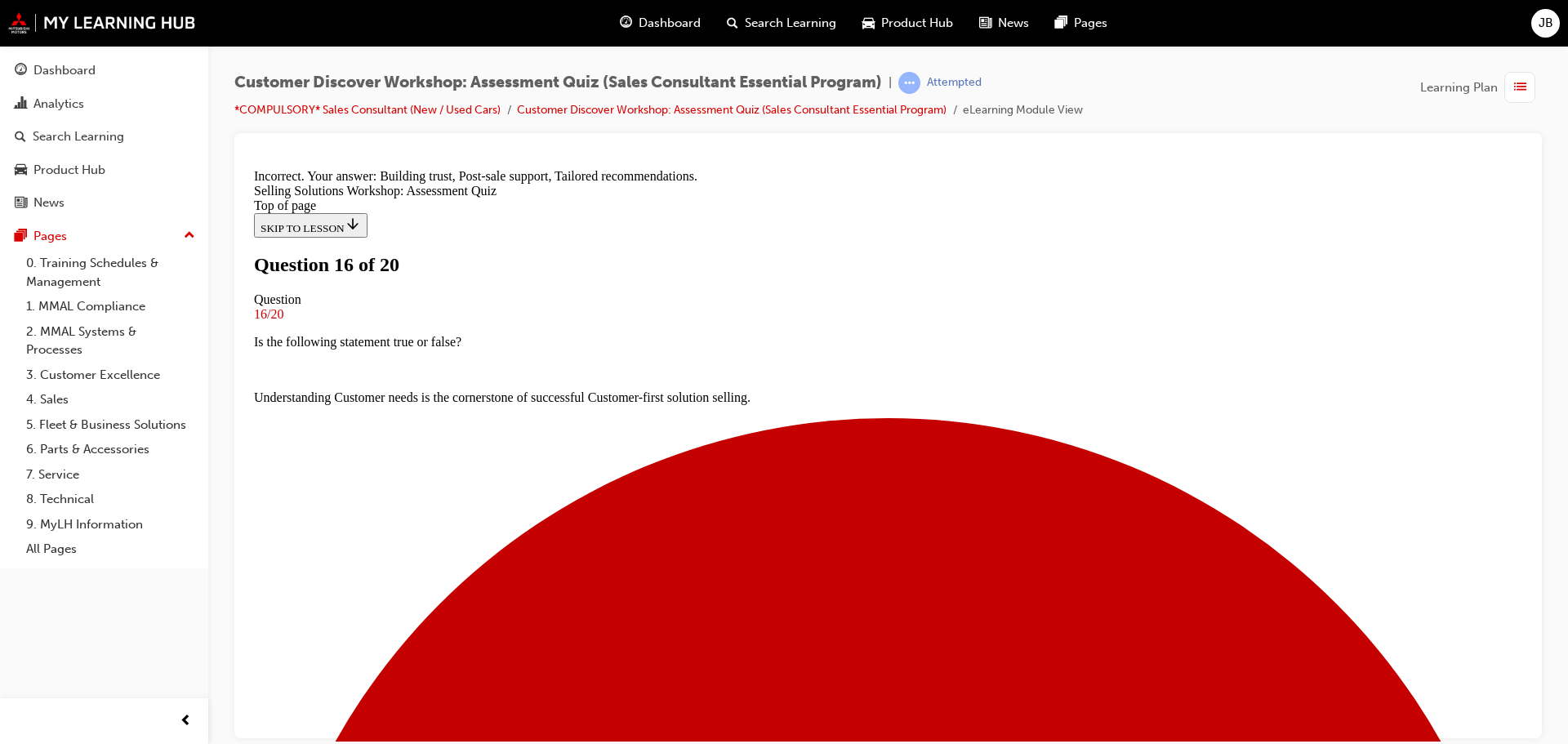
scroll to position [400, 0]
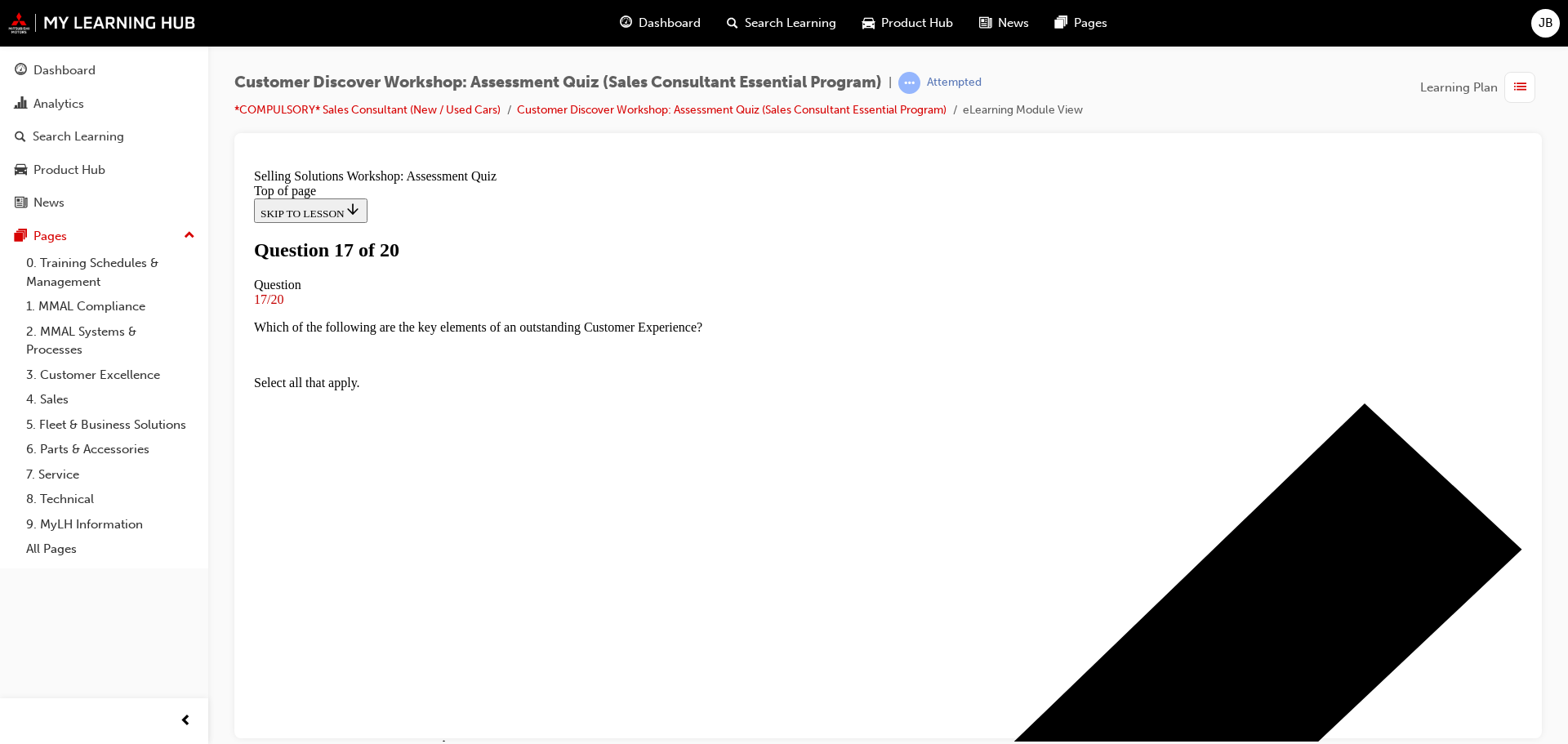
scroll to position [81, 0]
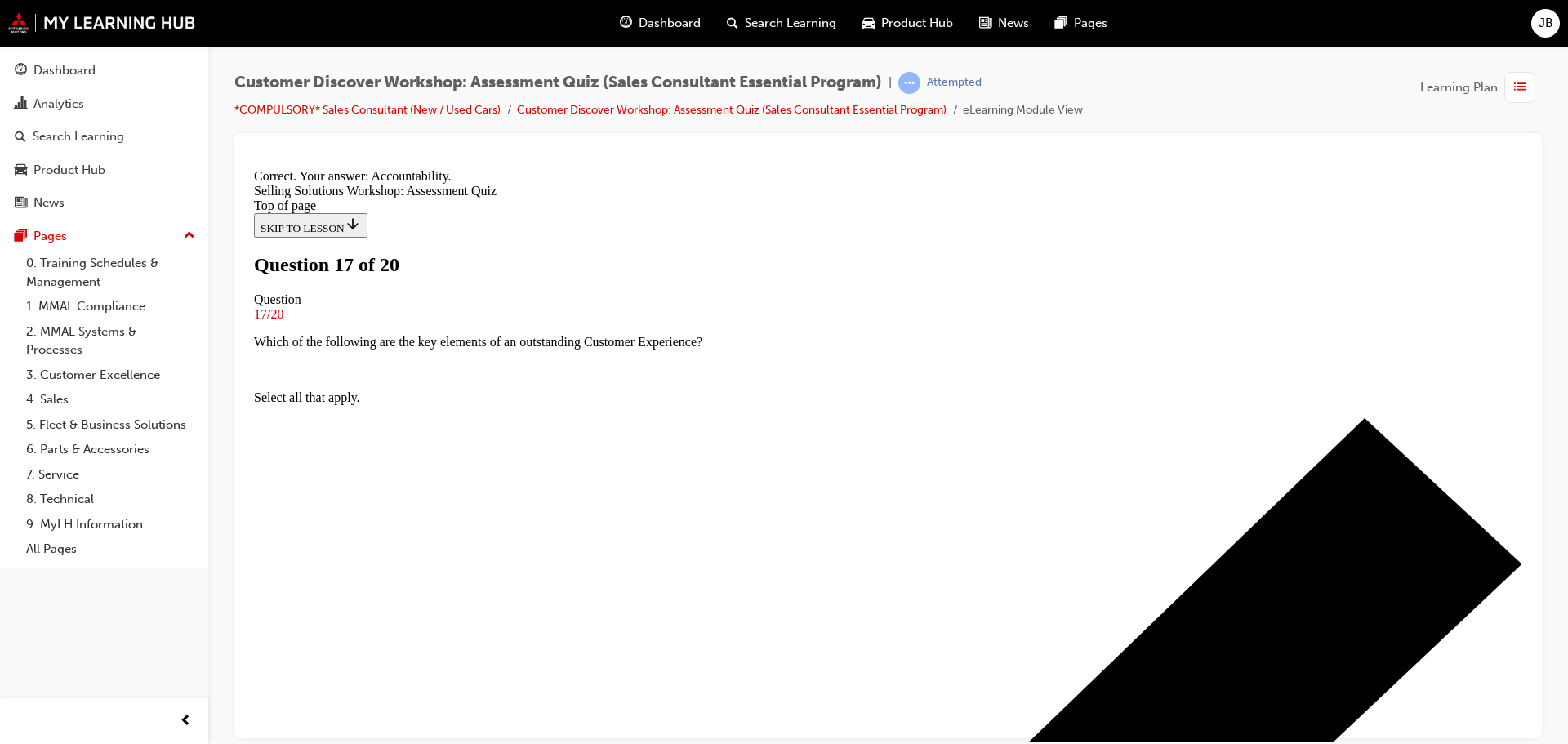
scroll to position [280, 0]
drag, startPoint x: 884, startPoint y: 675, endPoint x: 886, endPoint y: 665, distance: 10.2
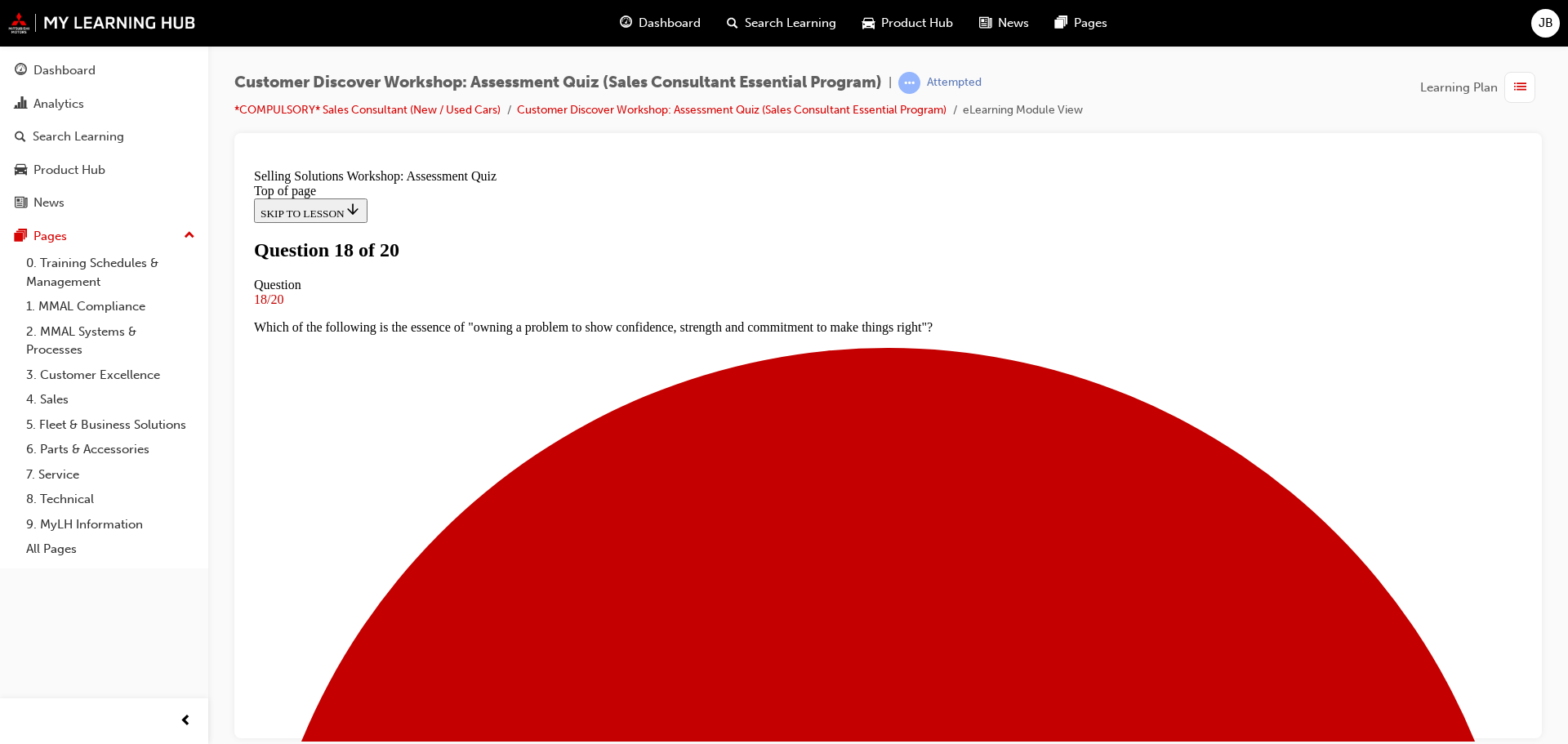
scroll to position [81, 0]
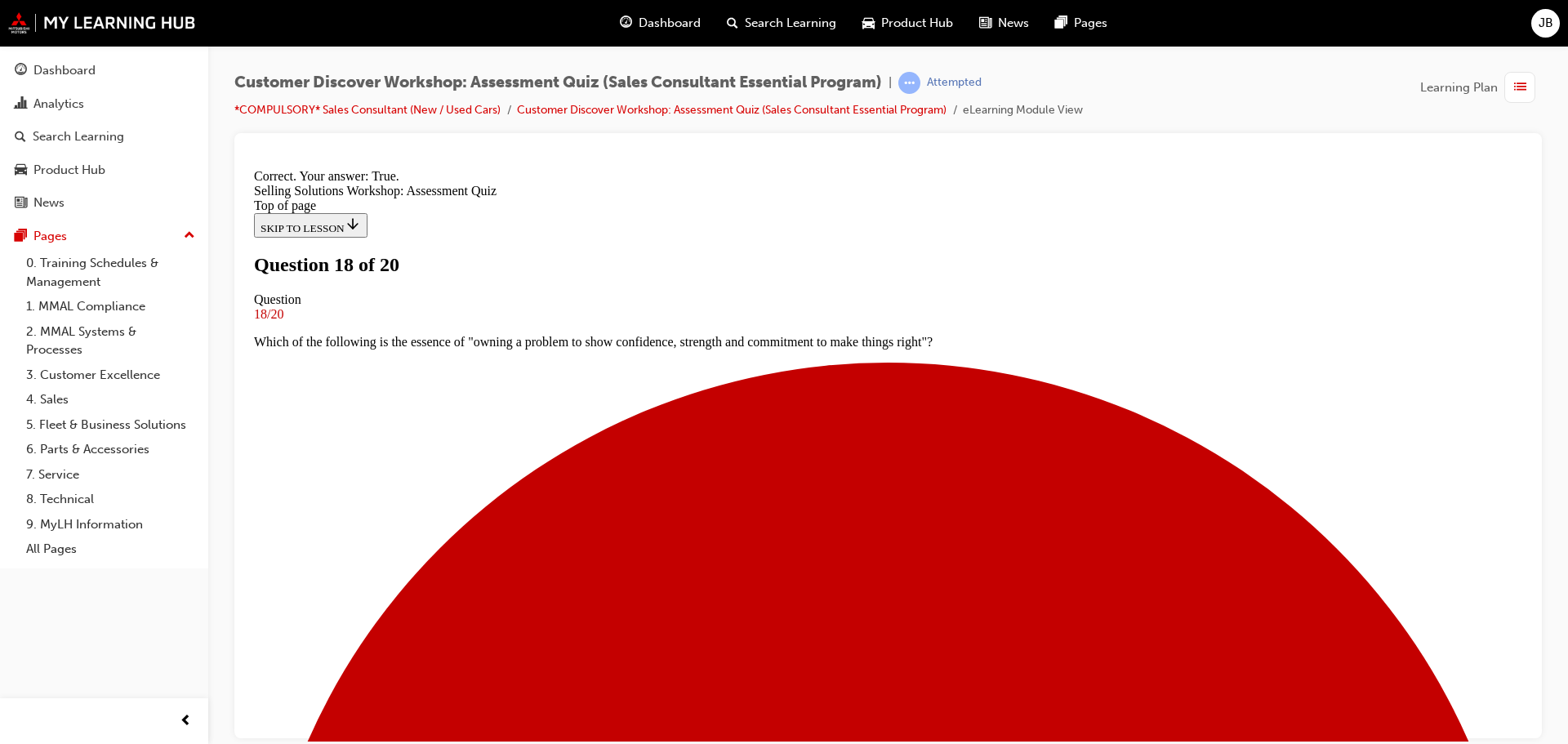
scroll to position [204, 0]
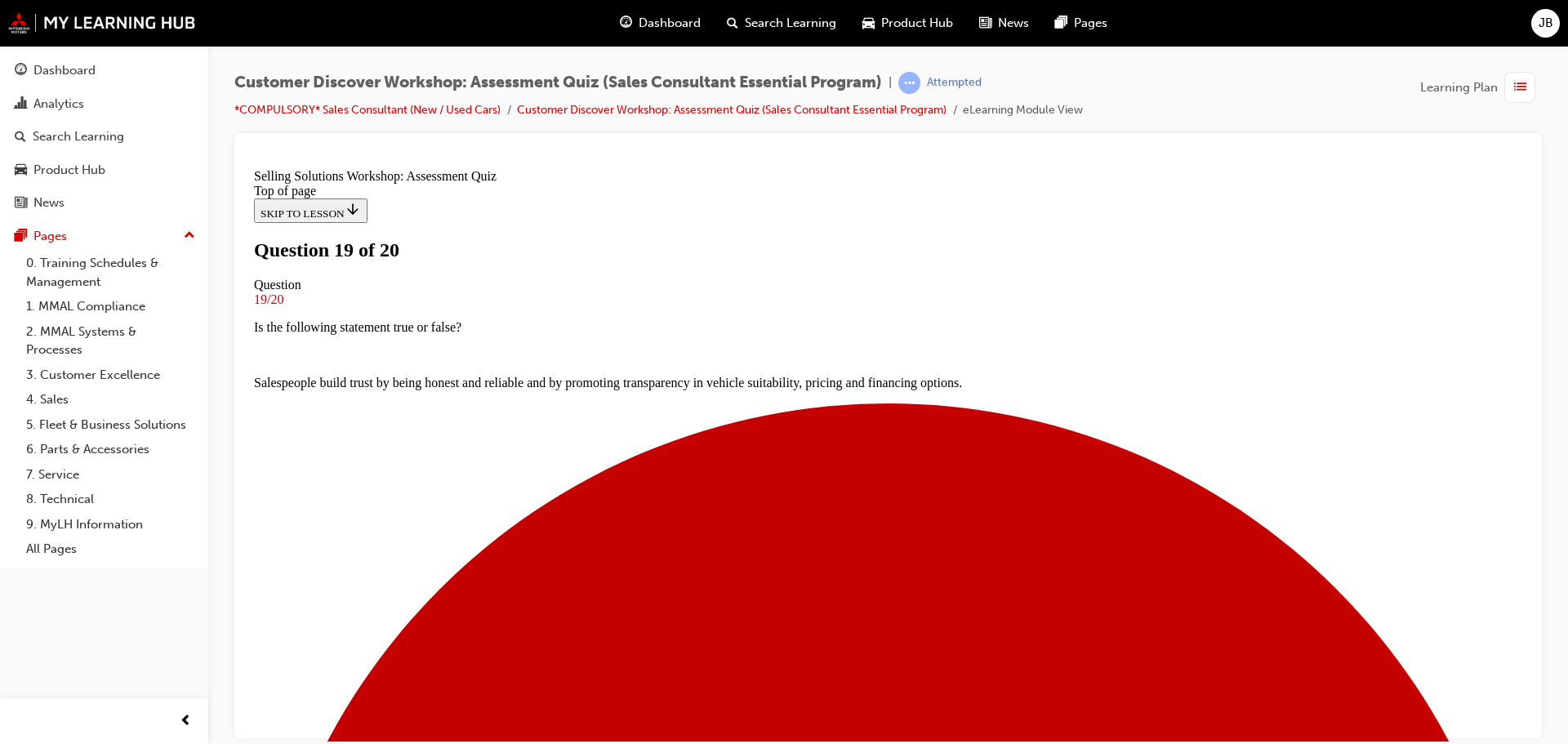
scroll to position [81, 0]
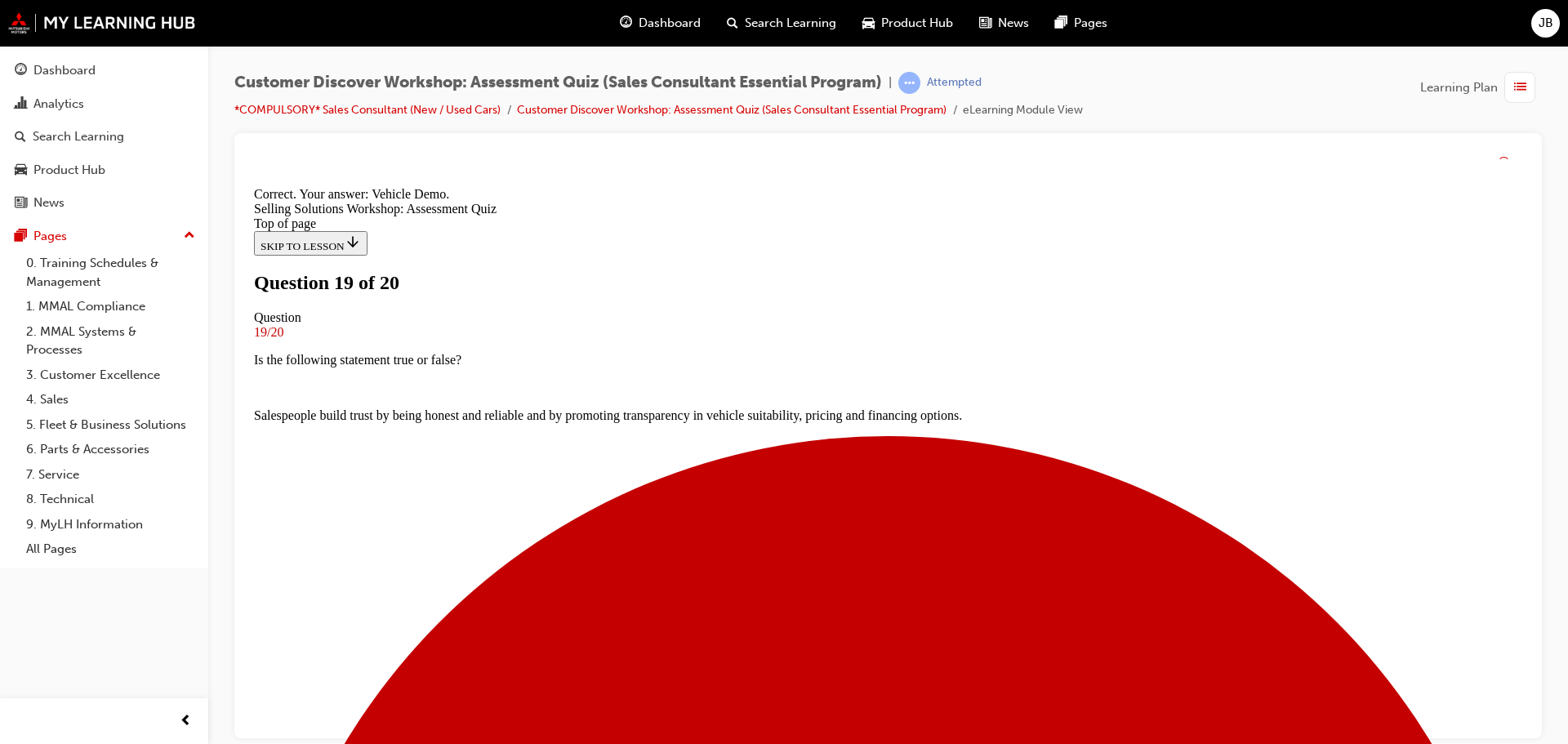
scroll to position [280, 0]
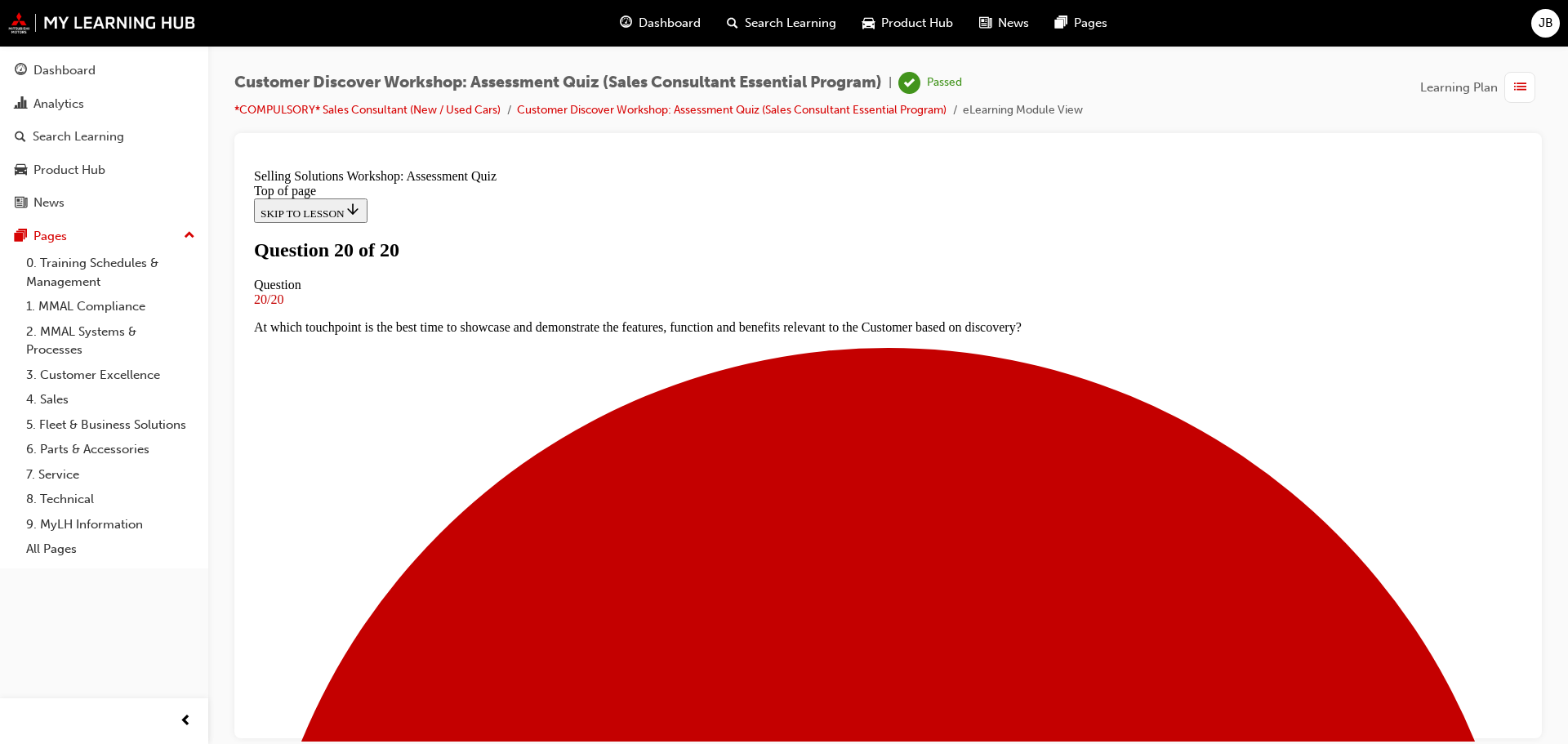
scroll to position [164, 0]
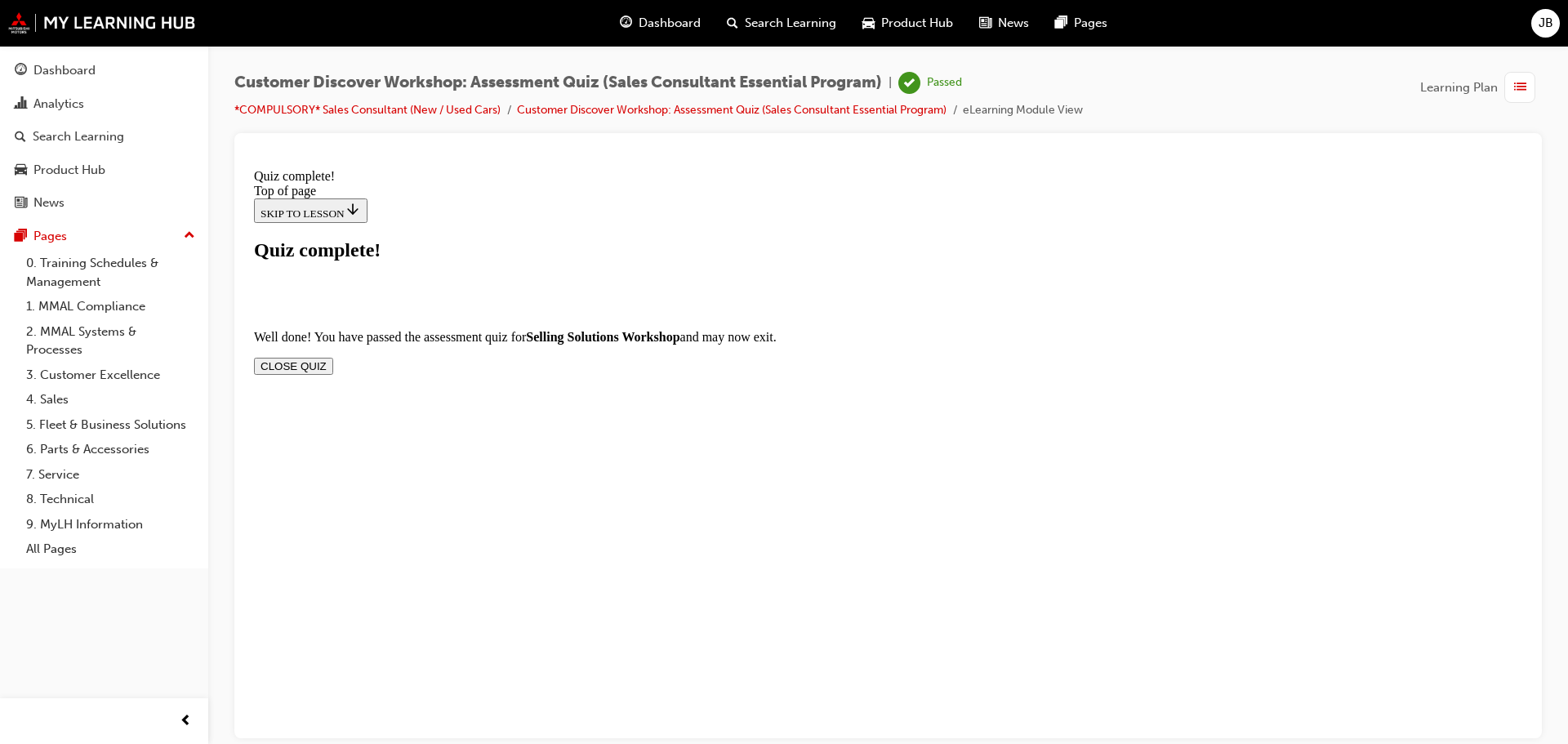
click at [333, 357] on button "CLOSE QUIZ" at bounding box center [294, 364] width 80 height 17
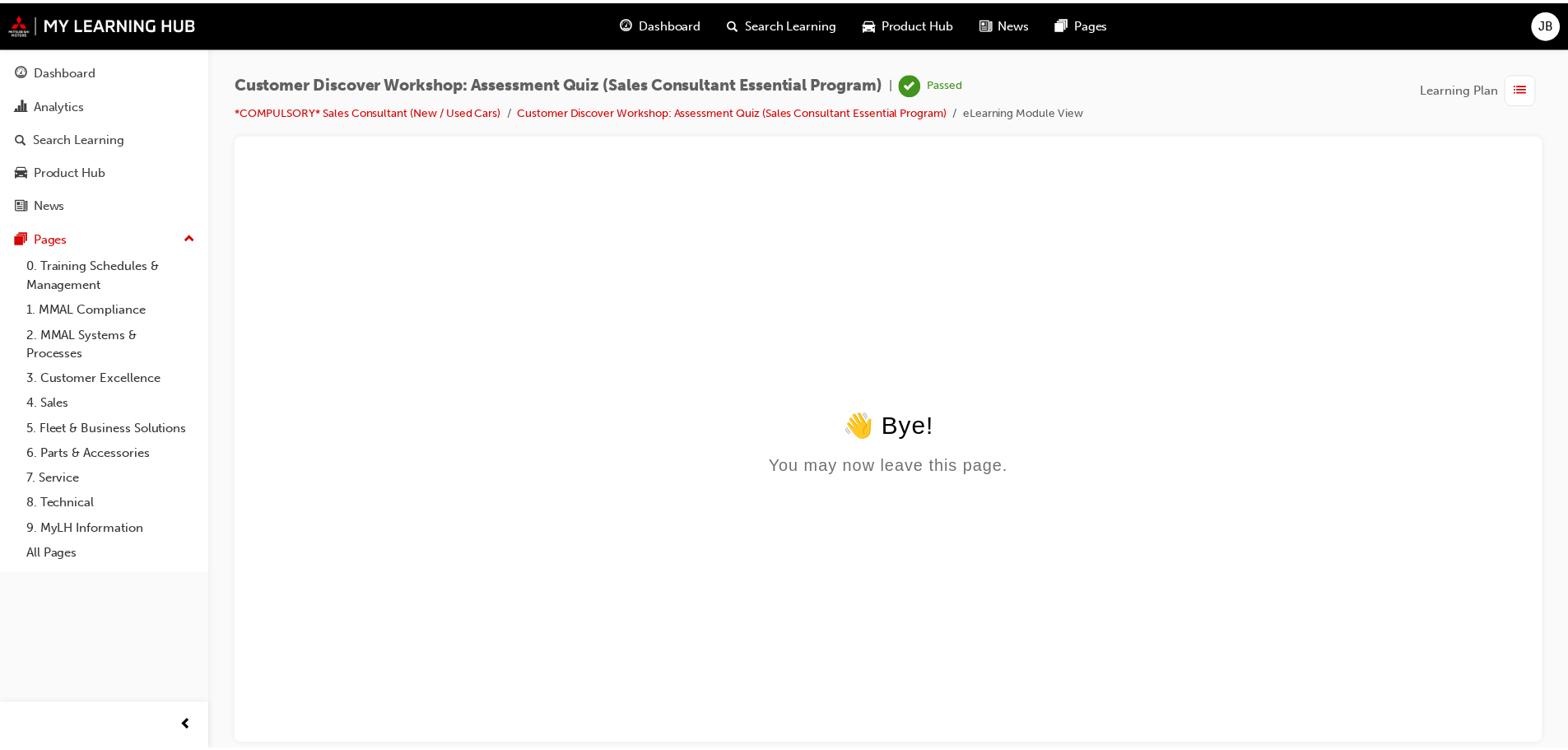
scroll to position [0, 0]
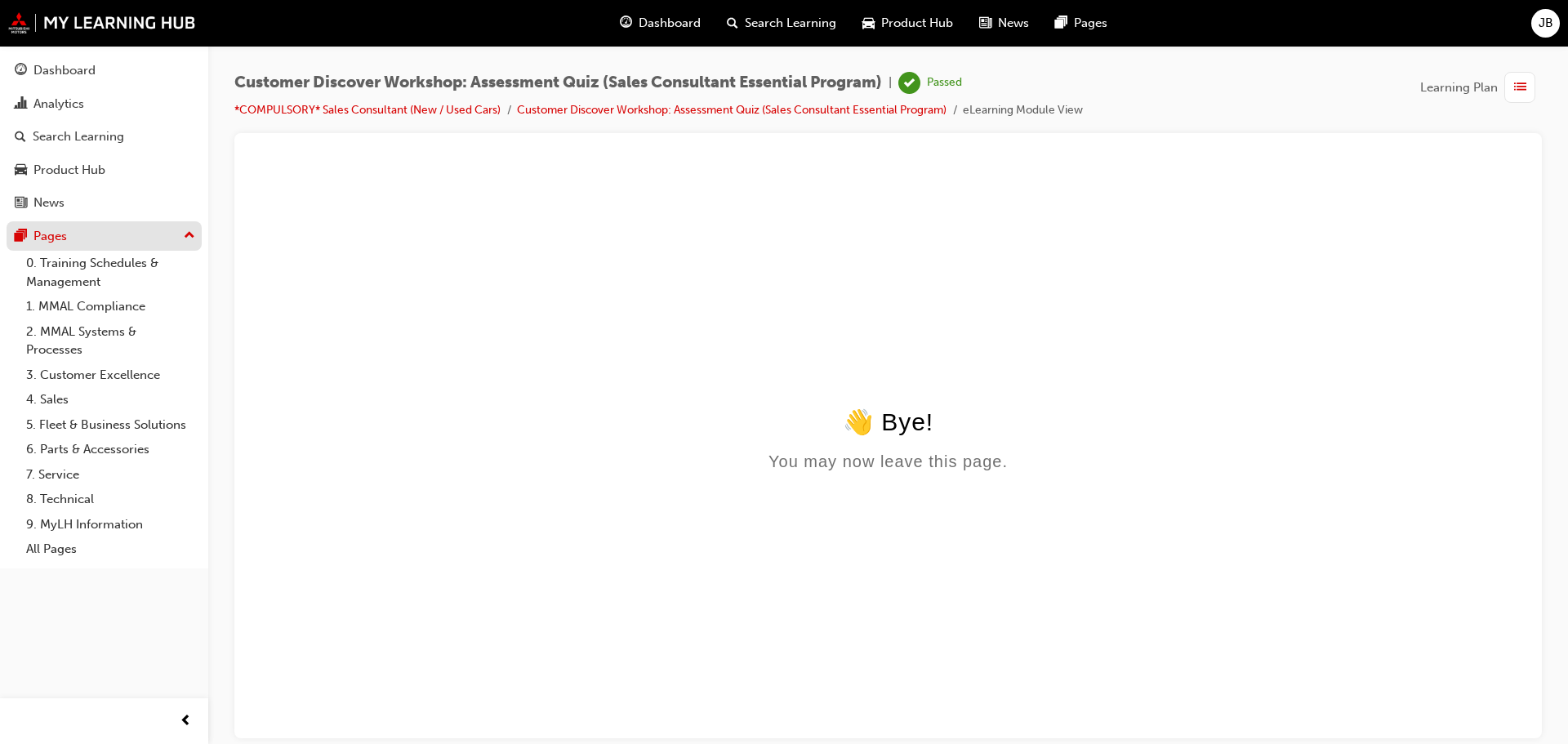
click at [77, 236] on div "Pages" at bounding box center [104, 236] width 179 height 20
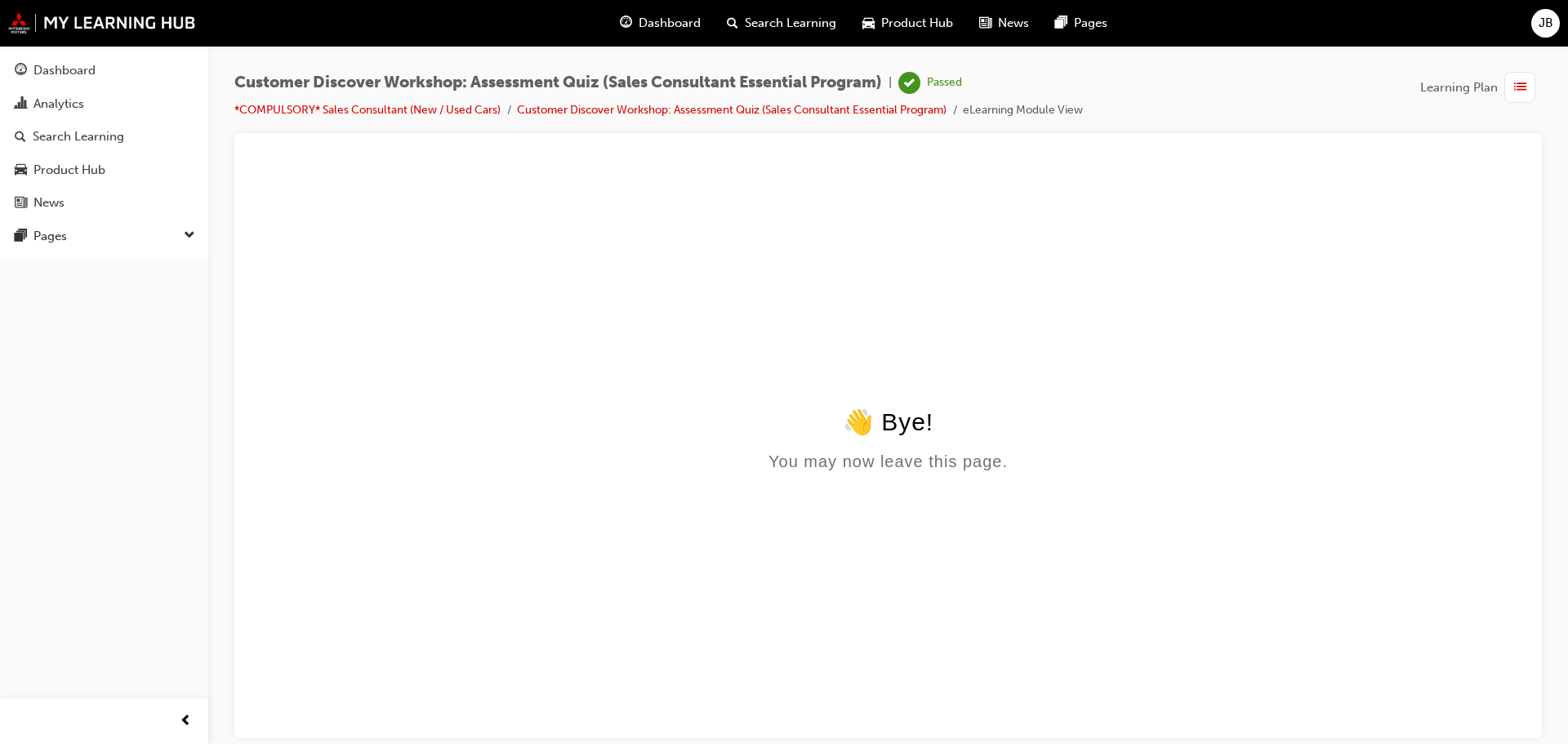
click at [644, 35] on div "Dashboard" at bounding box center [660, 23] width 107 height 34
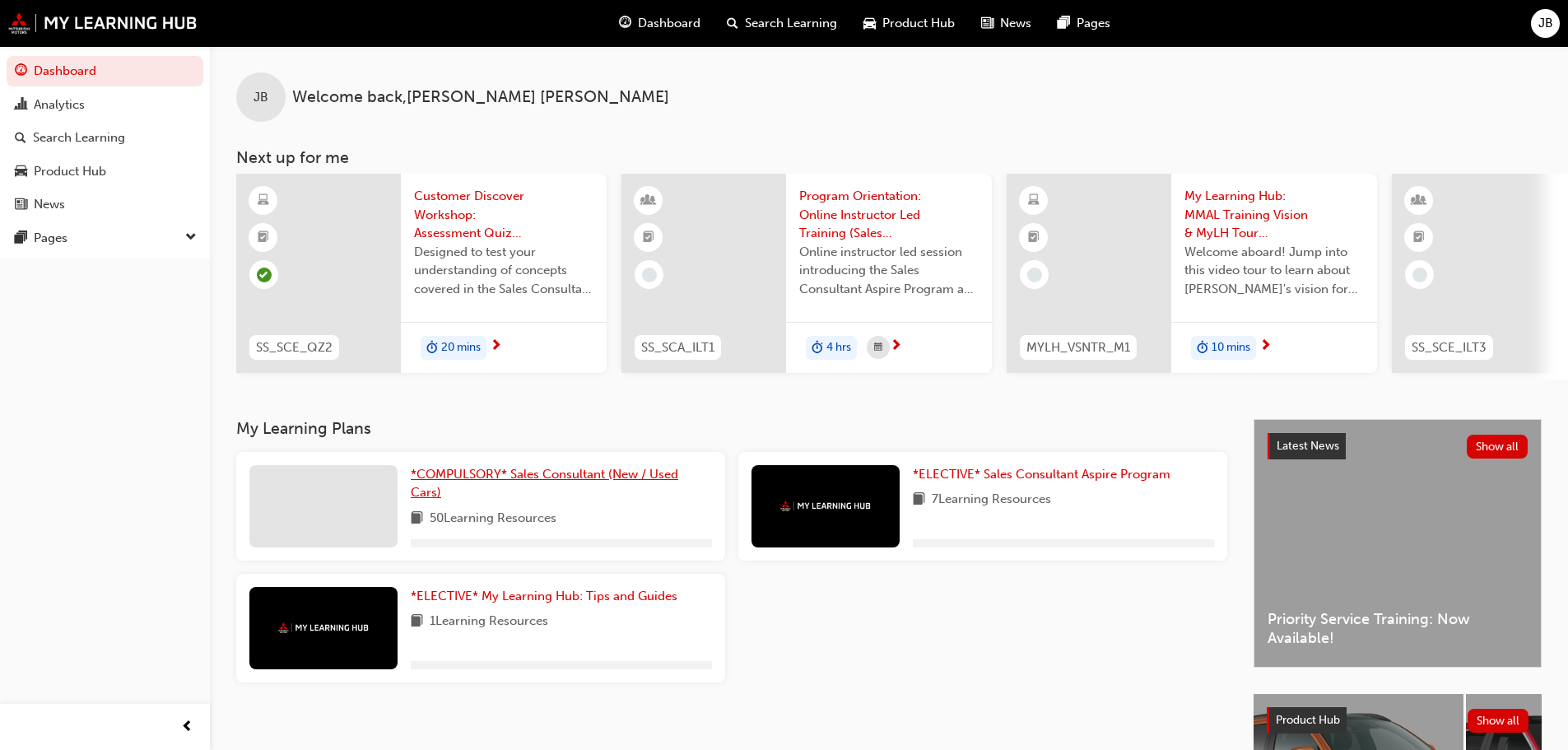
click at [537, 490] on link "*COMPULSORY* Sales Consultant (New / Used Cars)" at bounding box center [562, 484] width 301 height 37
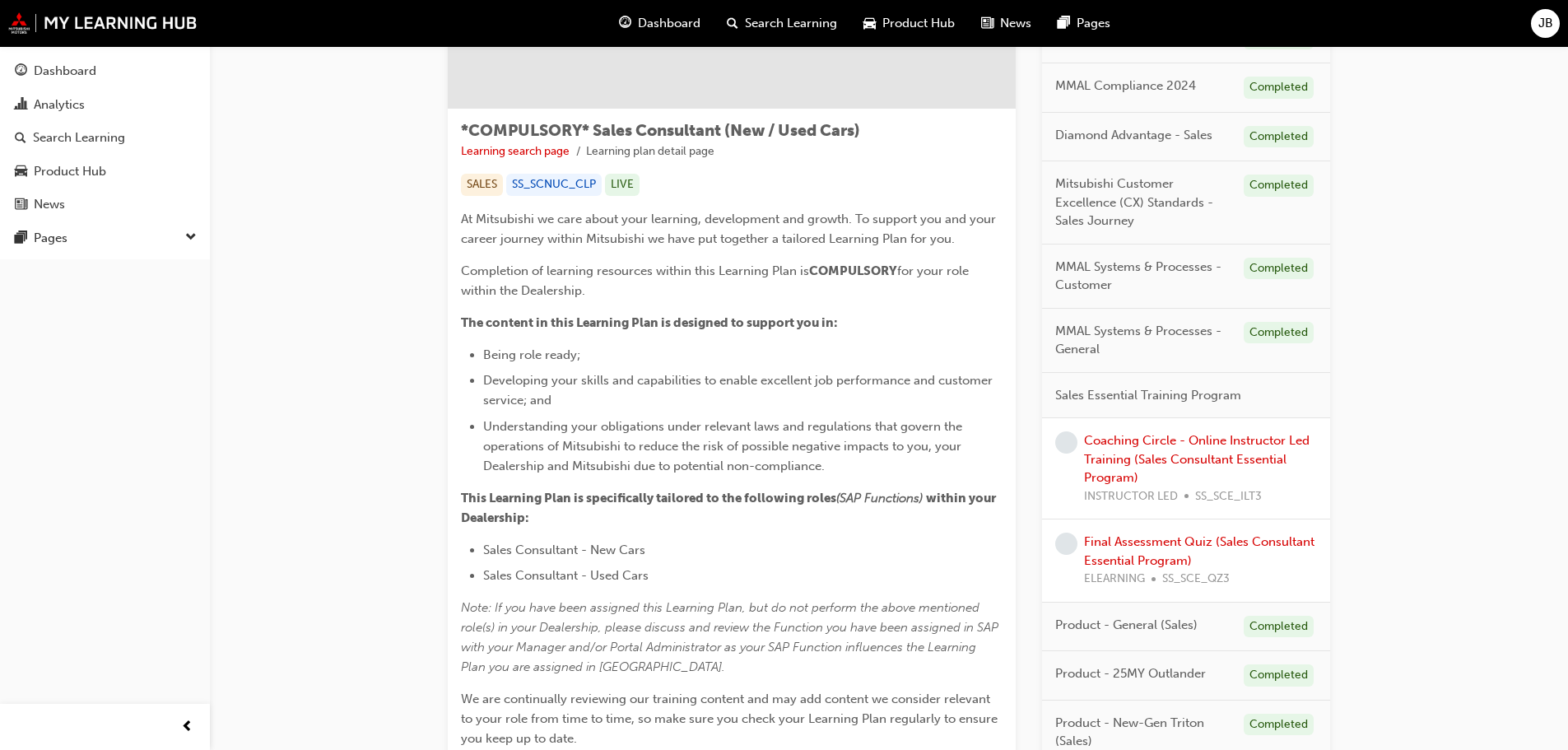
scroll to position [247, 0]
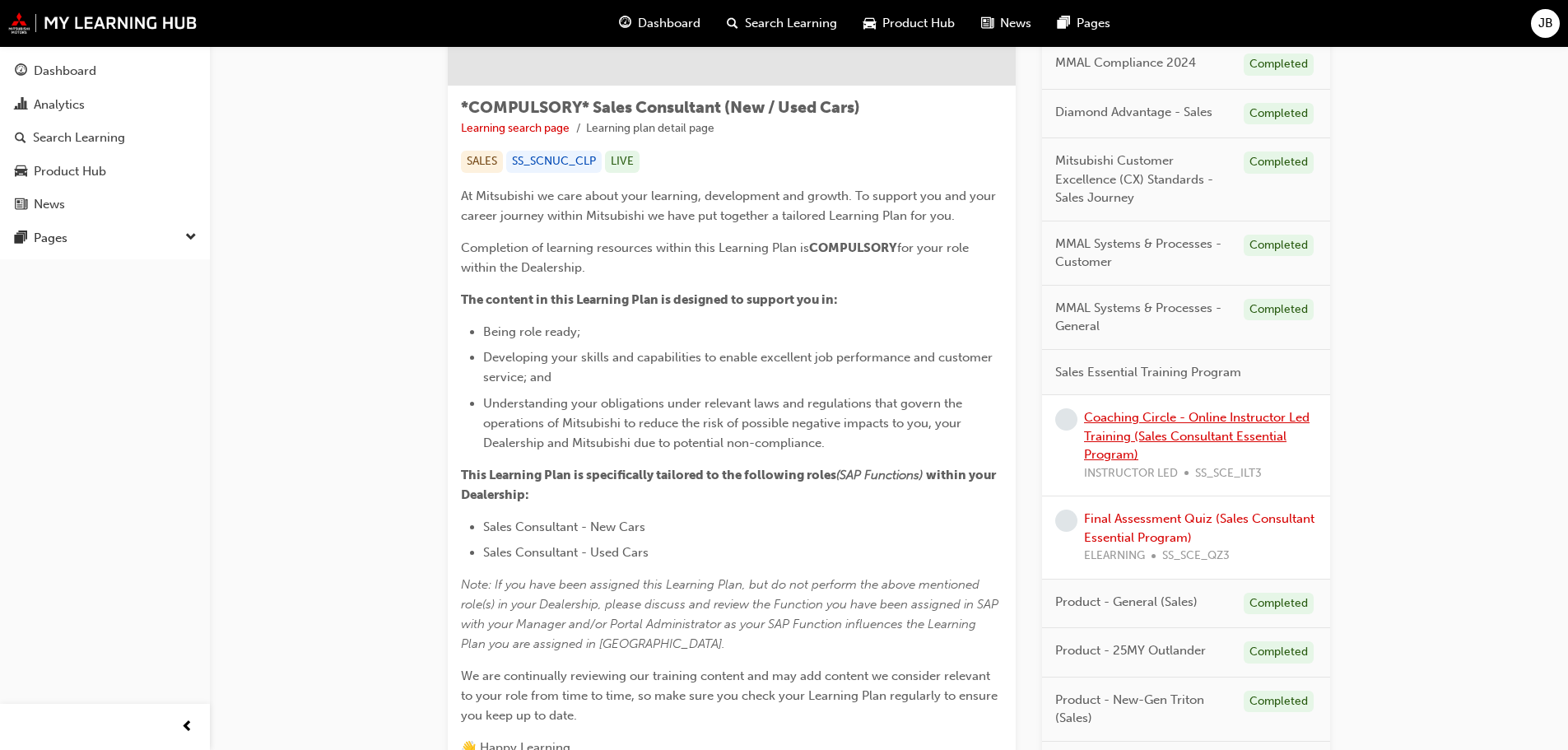
click at [1256, 416] on link "Coaching Circle - Online Instructor Led Training (Sales Consultant Essential Pr…" at bounding box center [1196, 436] width 226 height 52
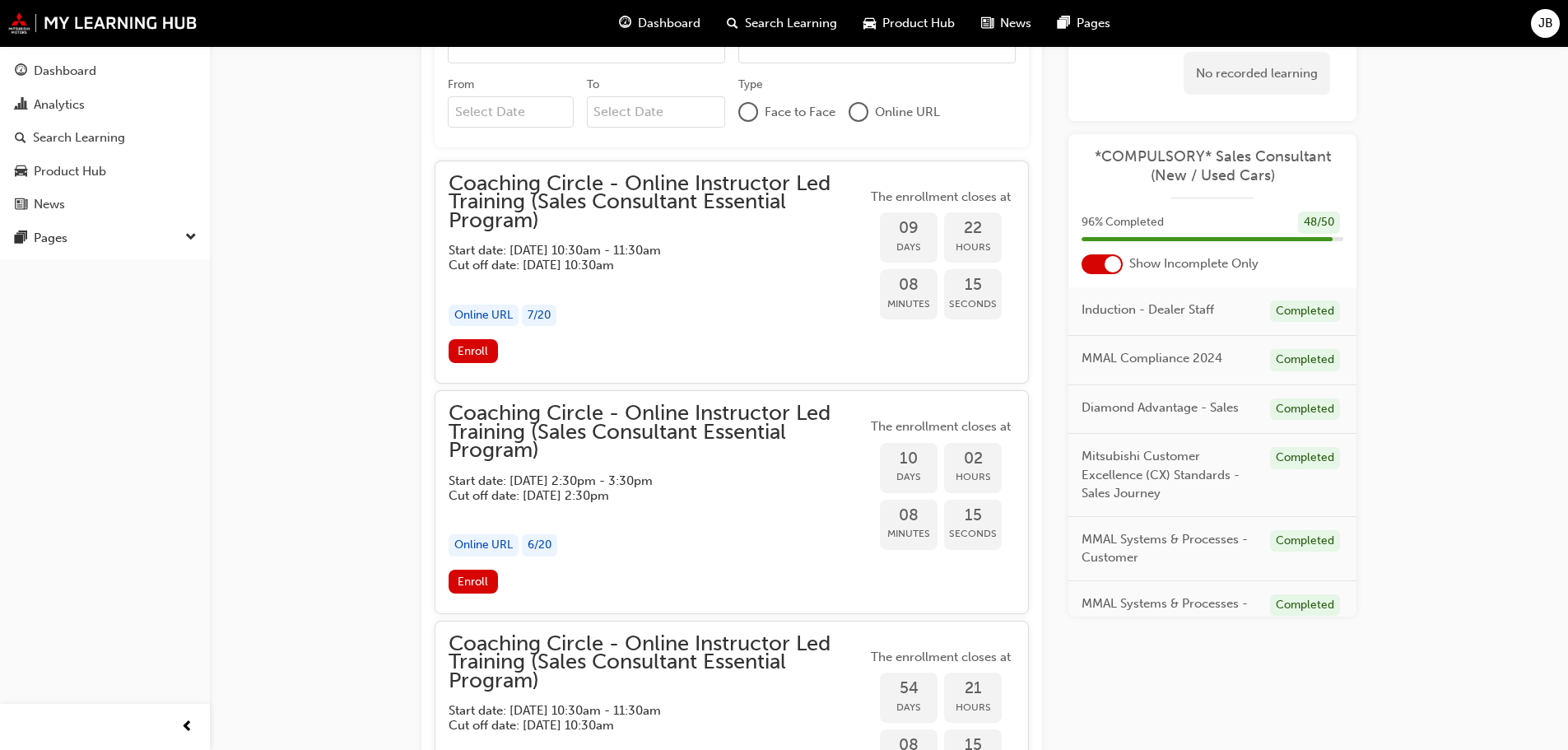
scroll to position [1358, 0]
click at [473, 356] on span "Enroll" at bounding box center [472, 352] width 30 height 14
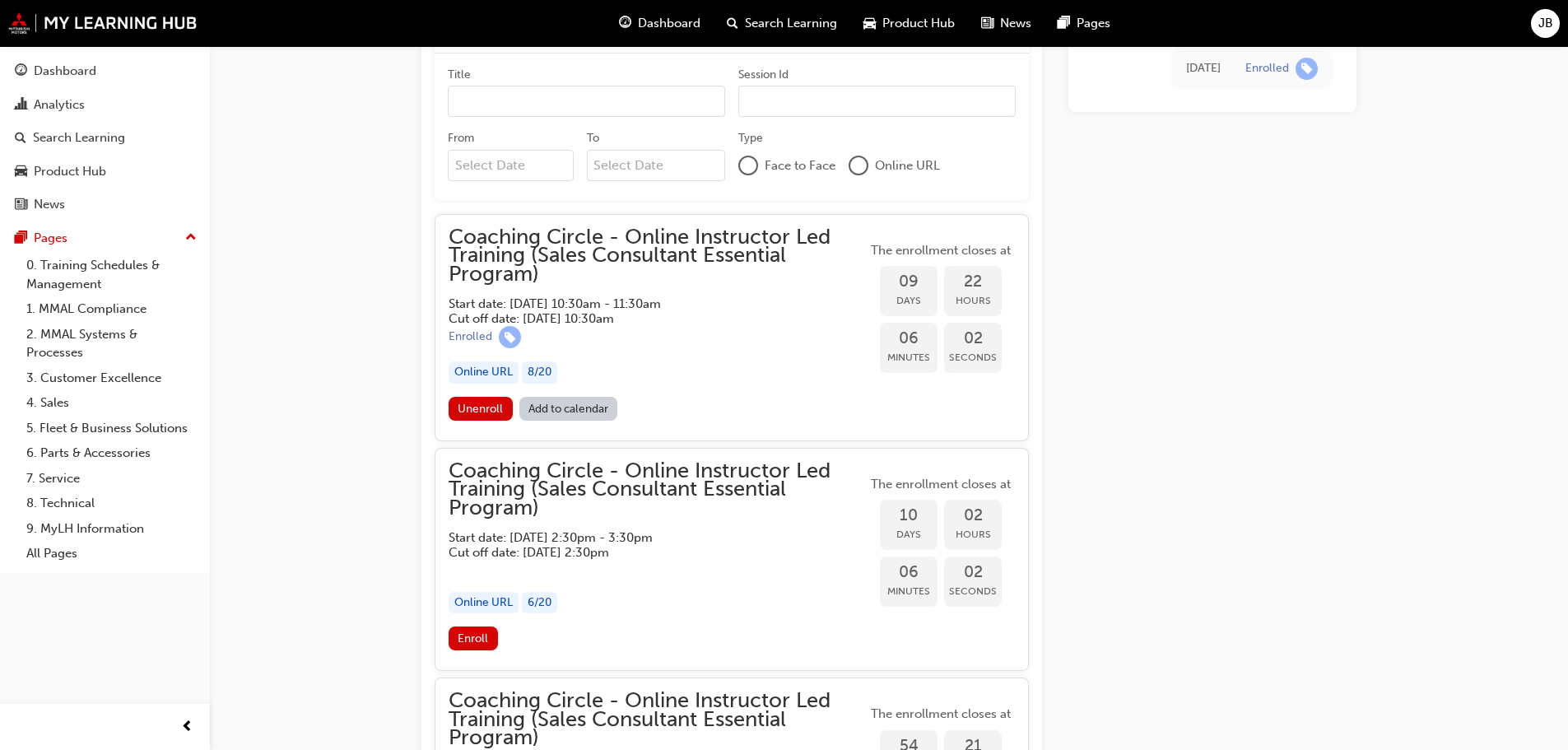
scroll to position [1251, 0]
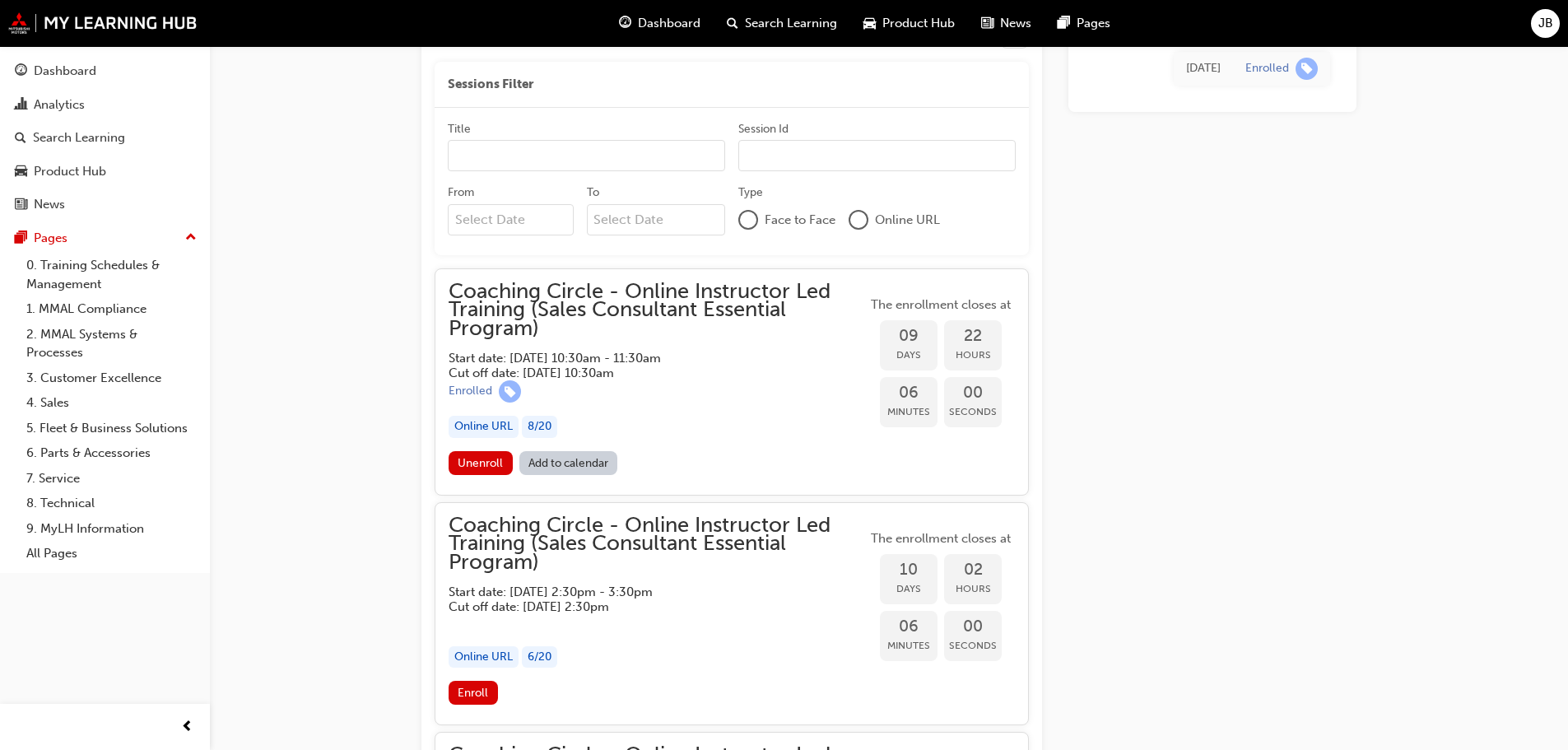
click at [583, 465] on link "Add to calendar" at bounding box center [569, 463] width 99 height 24
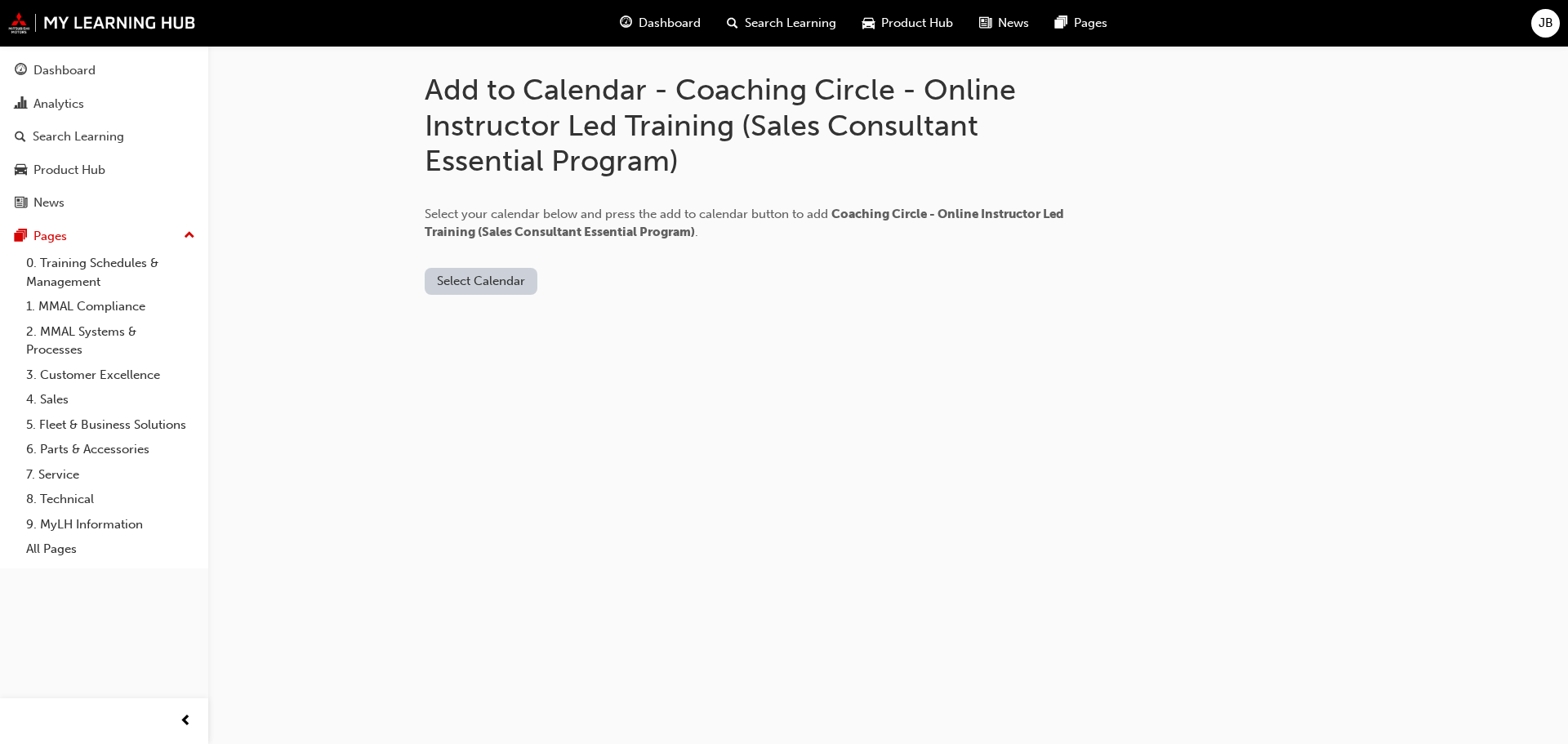
click at [486, 281] on button "Select Calendar" at bounding box center [480, 281] width 112 height 27
click at [506, 353] on div "Office 365" at bounding box center [482, 351] width 99 height 19
click at [595, 278] on button "Add to Calendar" at bounding box center [578, 281] width 116 height 27
click at [611, 279] on button "Add to Calendar" at bounding box center [578, 281] width 116 height 27
